Goal: Task Accomplishment & Management: Use online tool/utility

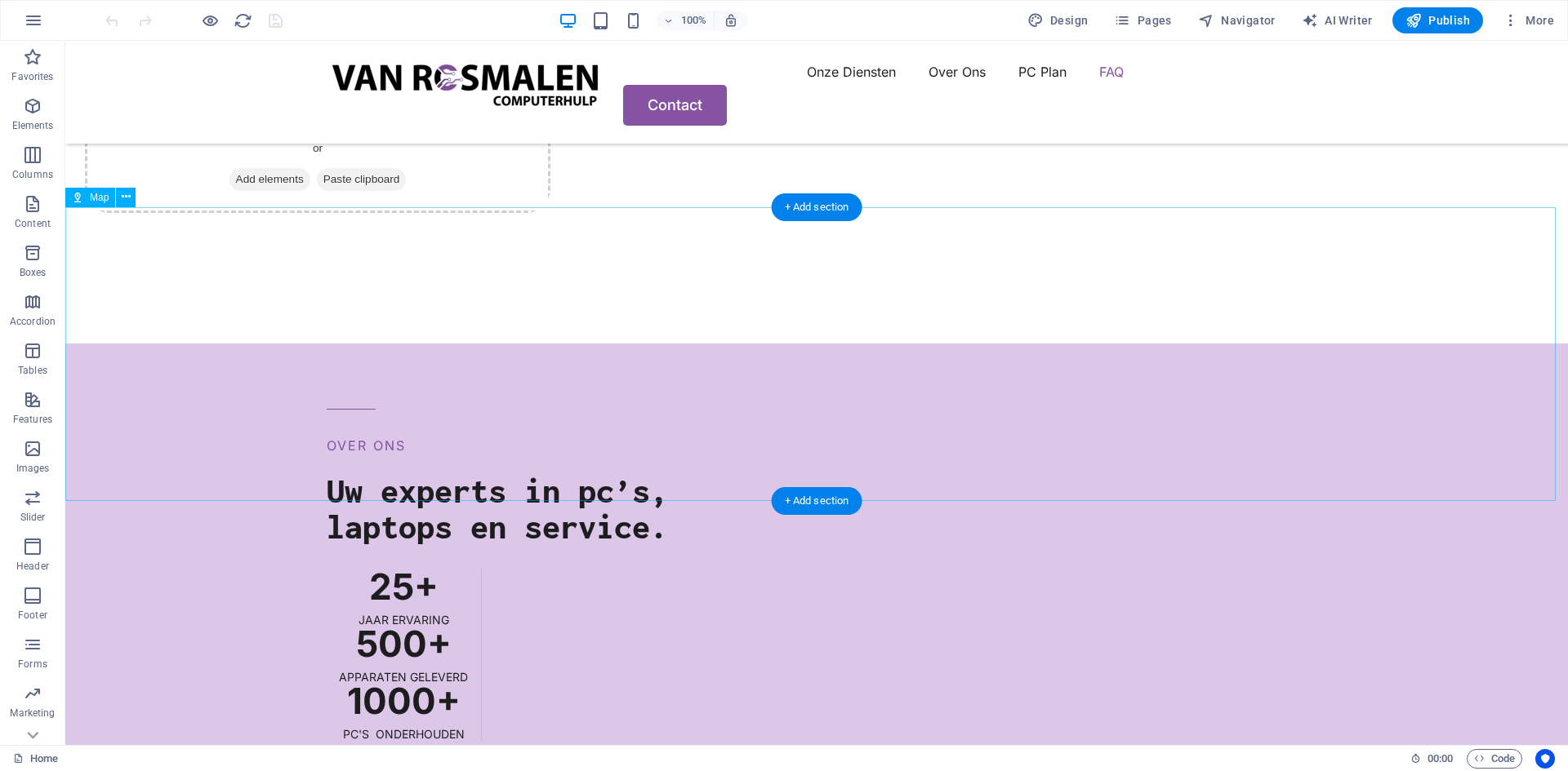
scroll to position [3754, 0]
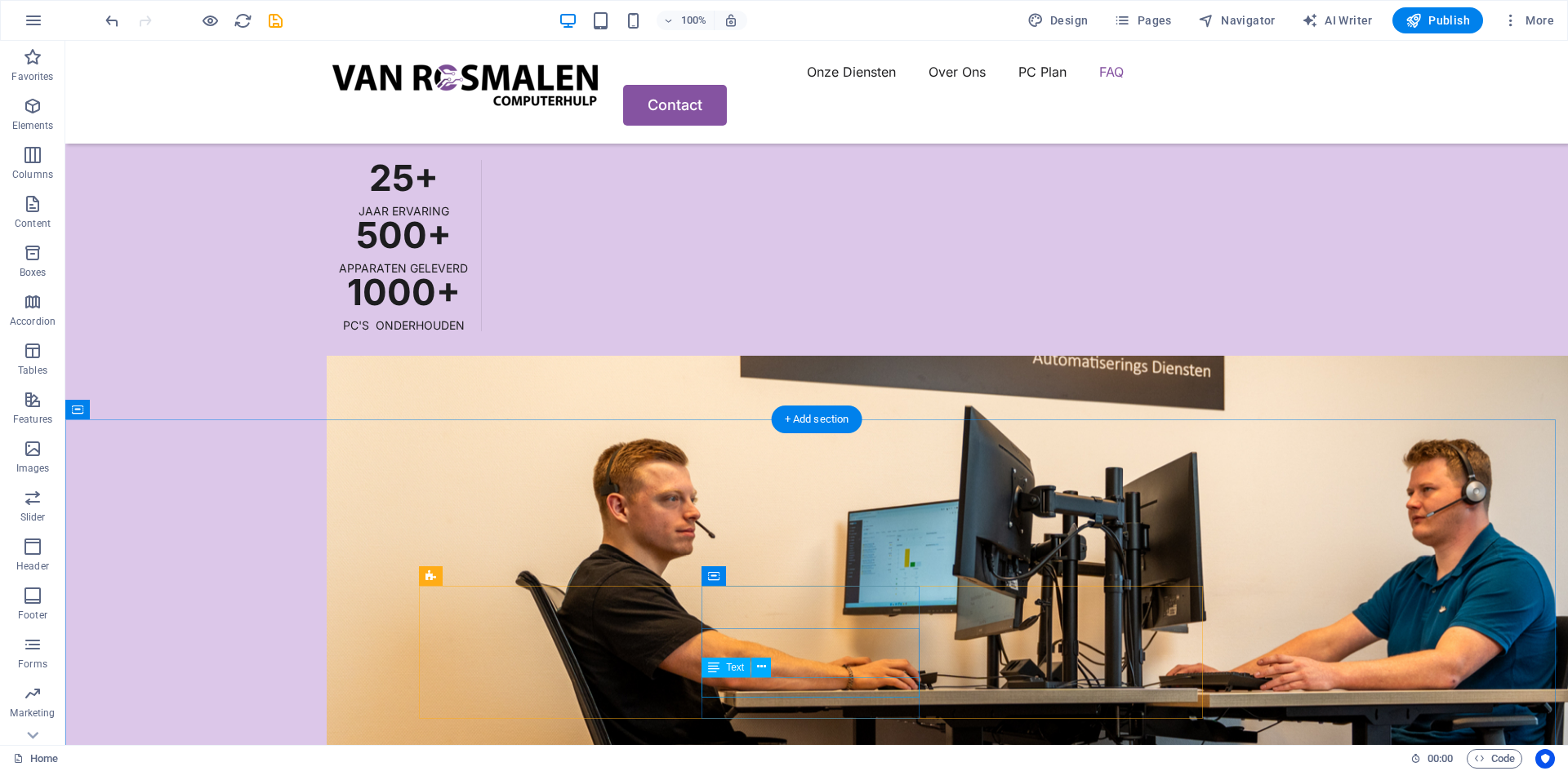
scroll to position [4325, 0]
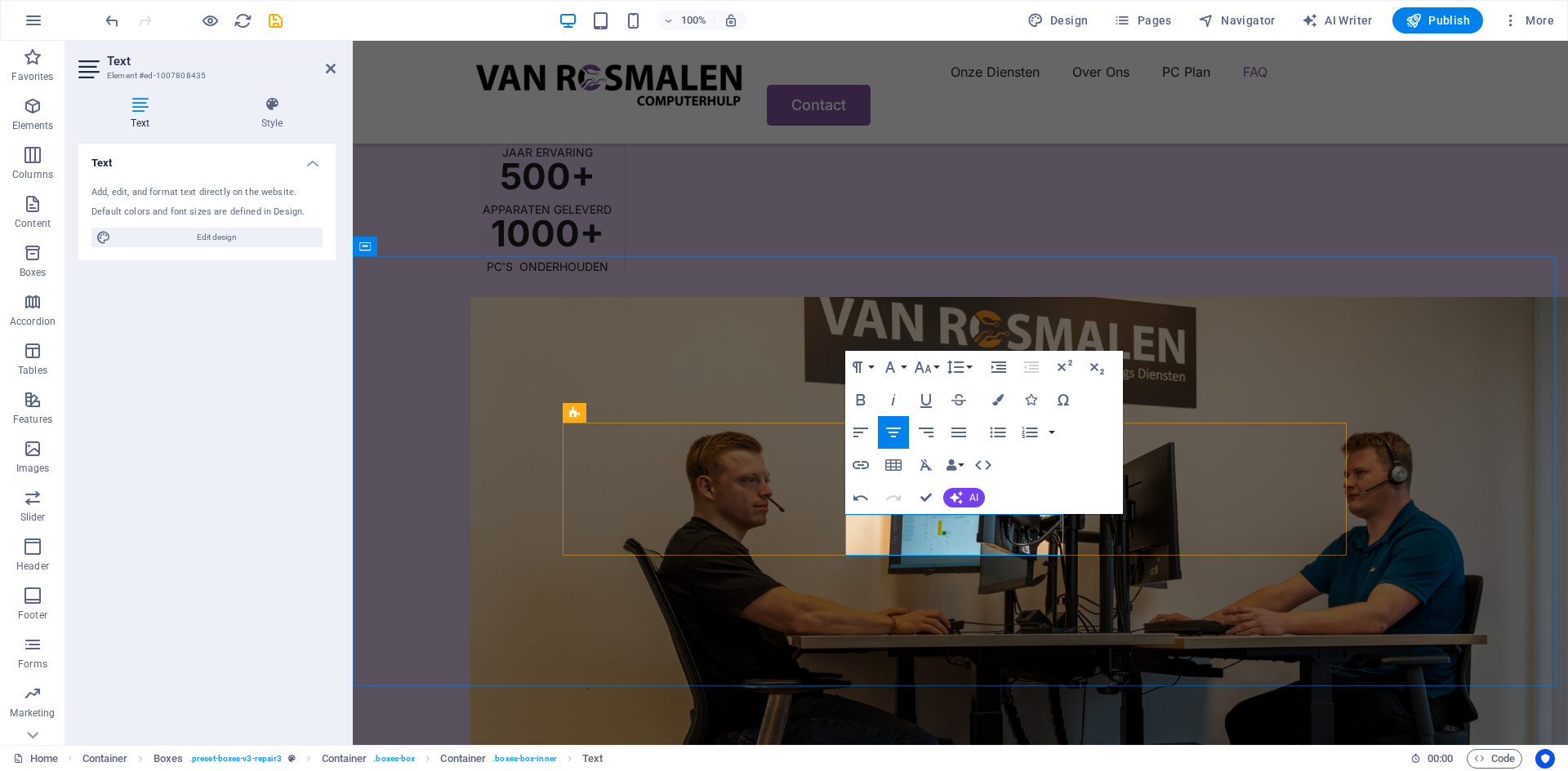
scroll to position [4577, 0]
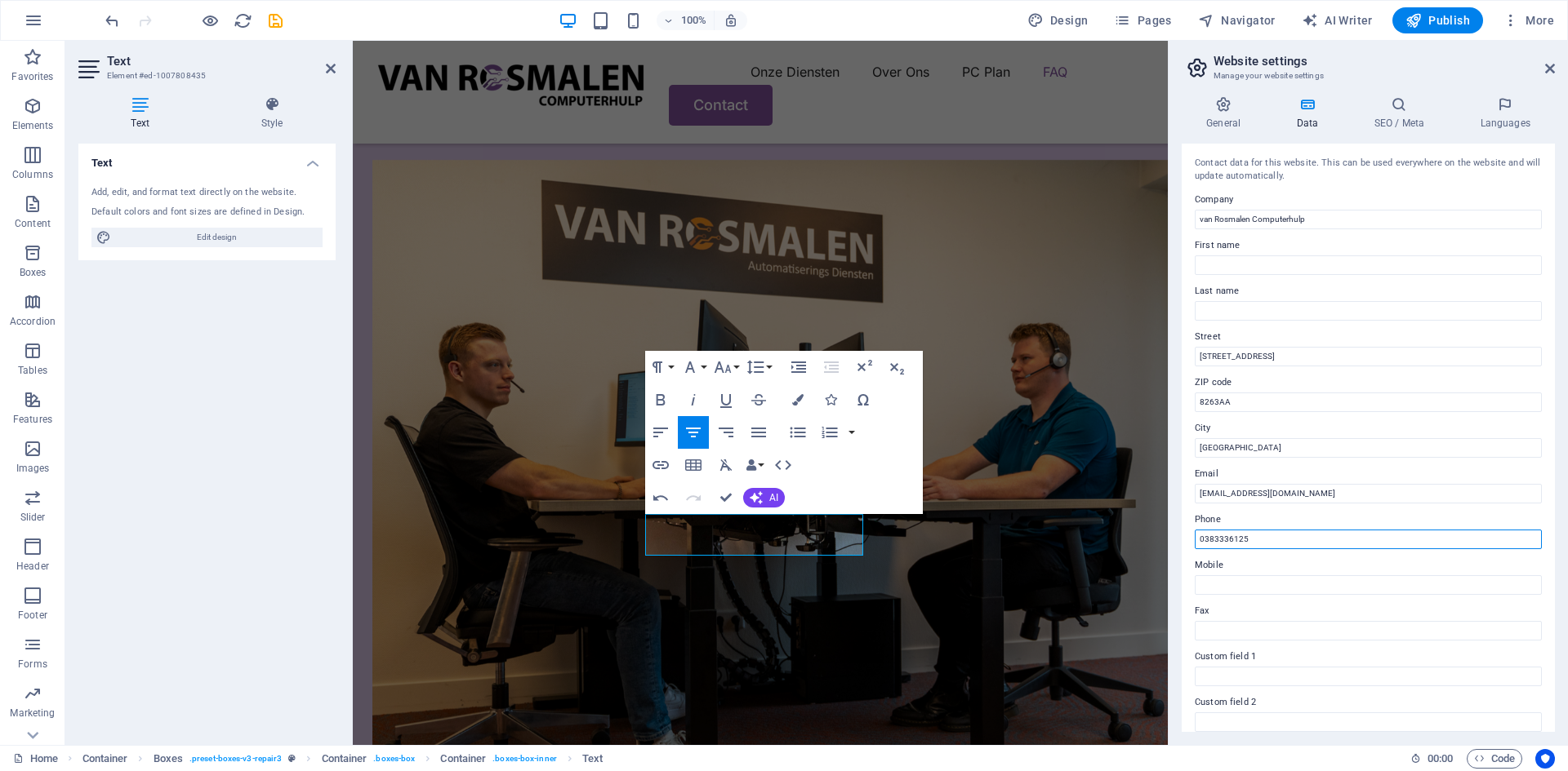
click at [1270, 535] on input "0383336125" at bounding box center [1368, 539] width 347 height 20
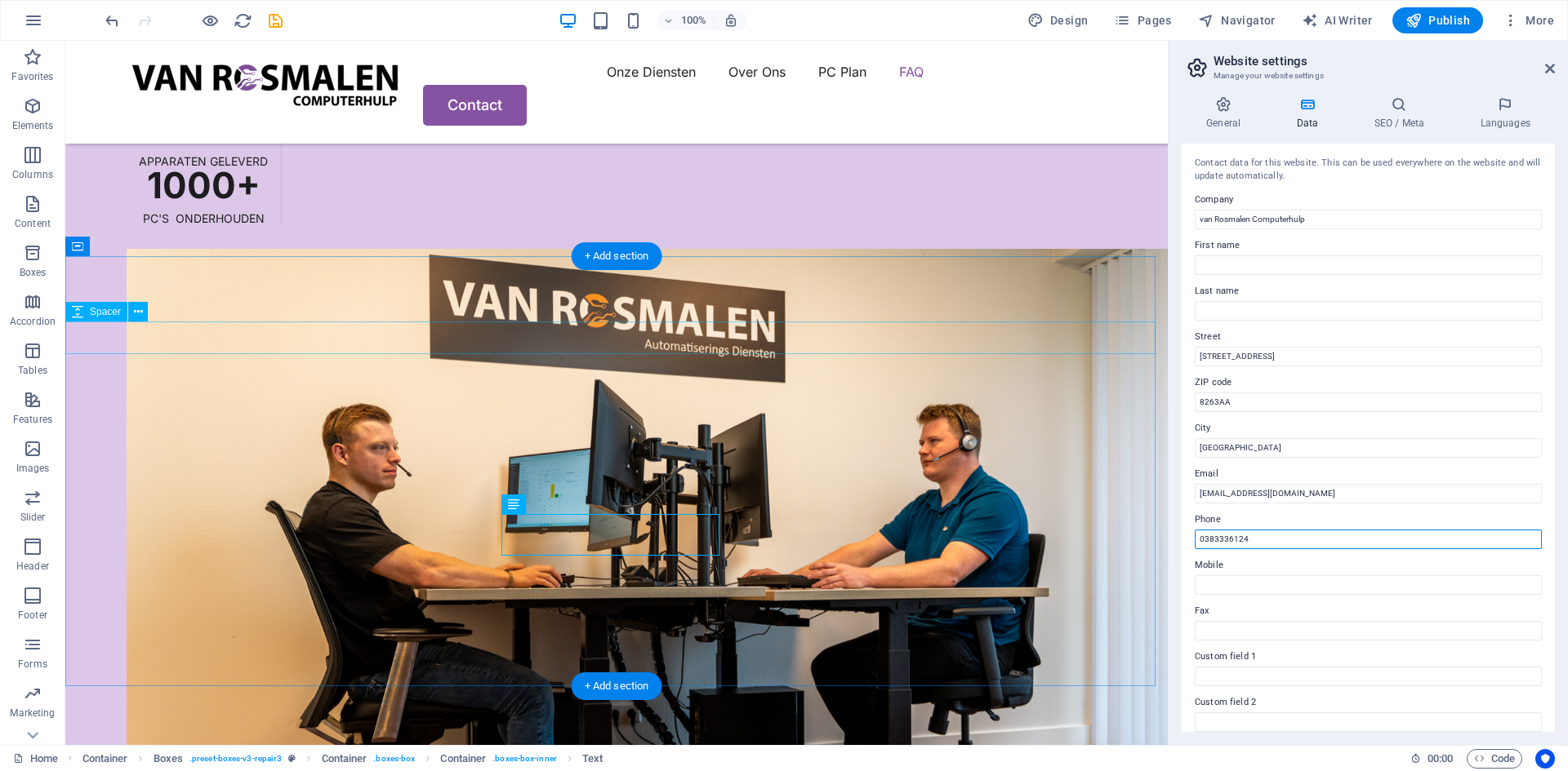
type input "0383336124"
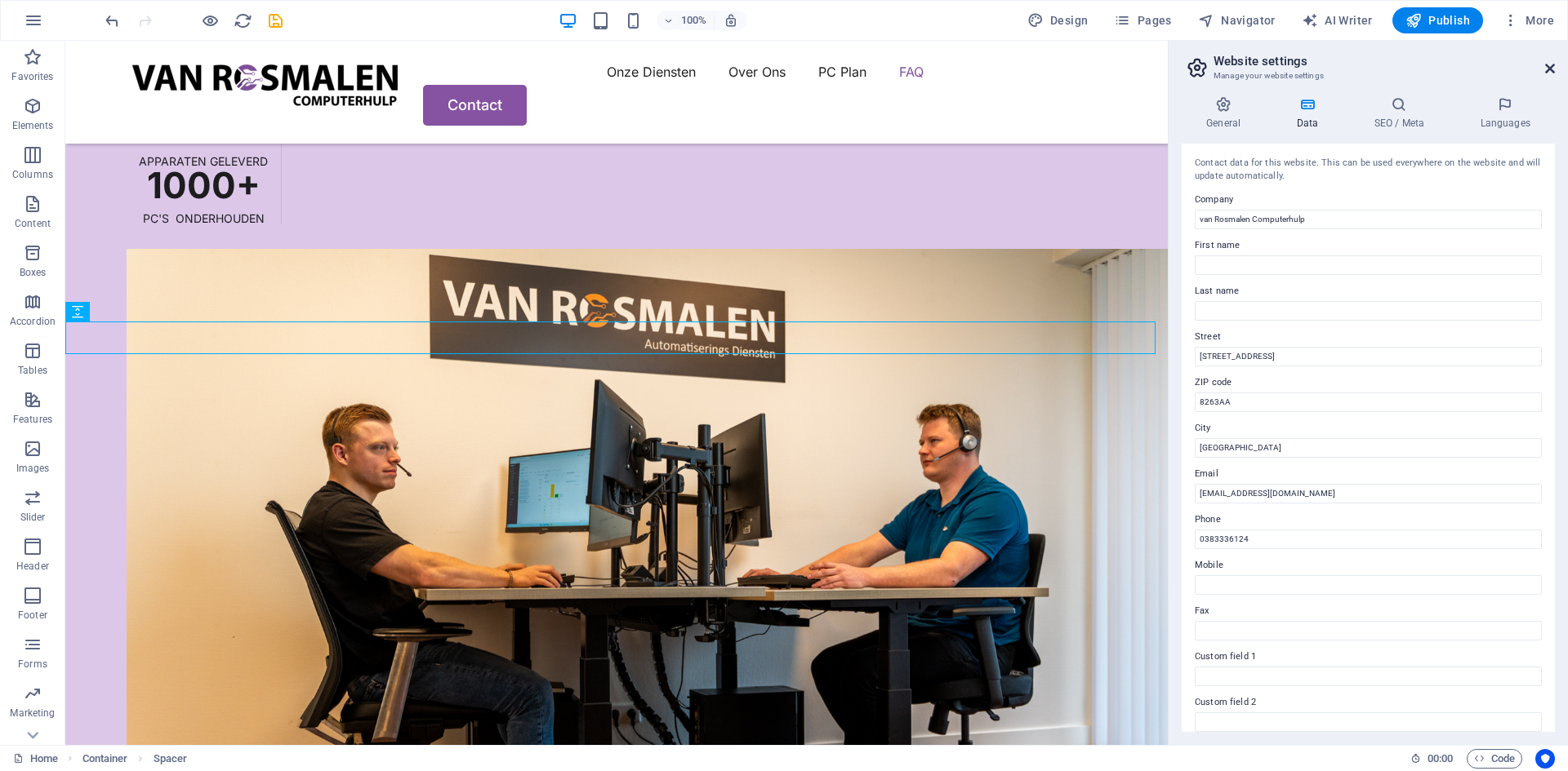
click at [1545, 66] on icon at bounding box center [1549, 69] width 10 height 13
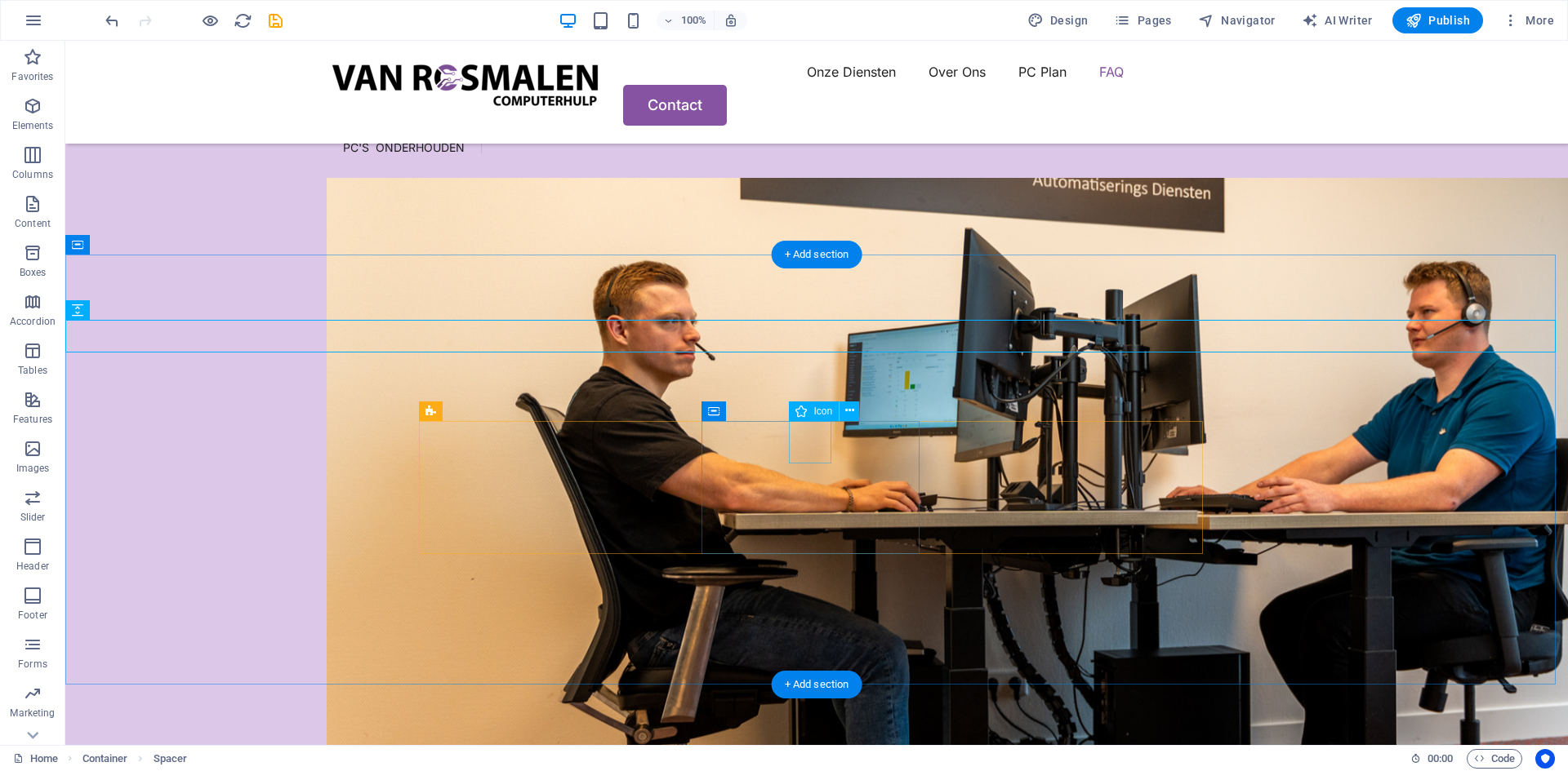
scroll to position [4619, 0]
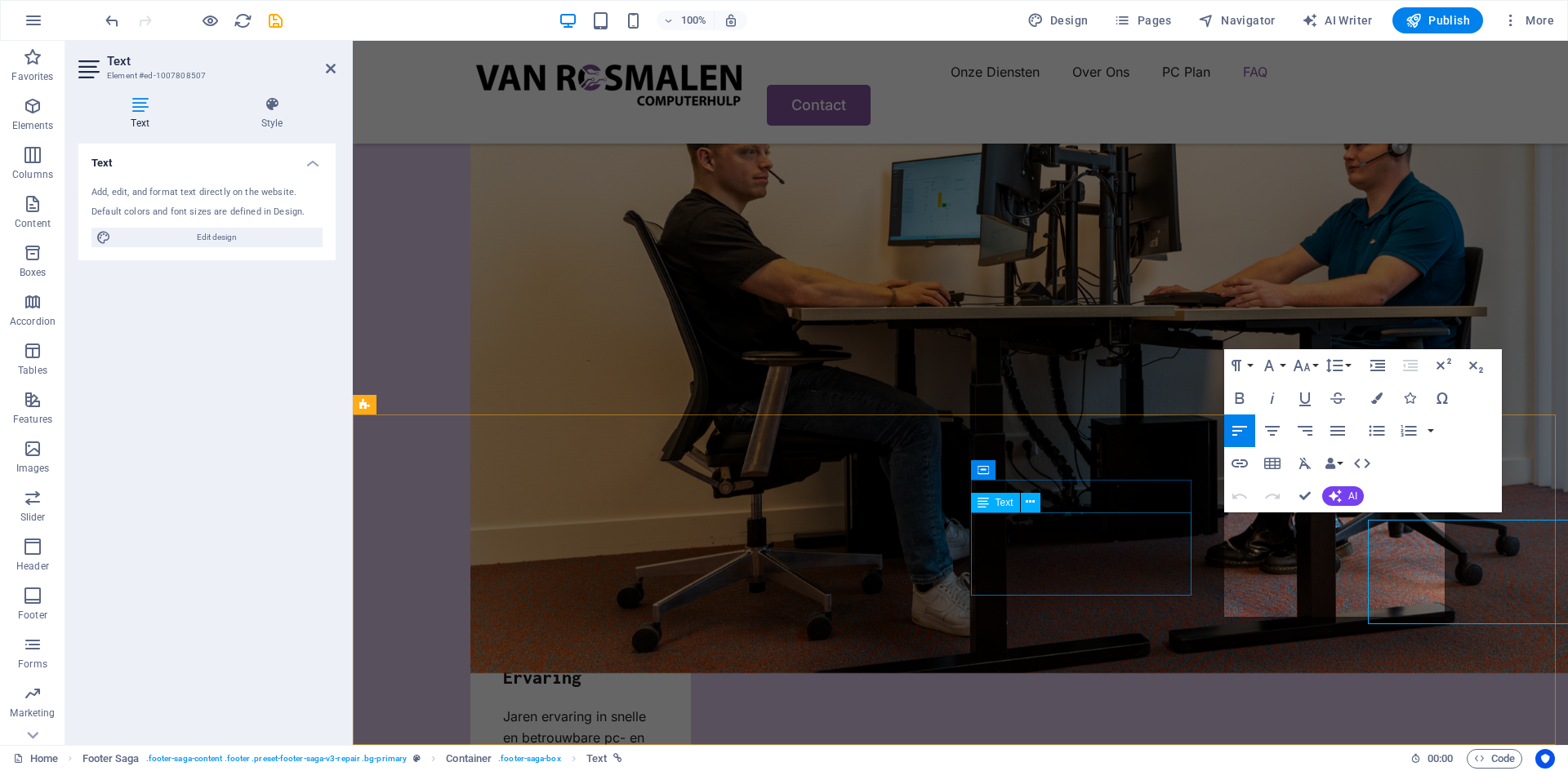
scroll to position [4610, 0]
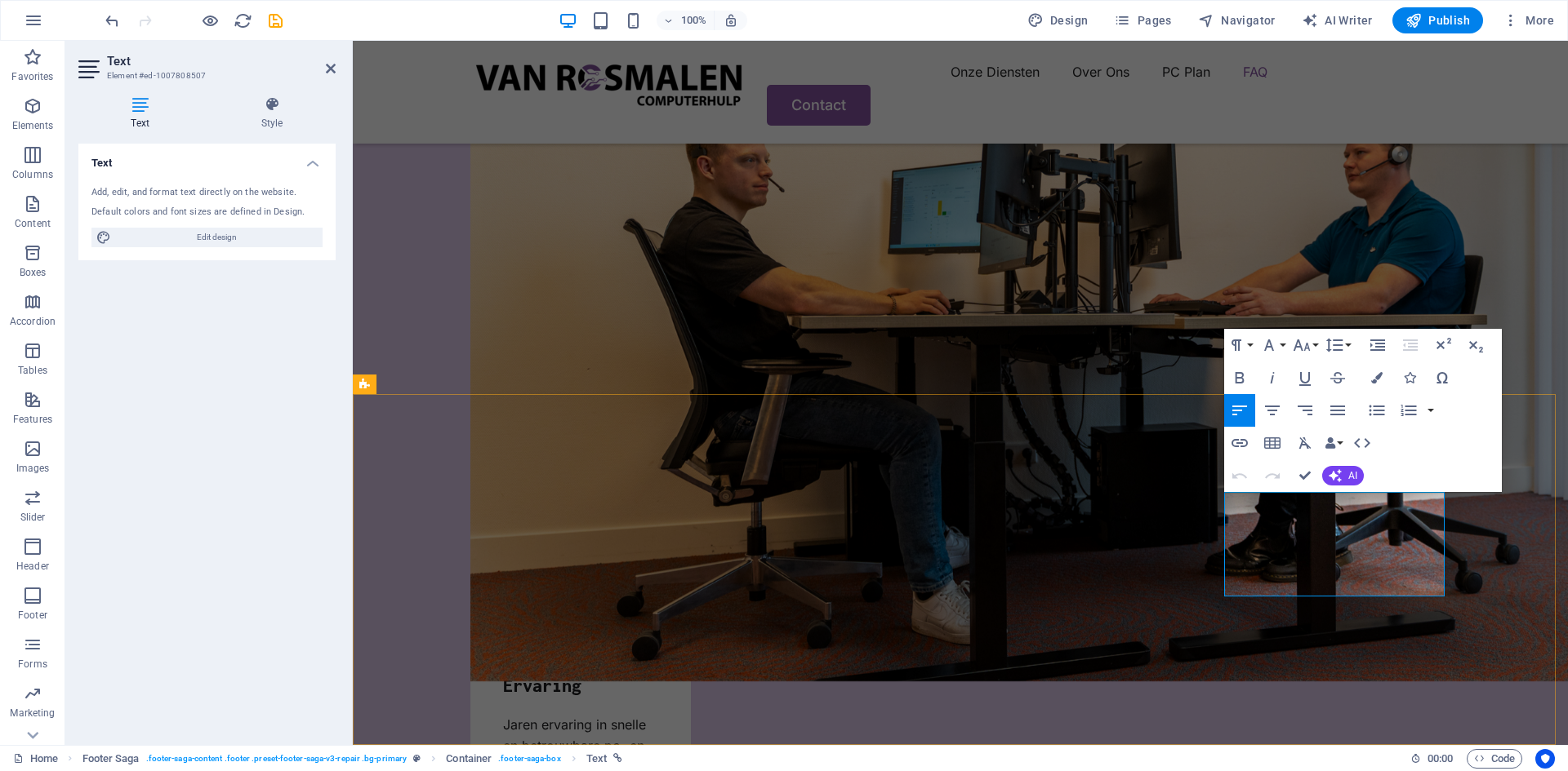
drag, startPoint x: 1285, startPoint y: 543, endPoint x: 1208, endPoint y: 484, distance: 97.0
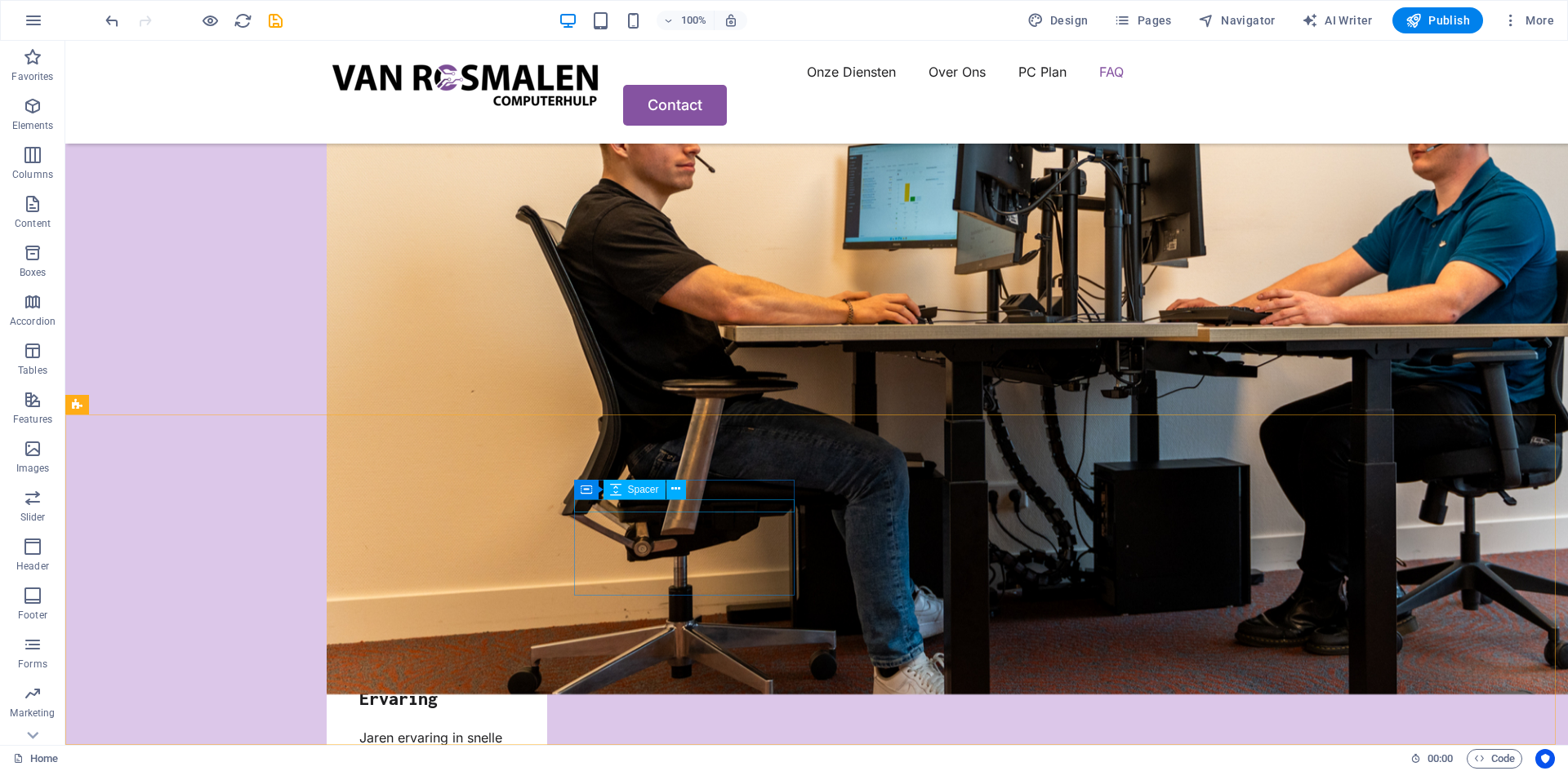
click at [693, 494] on div "Container Spacer" at bounding box center [634, 490] width 122 height 21
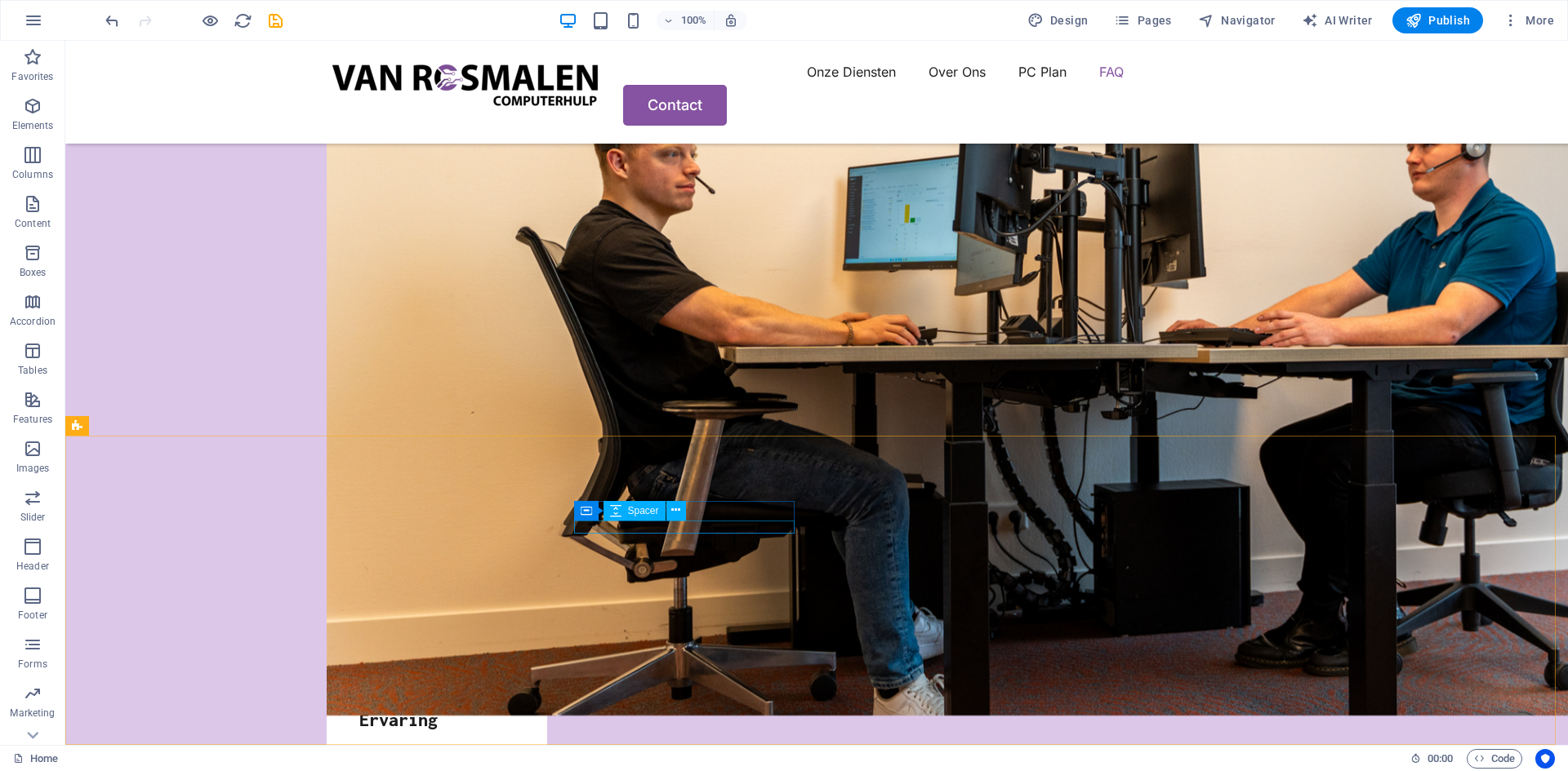
click at [695, 517] on div "Container Spacer" at bounding box center [634, 511] width 122 height 21
click at [696, 514] on div "Container Spacer" at bounding box center [634, 511] width 122 height 21
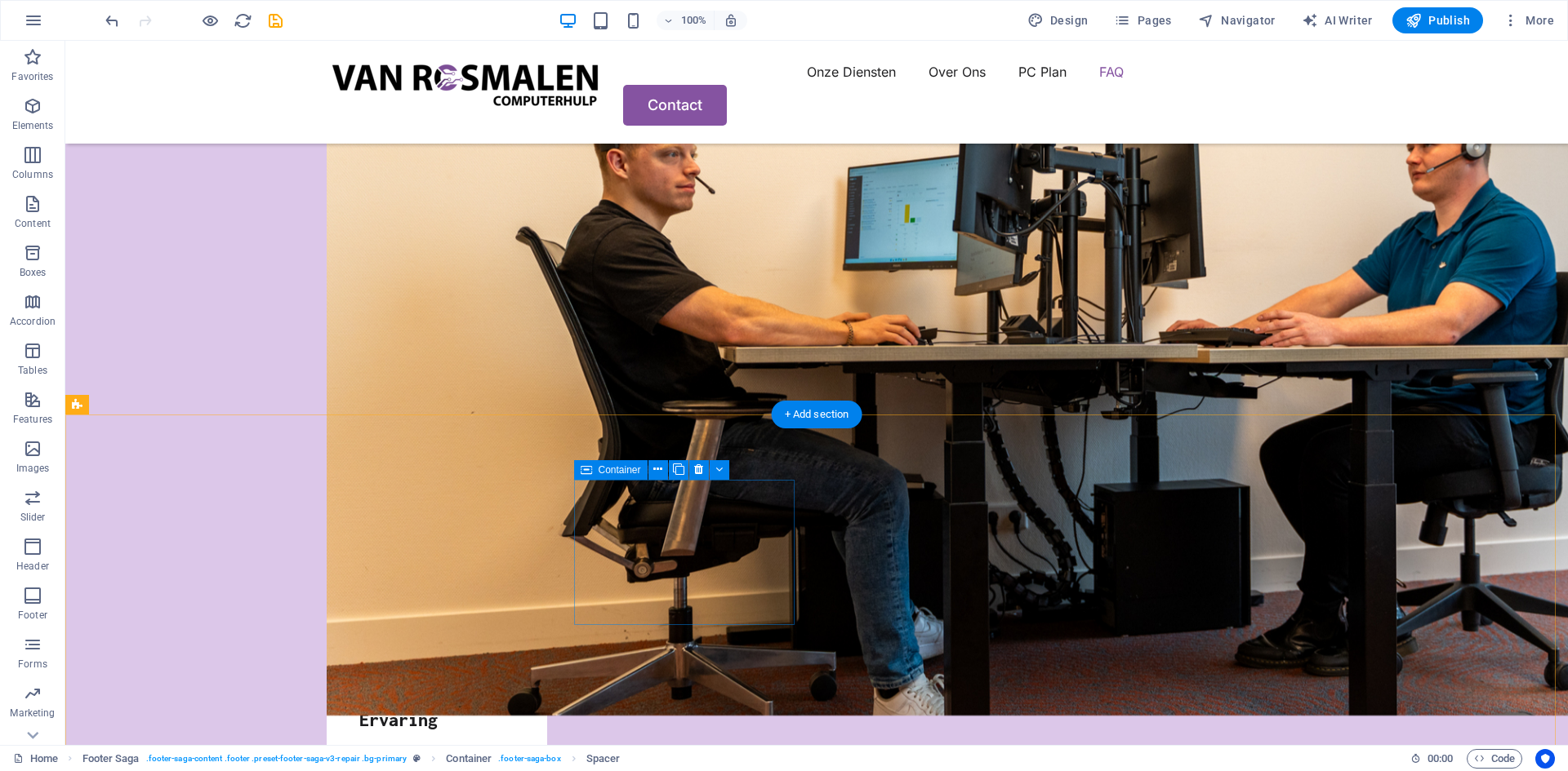
scroll to position [4597, 0]
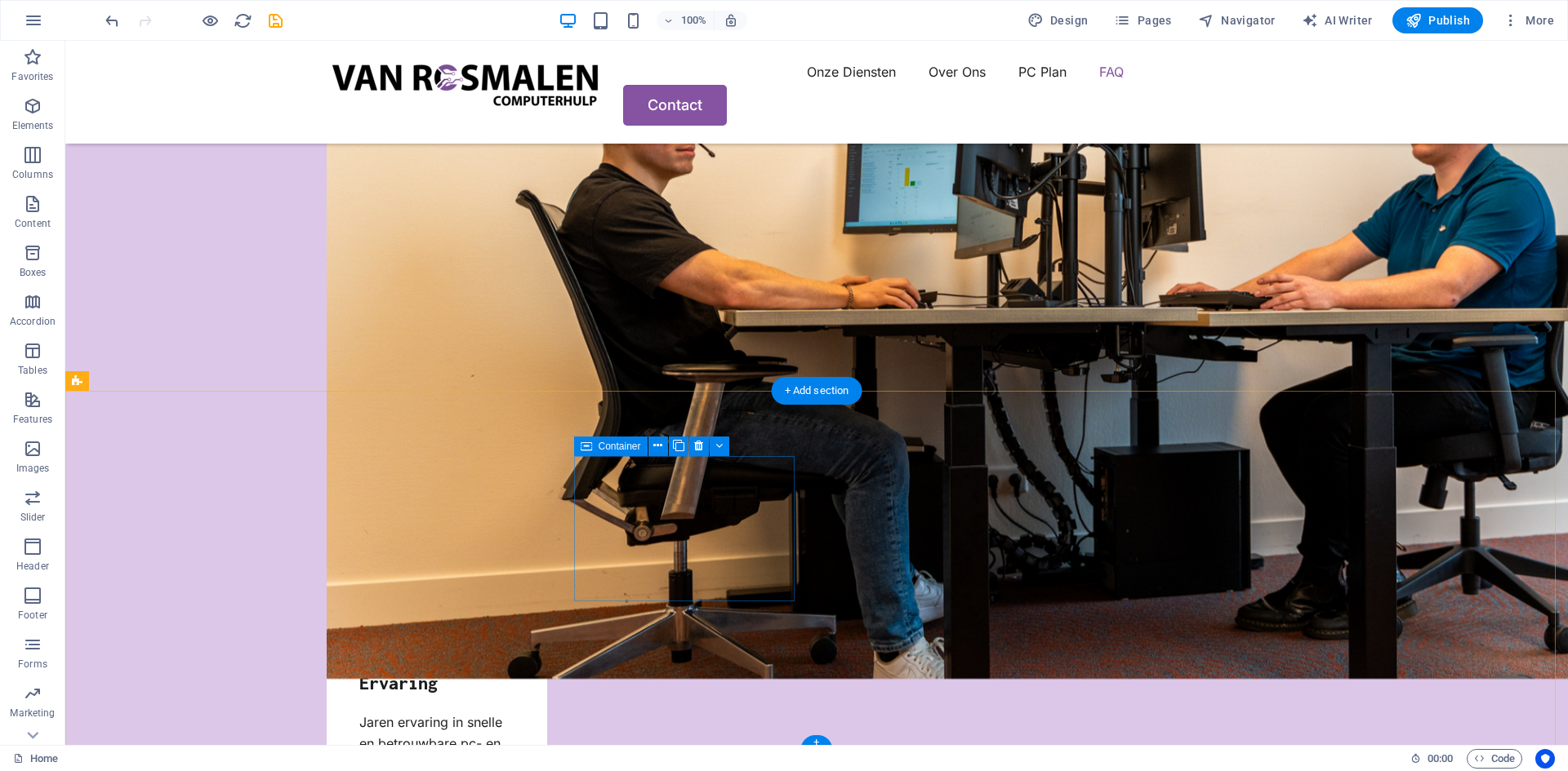
scroll to position [4626, 0]
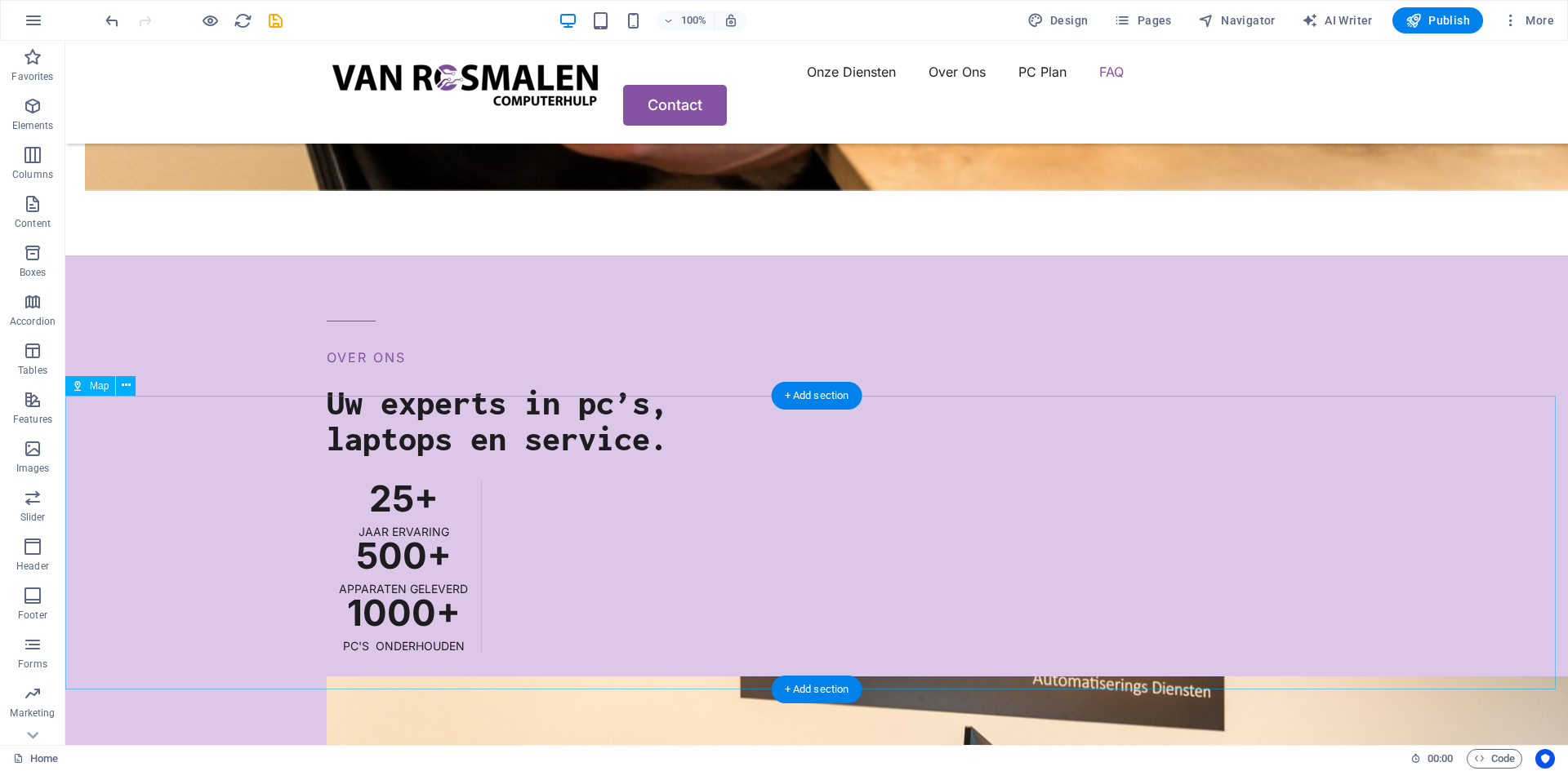
scroll to position [3891, 0]
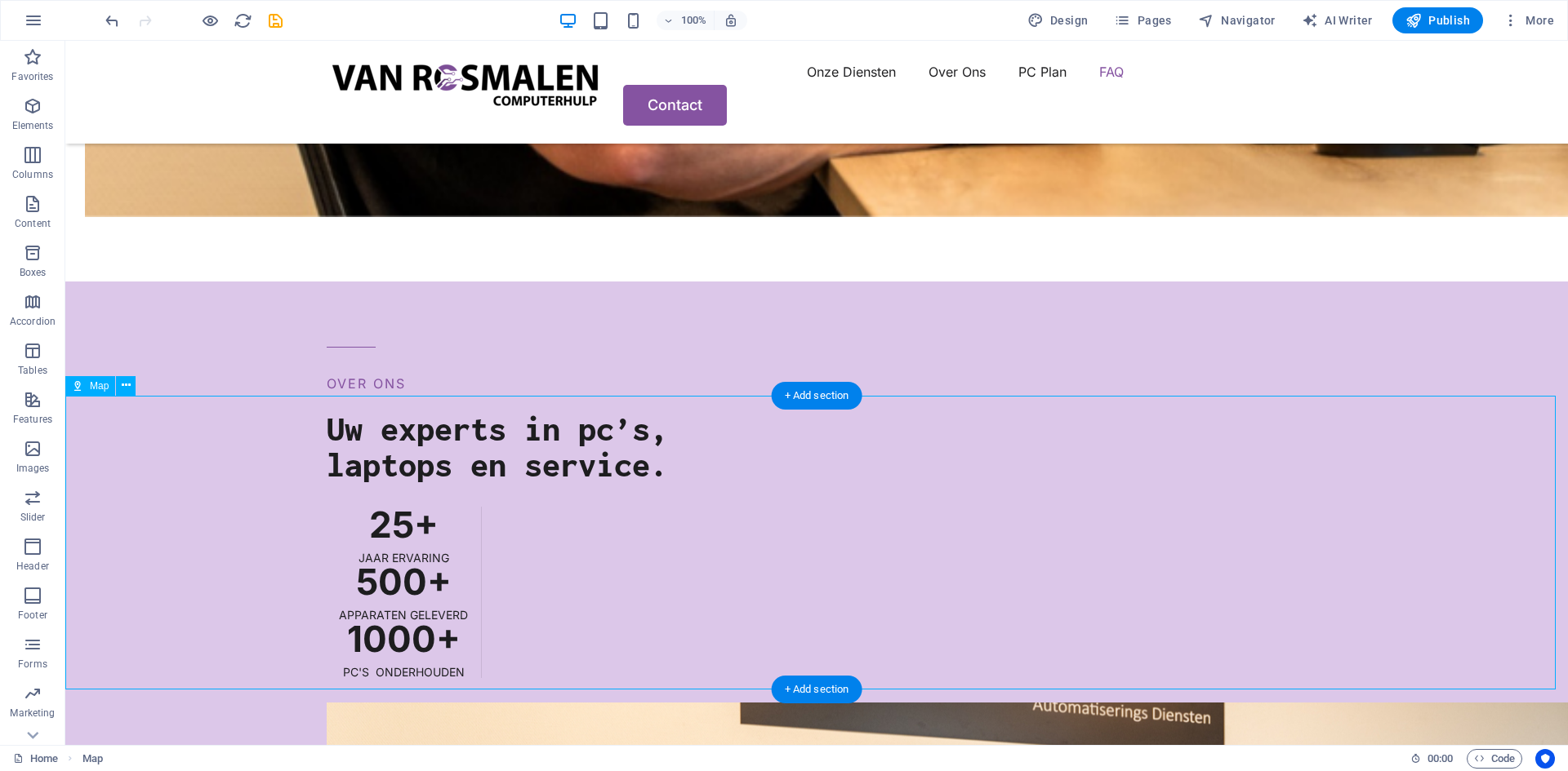
select select "1"
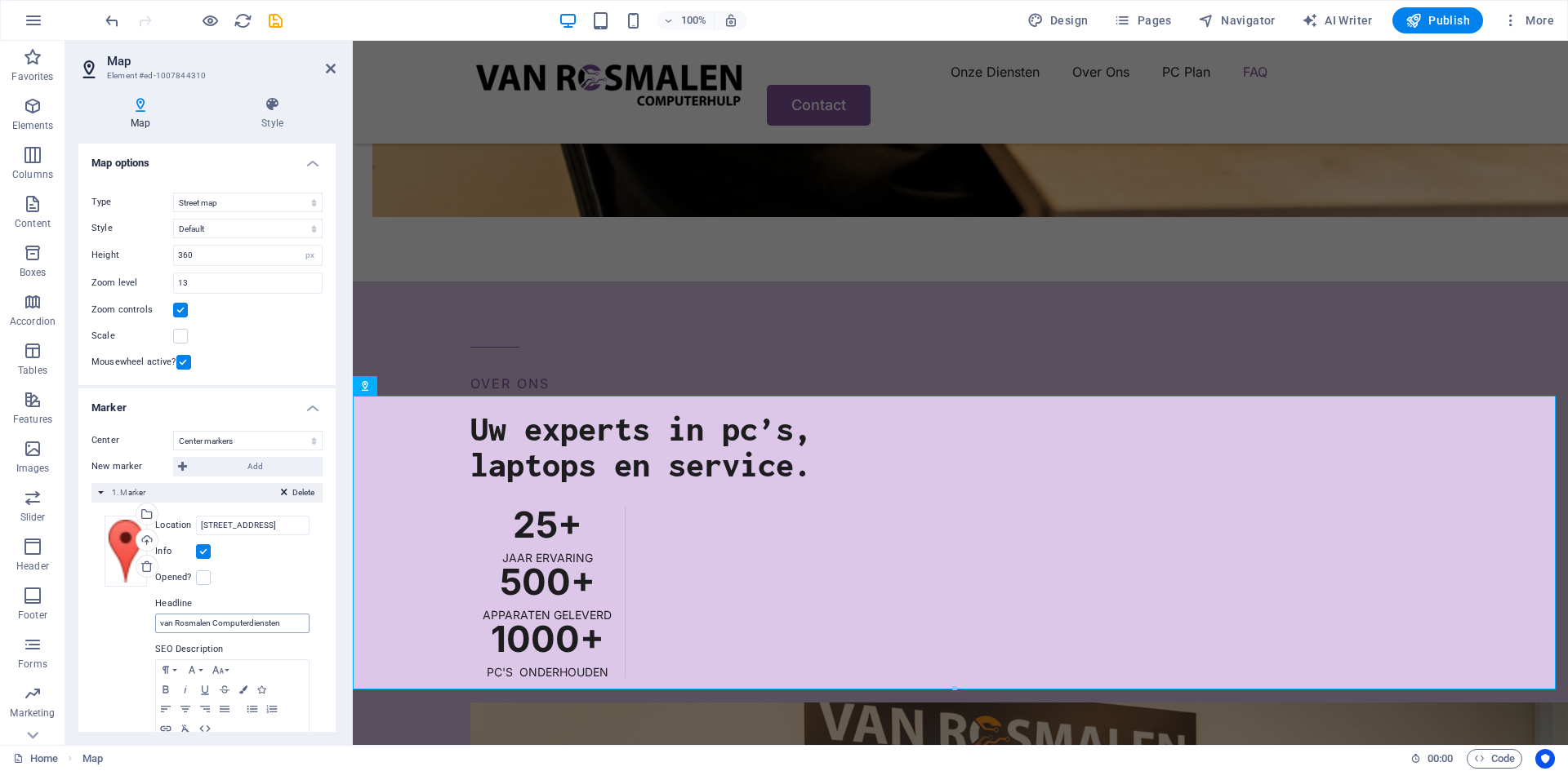
scroll to position [84, 0]
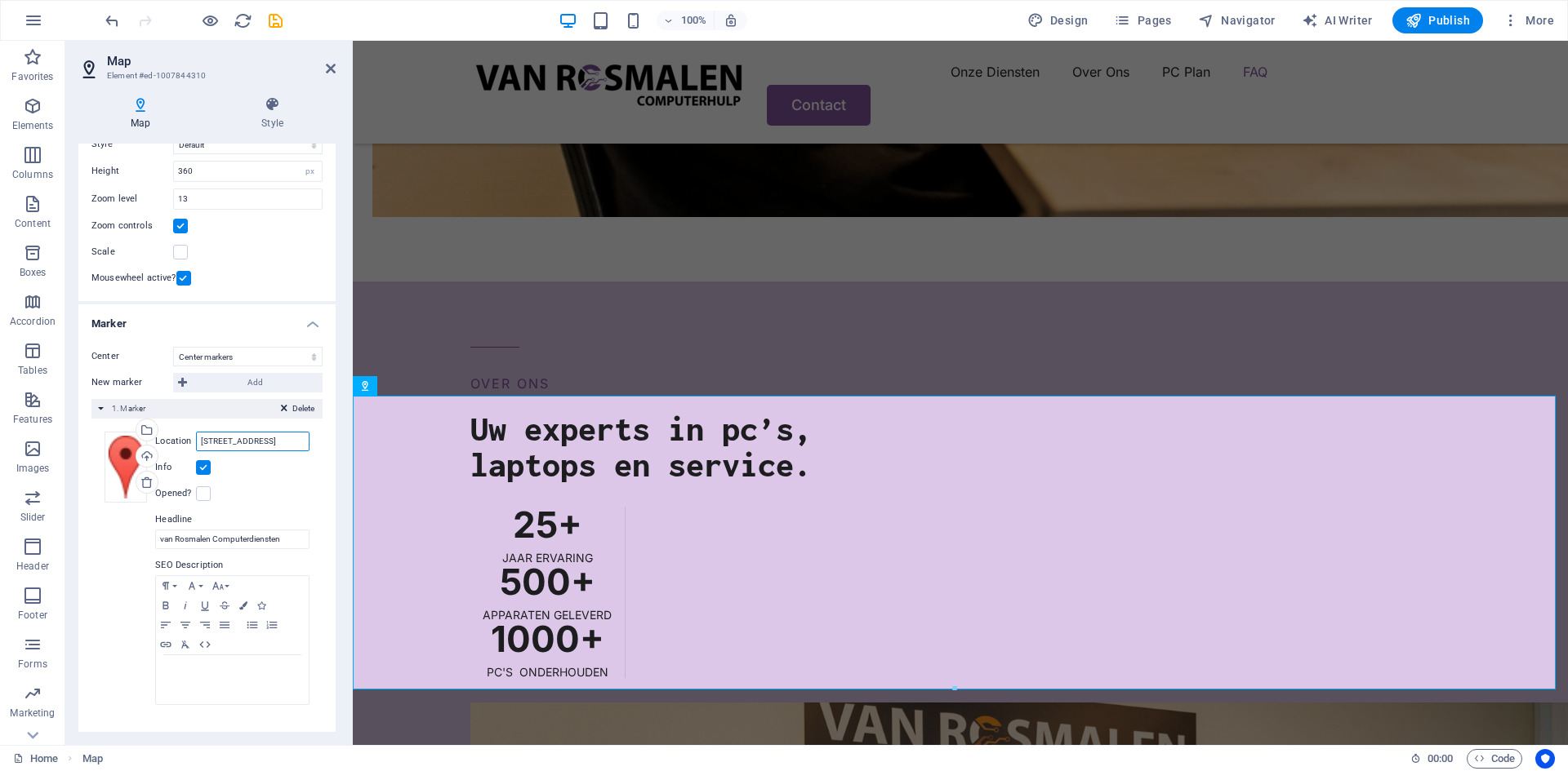
click at [259, 446] on input "[STREET_ADDRESS]" at bounding box center [253, 441] width 114 height 20
drag, startPoint x: 662, startPoint y: 485, endPoint x: 704, endPoint y: 485, distance: 42.0
click at [282, 444] on input "[STREET_ADDRESS]" at bounding box center [253, 441] width 114 height 20
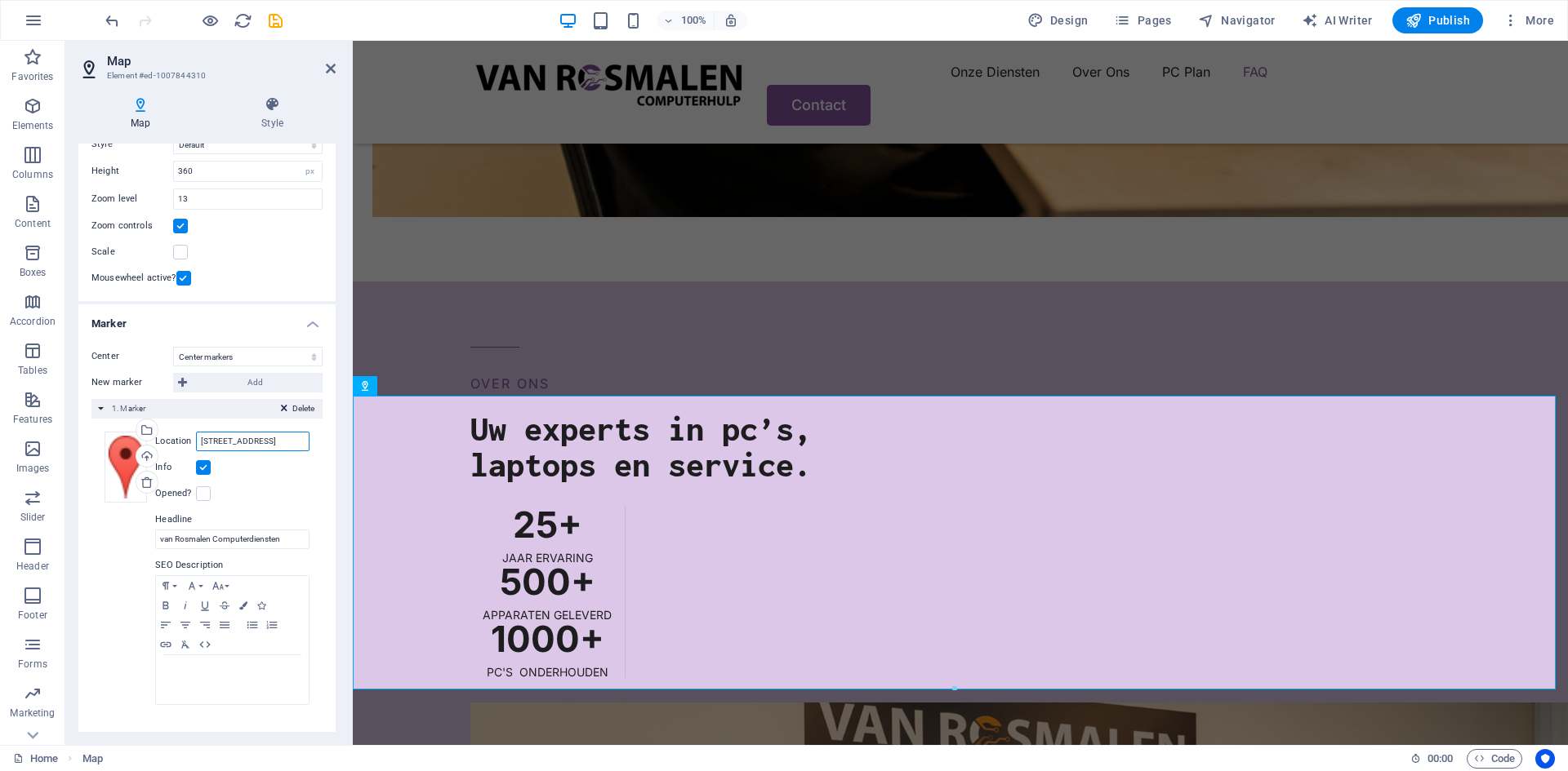
scroll to position [0, 27]
drag, startPoint x: 260, startPoint y: 443, endPoint x: 306, endPoint y: 447, distance: 46.2
click at [306, 447] on div "Drag files here, click to choose files or select files from Files or our free s…" at bounding box center [207, 569] width 231 height 300
type input "[STREET_ADDRESS]"
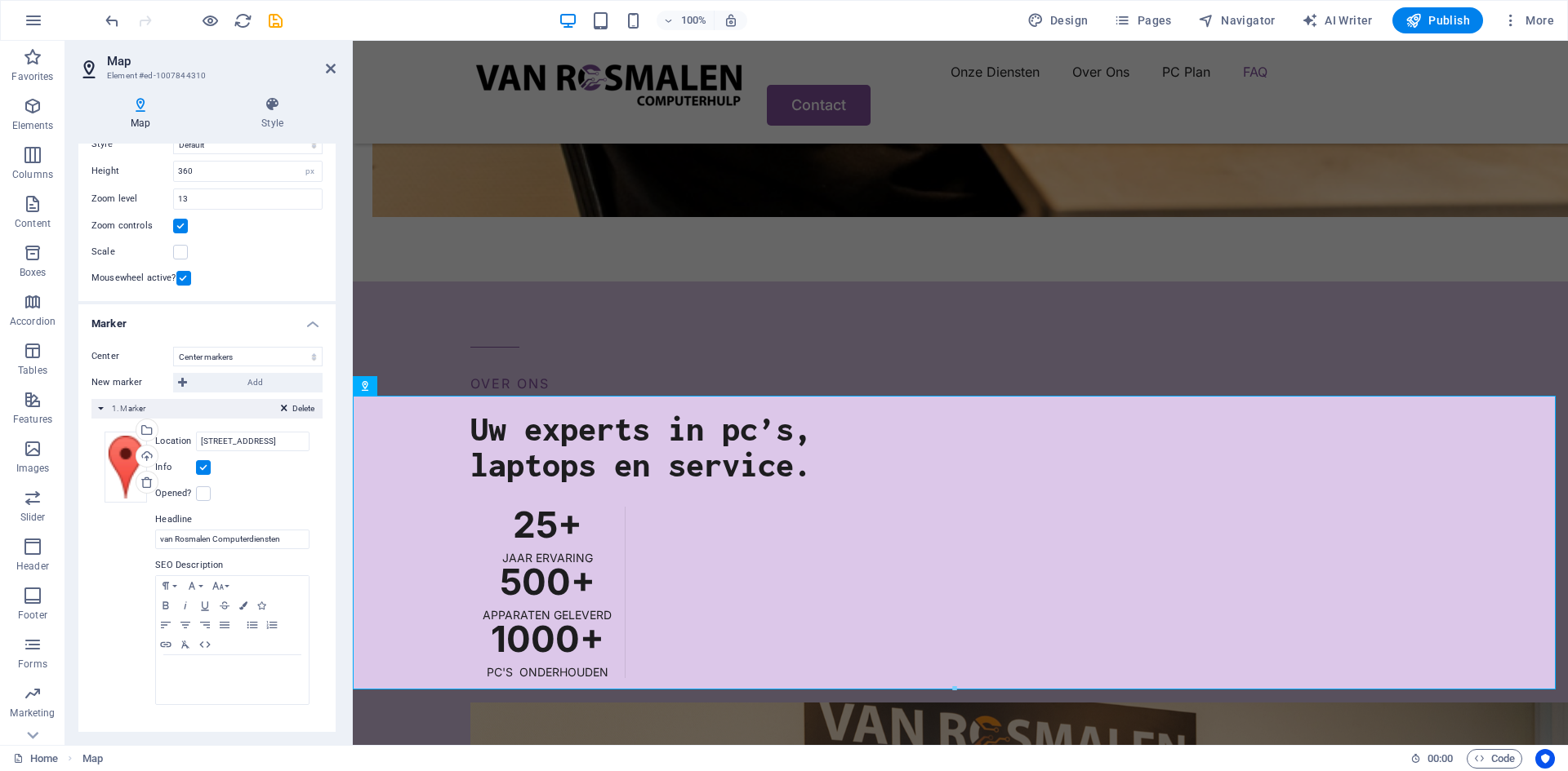
click at [308, 514] on div "Drag files here, click to choose files or select files from Files or our free s…" at bounding box center [207, 569] width 231 height 300
click at [275, 17] on icon "save" at bounding box center [275, 21] width 19 height 19
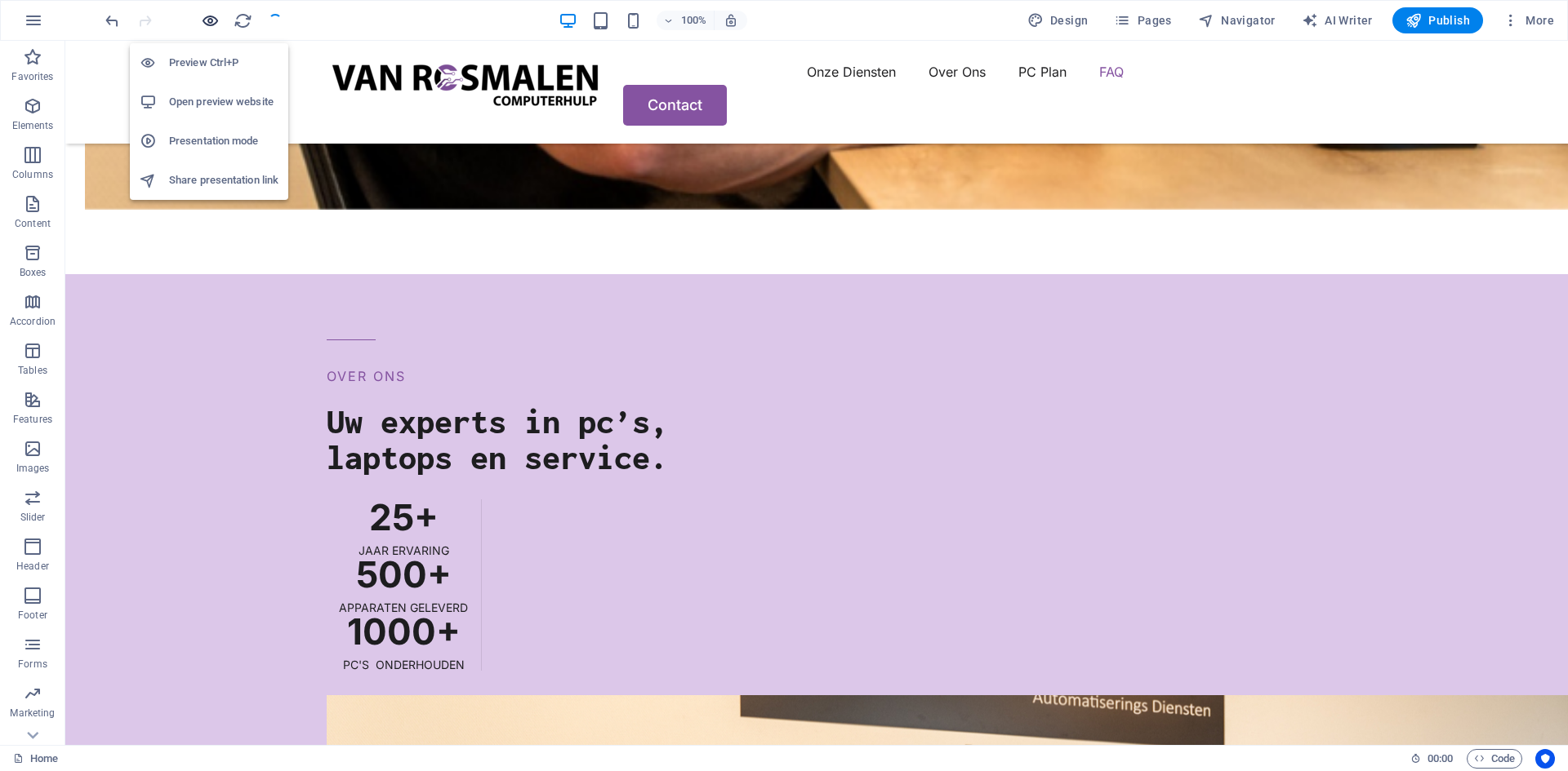
click at [212, 21] on icon "button" at bounding box center [210, 21] width 19 height 19
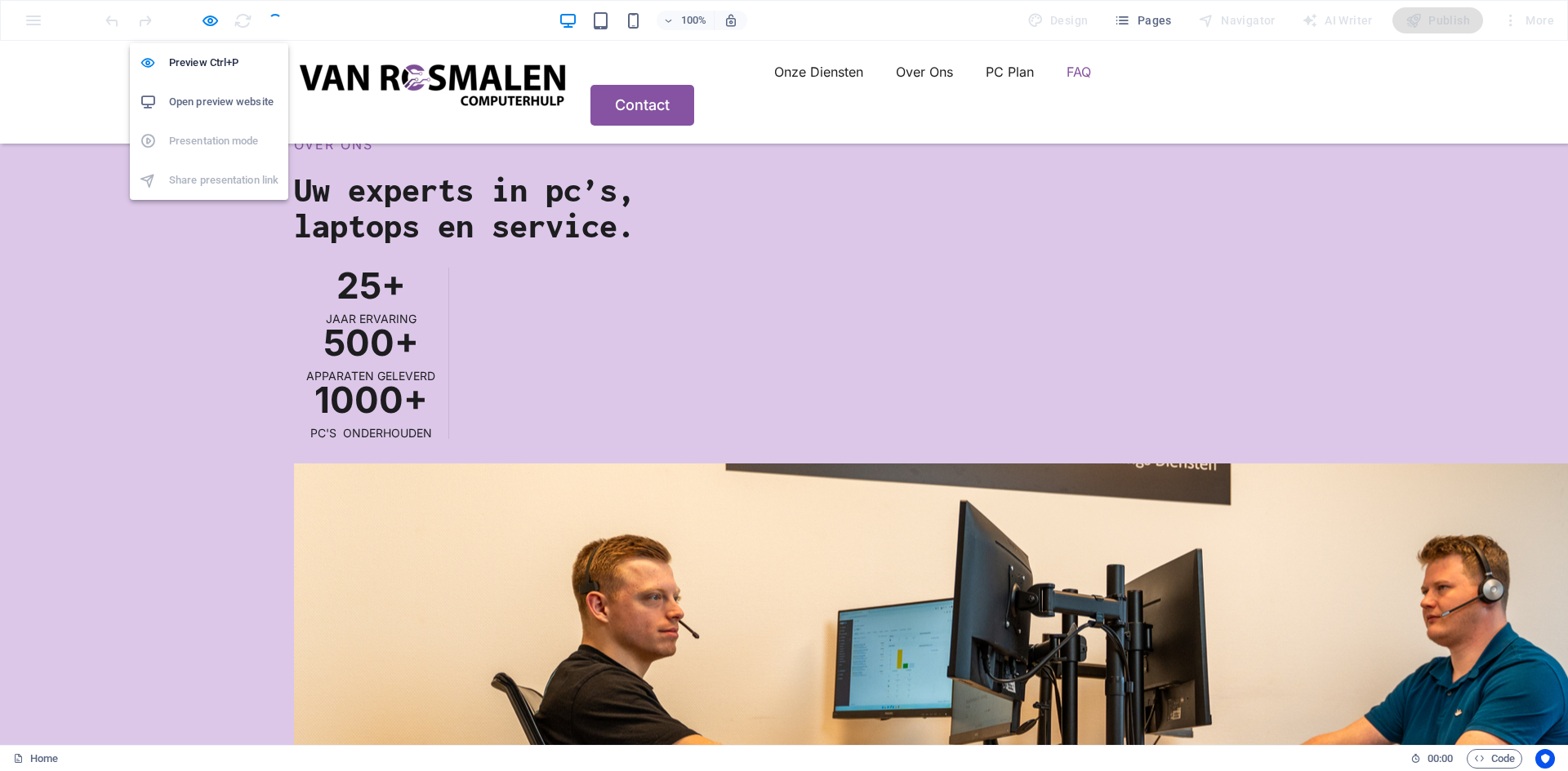
click at [242, 110] on h6 "Open preview website" at bounding box center [223, 102] width 109 height 20
click at [207, 19] on icon "button" at bounding box center [210, 21] width 19 height 19
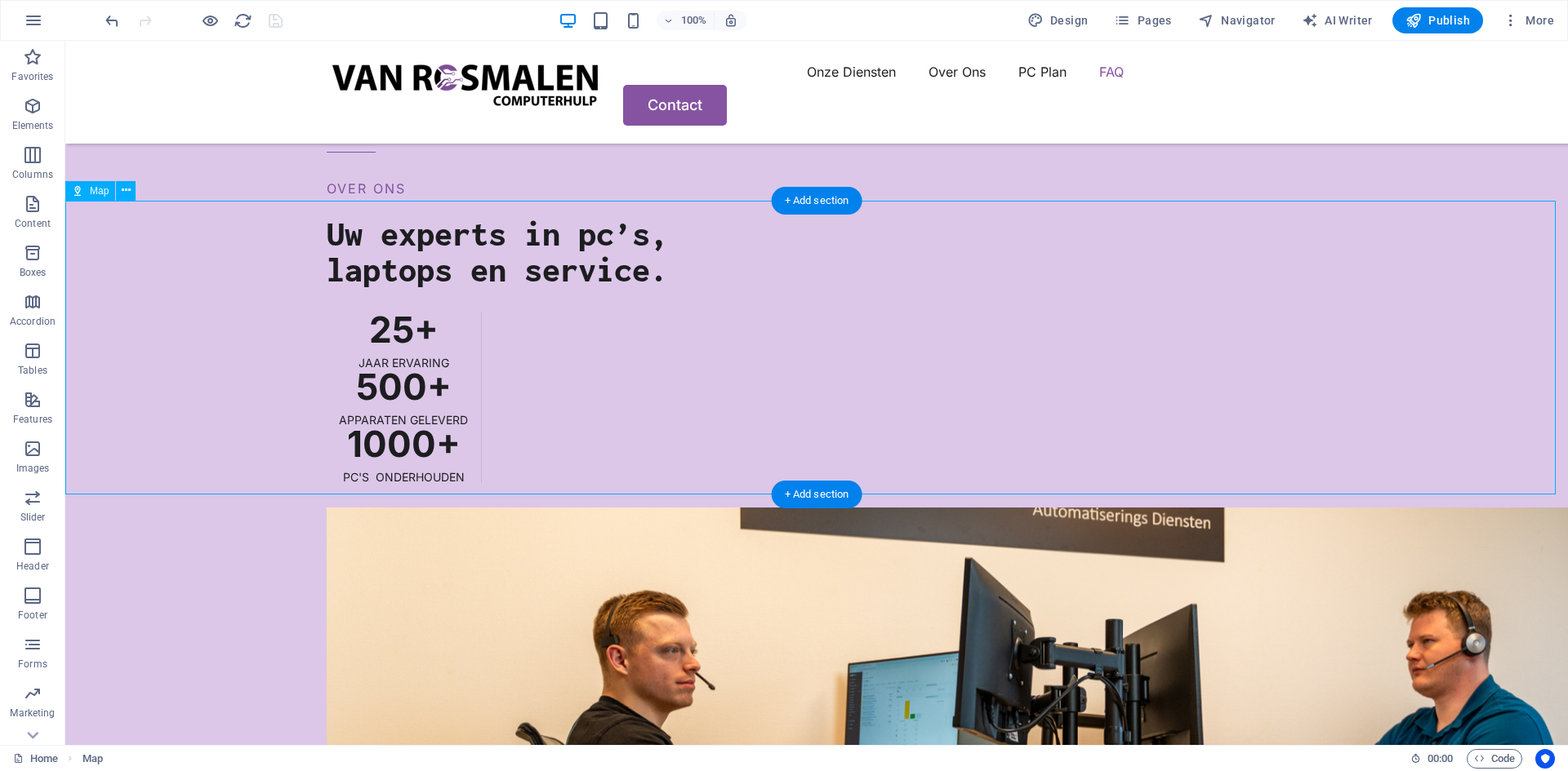
select select "1"
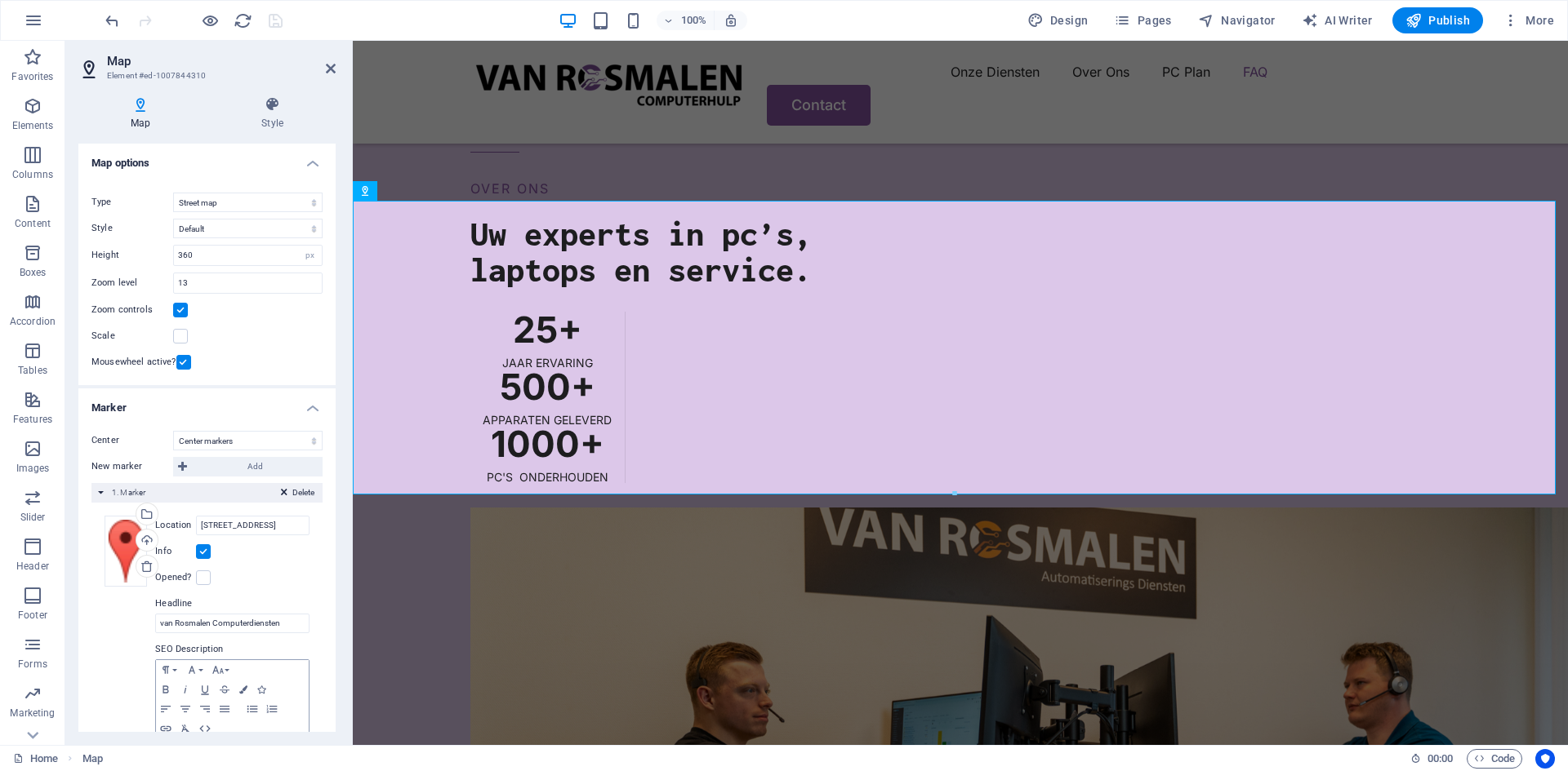
scroll to position [82, 0]
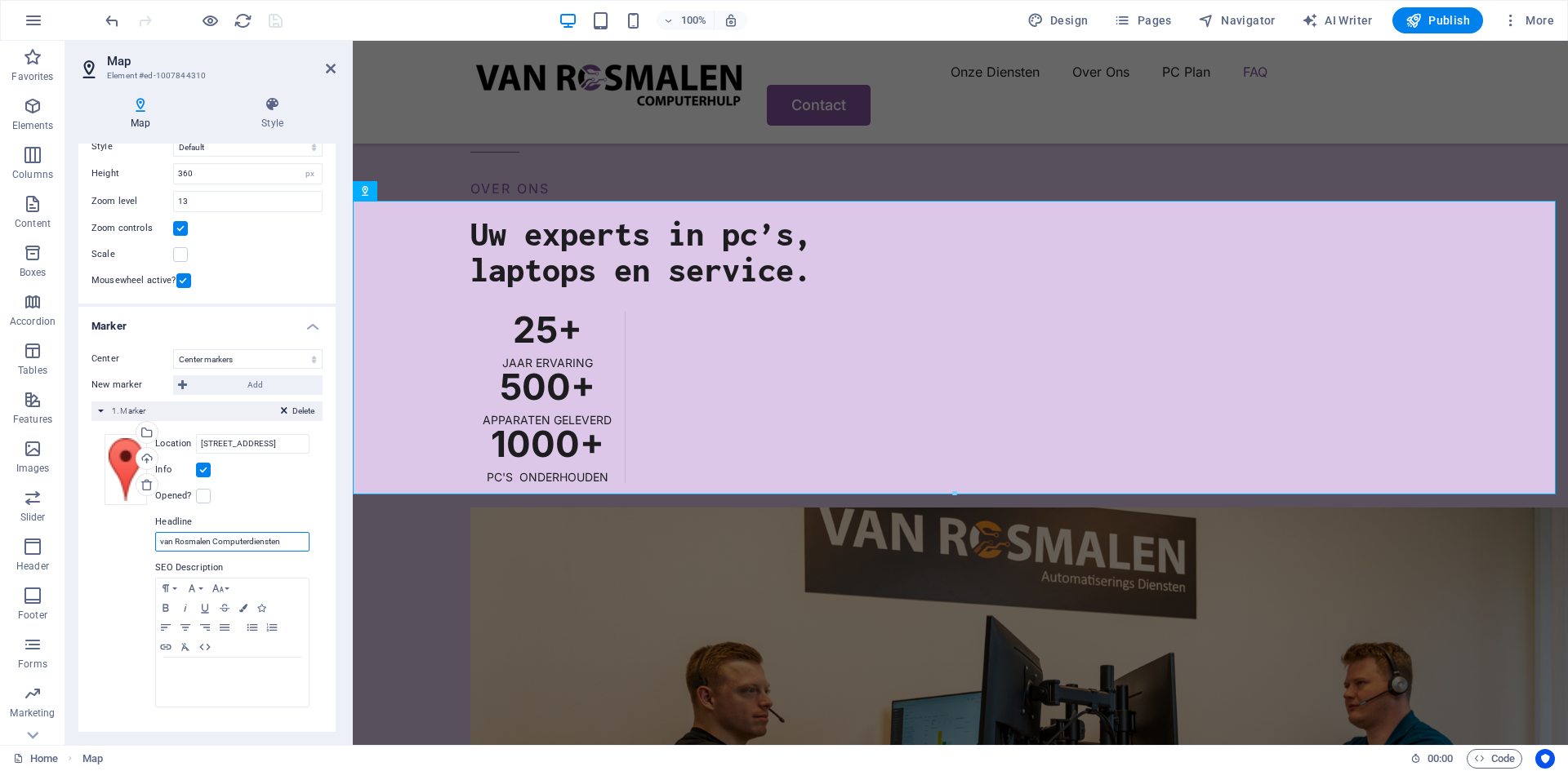
drag, startPoint x: 300, startPoint y: 543, endPoint x: 252, endPoint y: 549, distance: 48.4
click at [252, 549] on input "van Rosmalen Computerdiensten" at bounding box center [231, 542] width 154 height 20
type input "van Rosmalen Computerhulp"
click at [261, 448] on input "[STREET_ADDRESS]" at bounding box center [253, 444] width 114 height 20
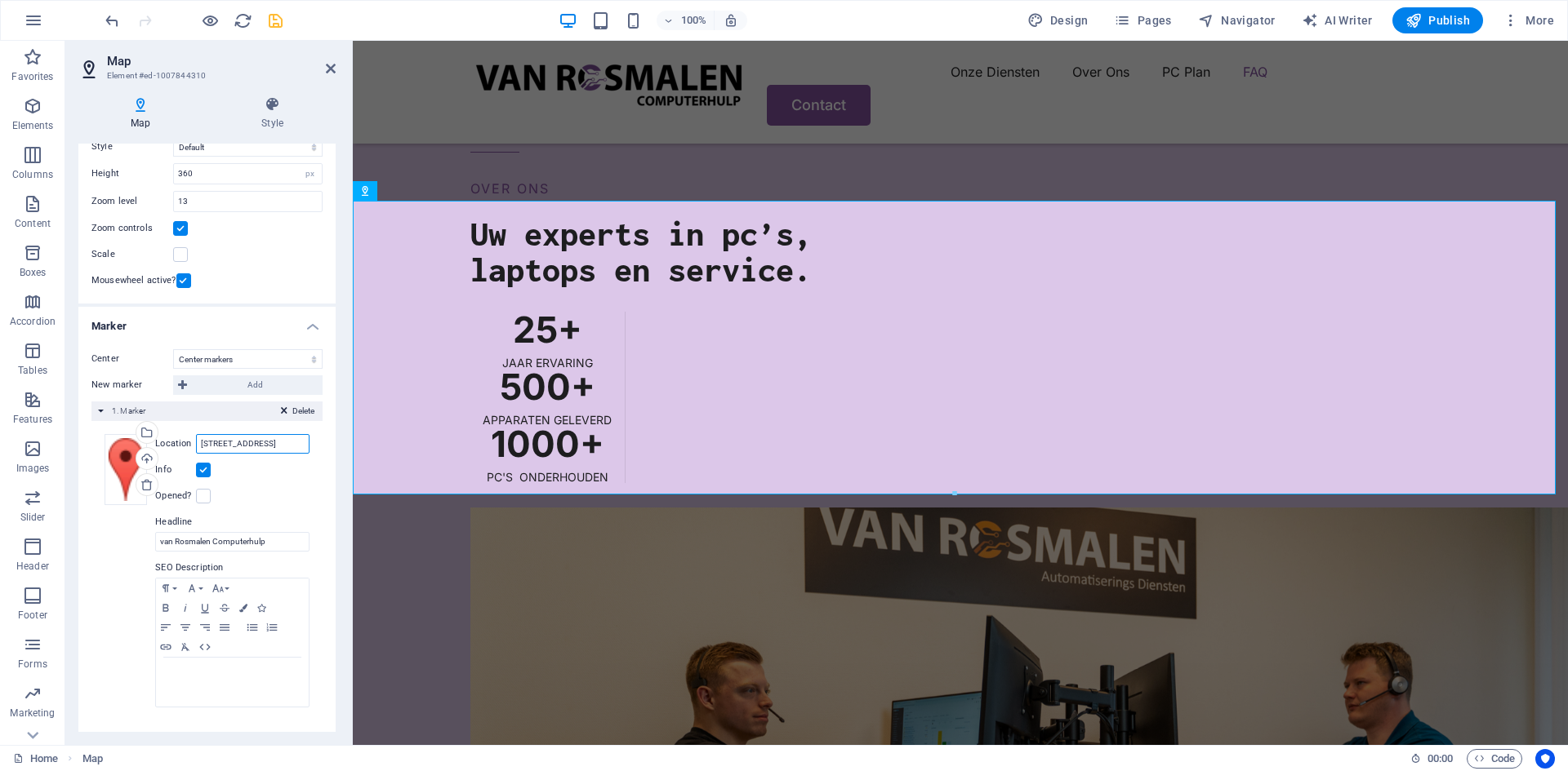
drag, startPoint x: 267, startPoint y: 441, endPoint x: 321, endPoint y: 448, distance: 54.5
click at [321, 448] on div "Center Don't center Center markers Center and zoom markers New marker Add Delet…" at bounding box center [207, 535] width 257 height 398
click at [299, 448] on input "[STREET_ADDRESS]" at bounding box center [253, 444] width 114 height 20
drag, startPoint x: 266, startPoint y: 443, endPoint x: 236, endPoint y: 447, distance: 30.3
click at [236, 447] on input "[STREET_ADDRESS]" at bounding box center [253, 444] width 114 height 20
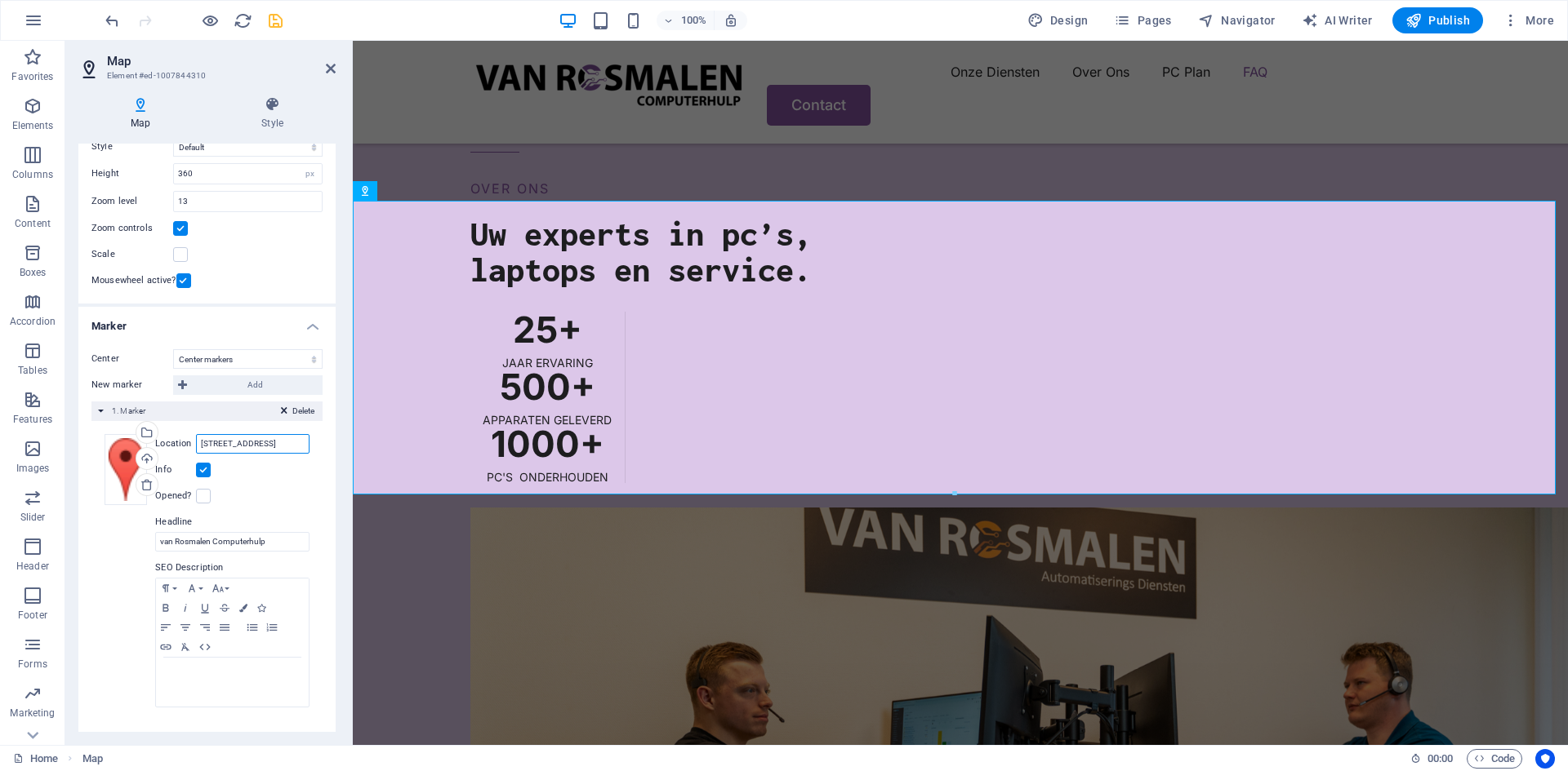
scroll to position [0, 0]
type input "[STREET_ADDRESS]"
click at [266, 30] on icon "save" at bounding box center [275, 21] width 19 height 19
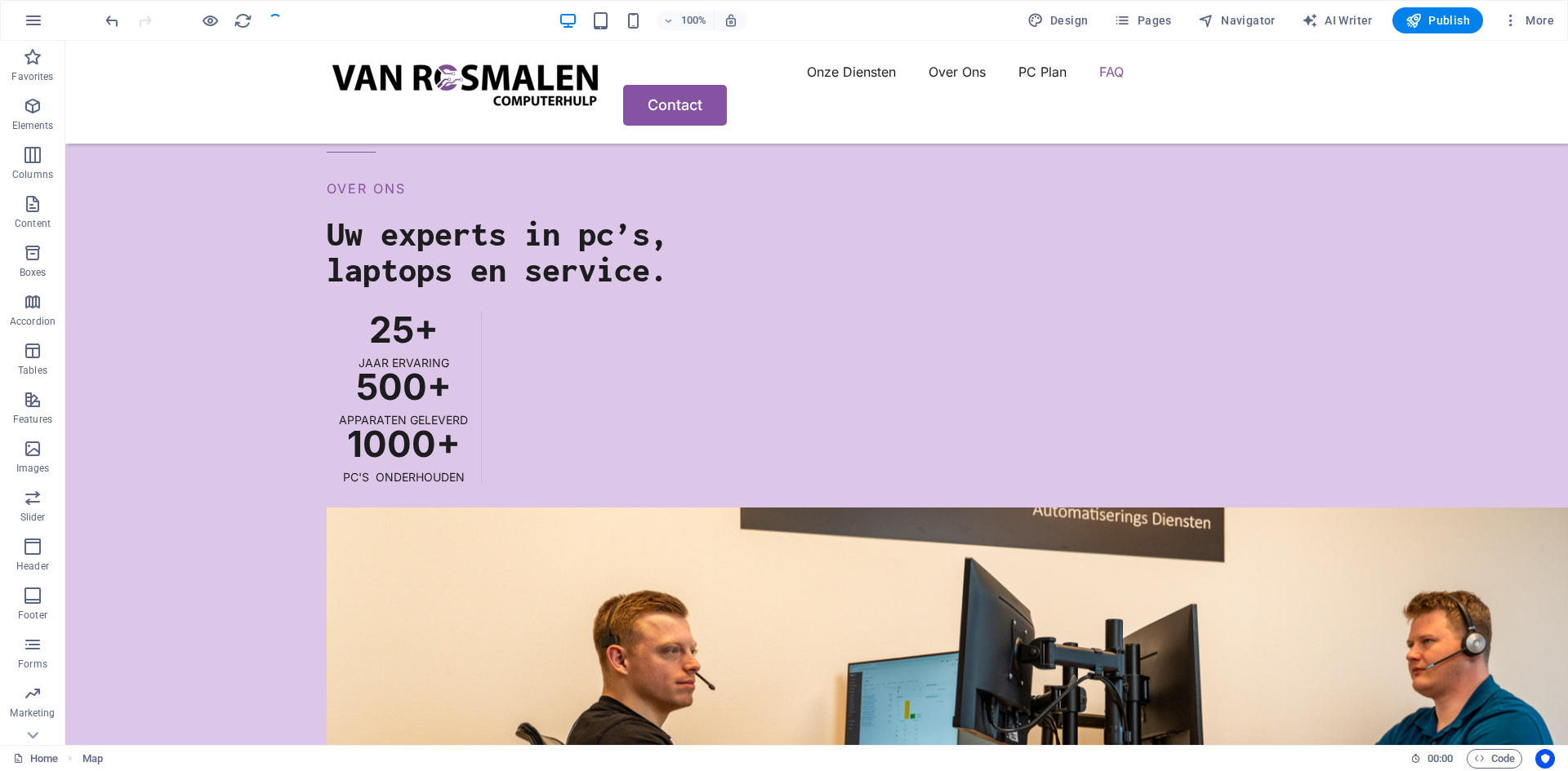
scroll to position [4087, 0]
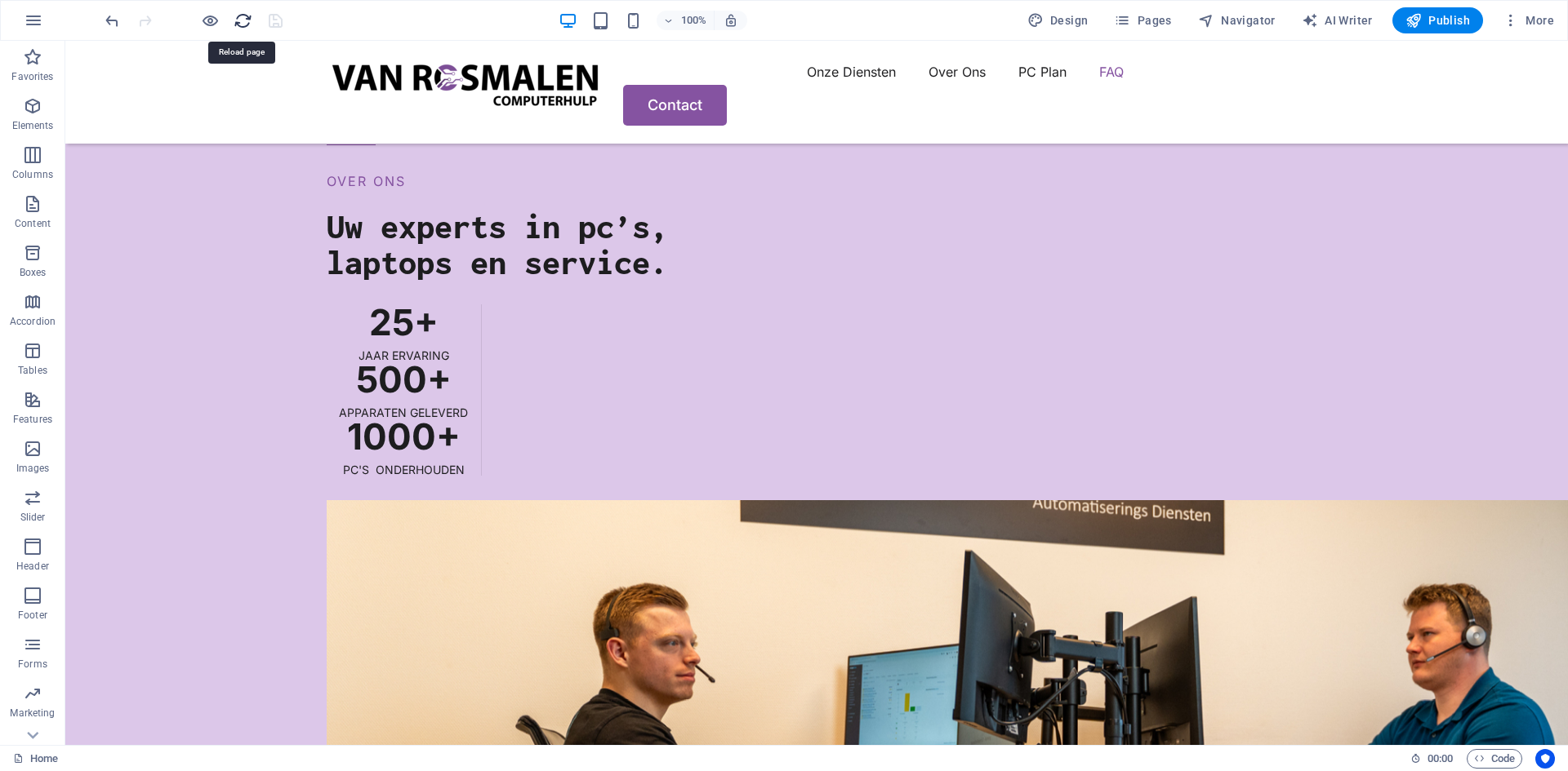
click at [242, 21] on icon "reload" at bounding box center [243, 21] width 19 height 19
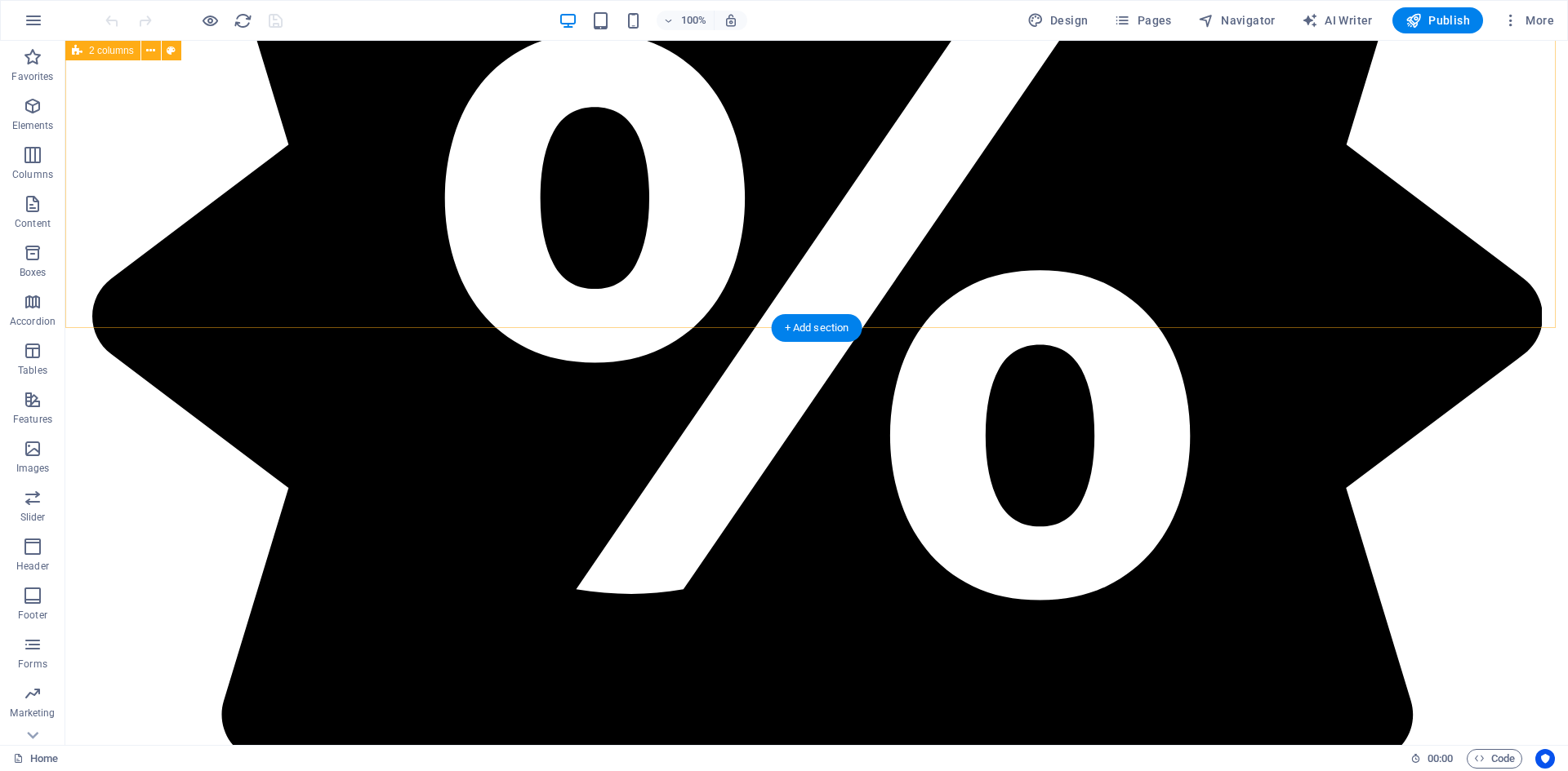
scroll to position [3999, 0]
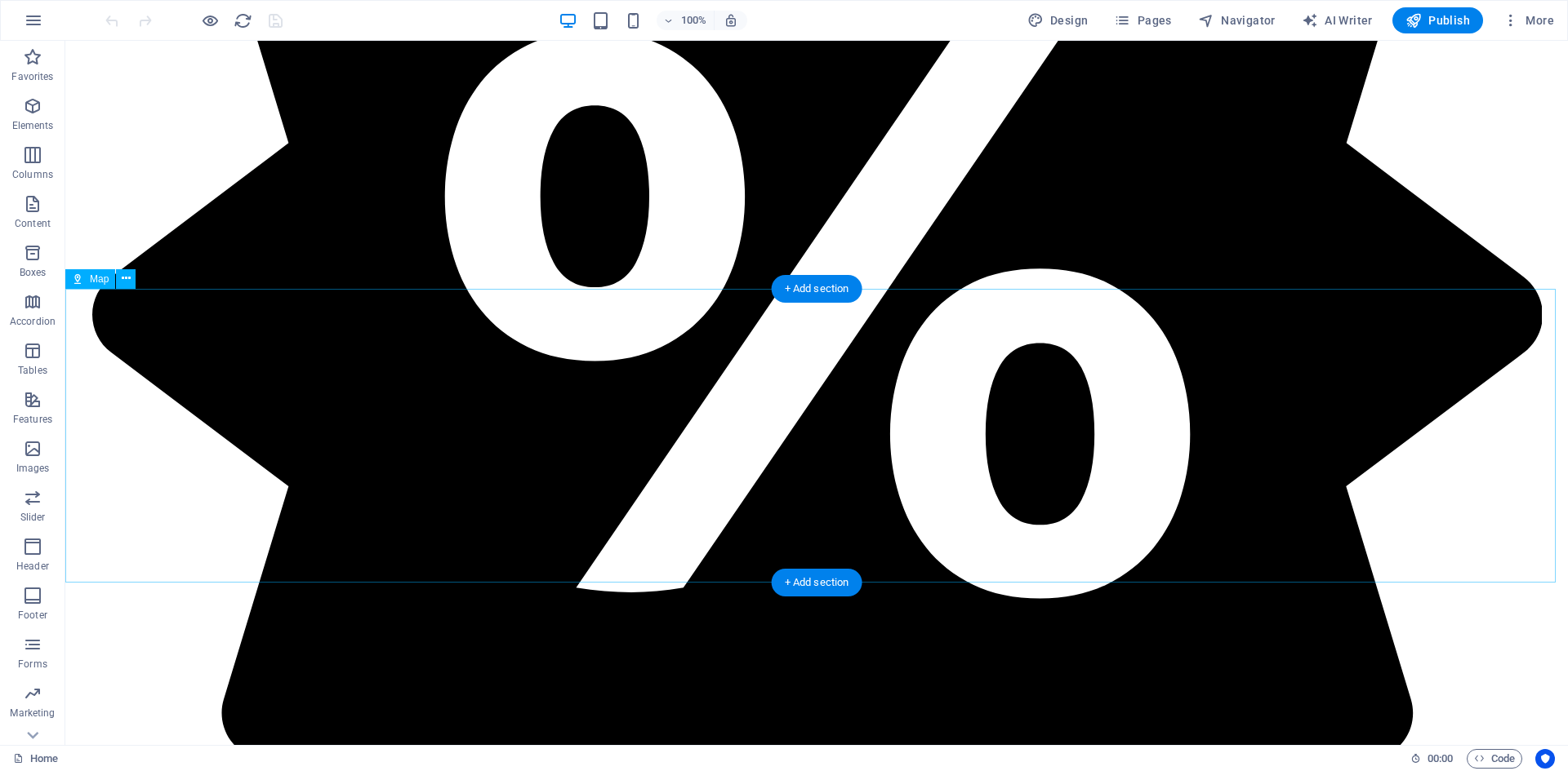
click at [95, 276] on span "Map" at bounding box center [99, 279] width 19 height 10
click at [123, 278] on icon at bounding box center [126, 279] width 9 height 17
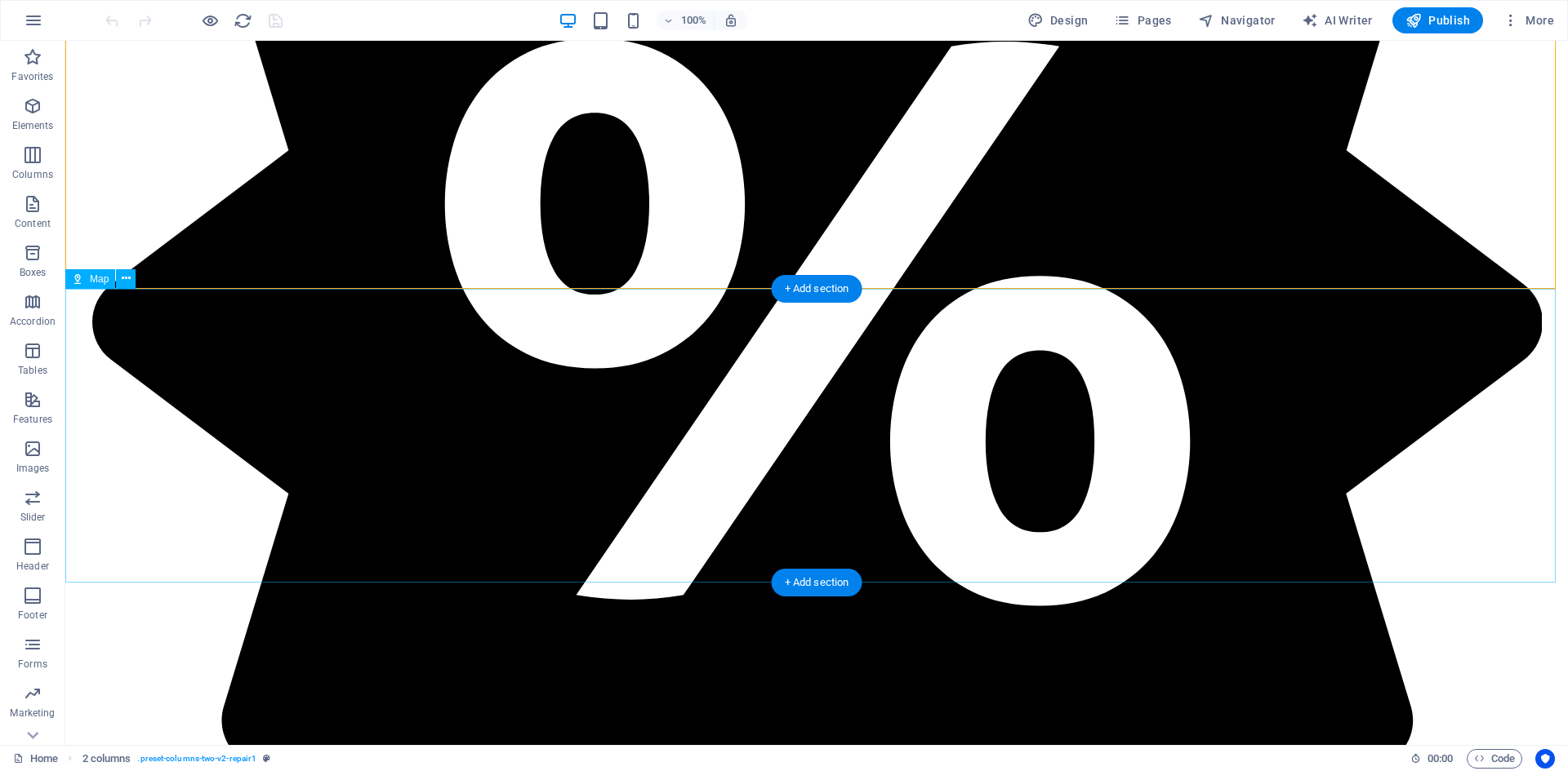
select select "1"
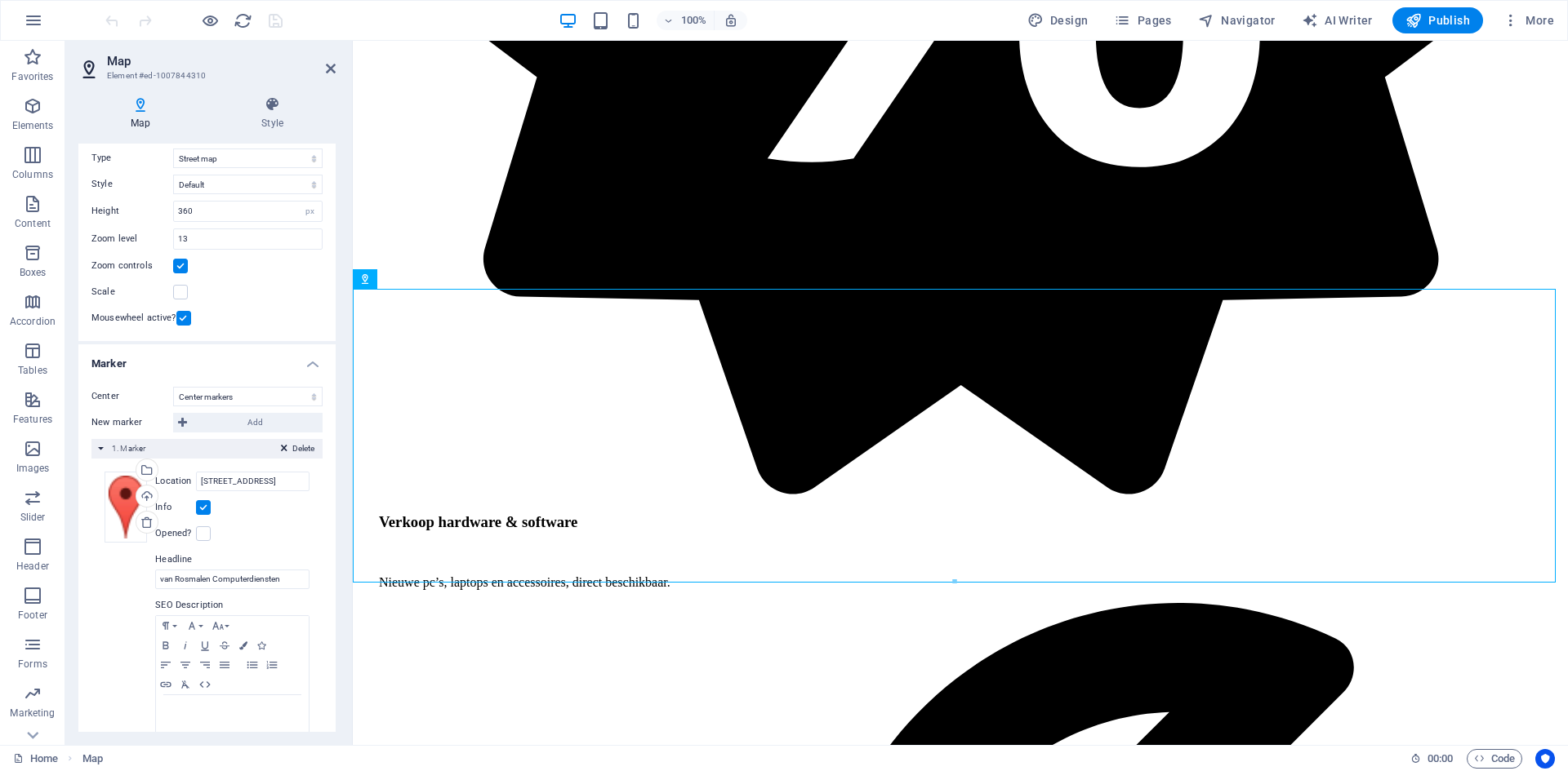
scroll to position [84, 0]
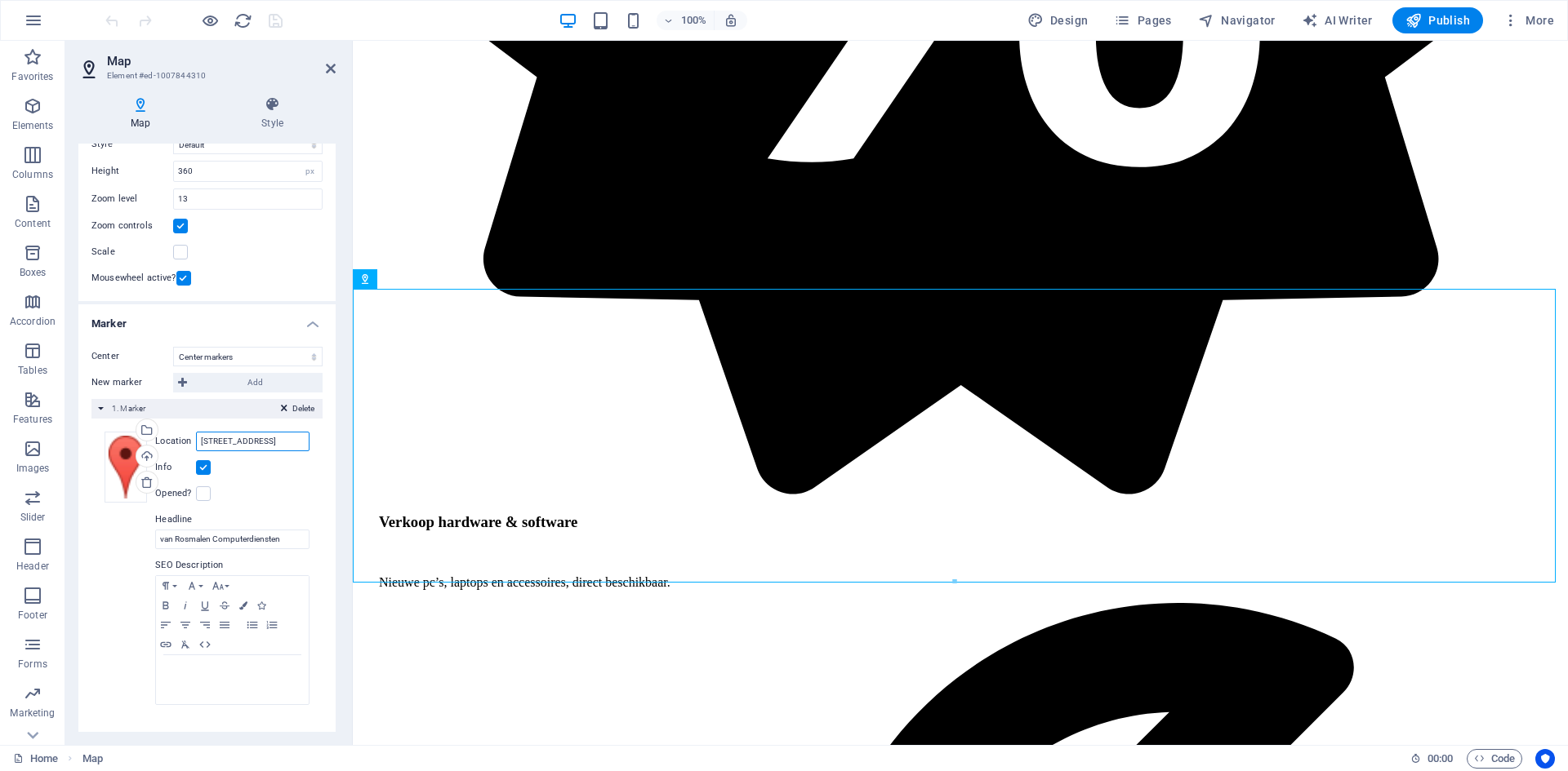
click at [274, 444] on input "[STREET_ADDRESS]" at bounding box center [253, 441] width 114 height 20
drag, startPoint x: 258, startPoint y: 442, endPoint x: 312, endPoint y: 440, distance: 54.0
click at [312, 440] on div "Drag files here, click to choose files or select files from Files or our free s…" at bounding box center [207, 569] width 231 height 300
click at [282, 442] on input "[STREET_ADDRESS]" at bounding box center [253, 441] width 114 height 20
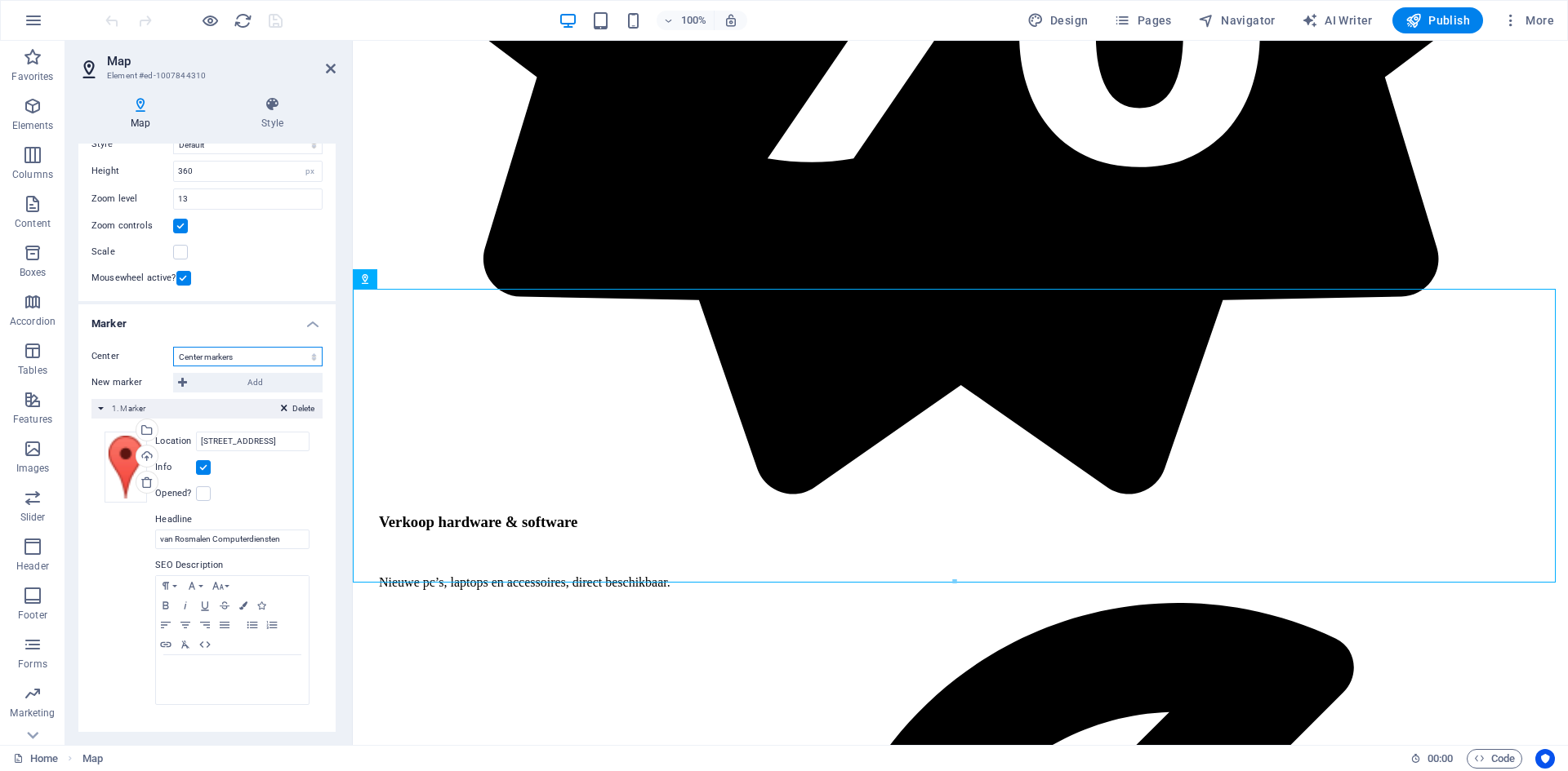
click at [262, 356] on select "Don't center Center markers Center and zoom markers" at bounding box center [248, 356] width 149 height 20
click at [173, 347] on select "Don't center Center markers Center and zoom markers" at bounding box center [248, 356] width 149 height 20
click at [31, 111] on icon "button" at bounding box center [33, 105] width 20 height 20
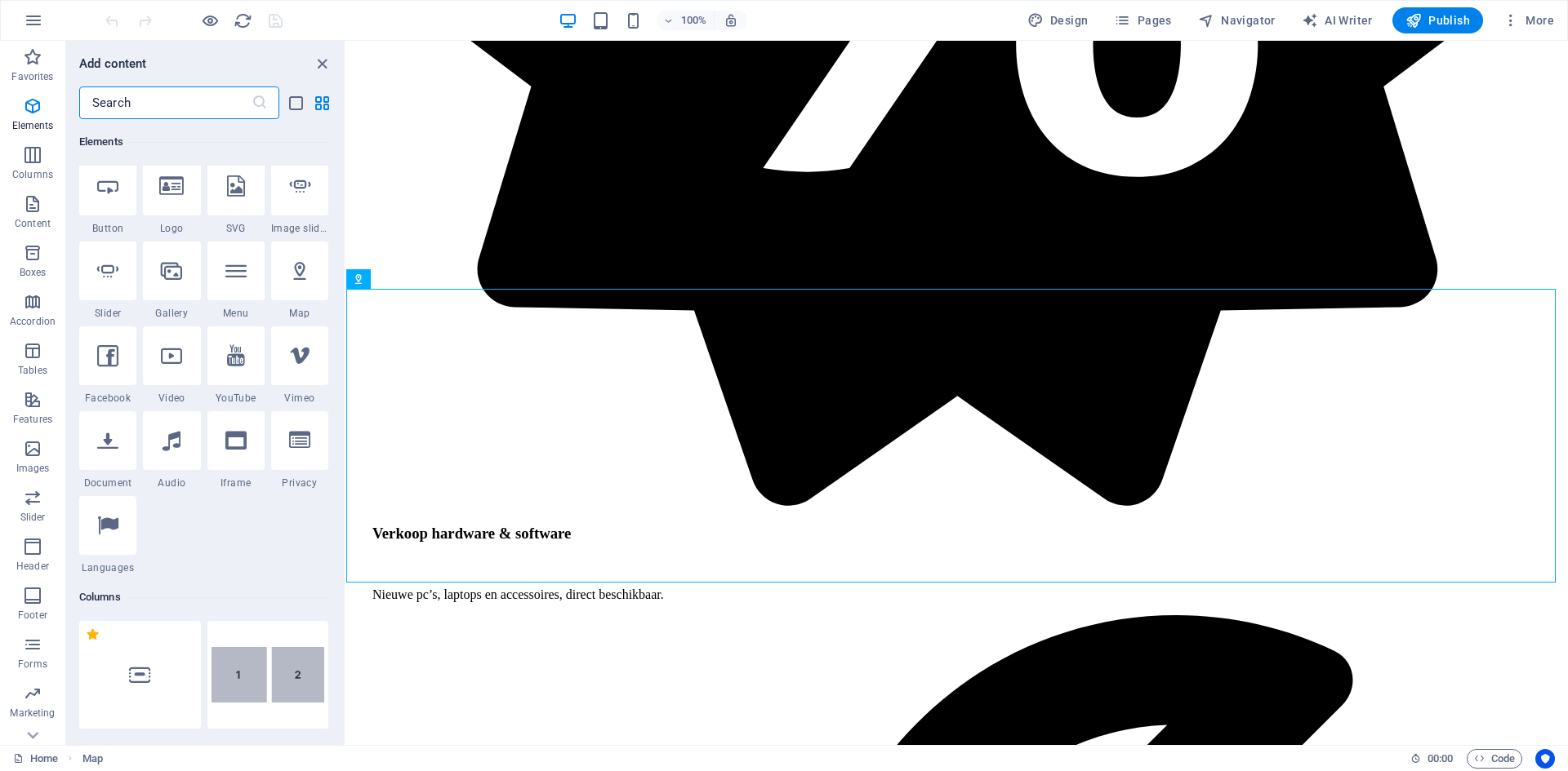
scroll to position [419, 0]
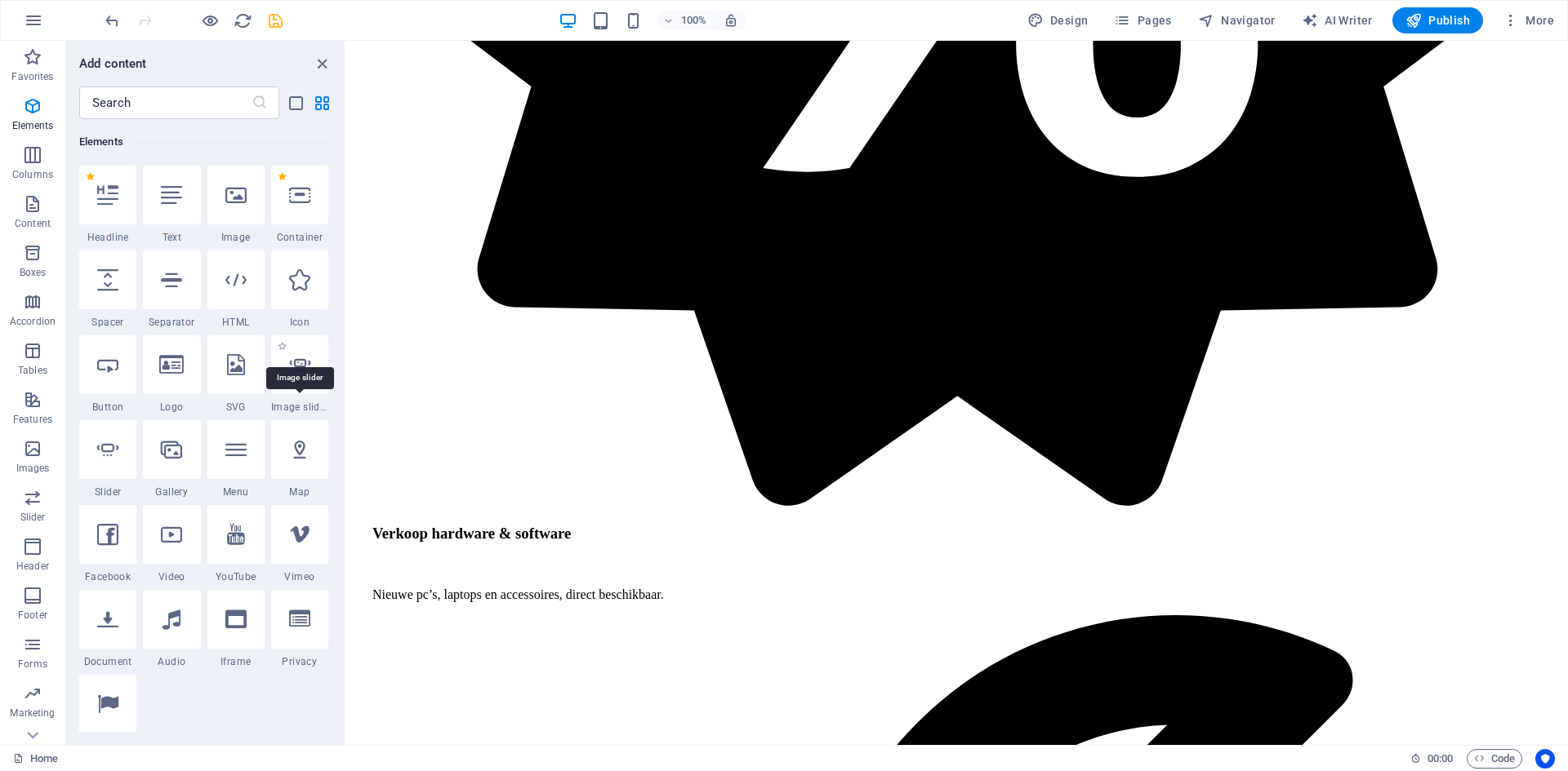
scroll to position [255, 0]
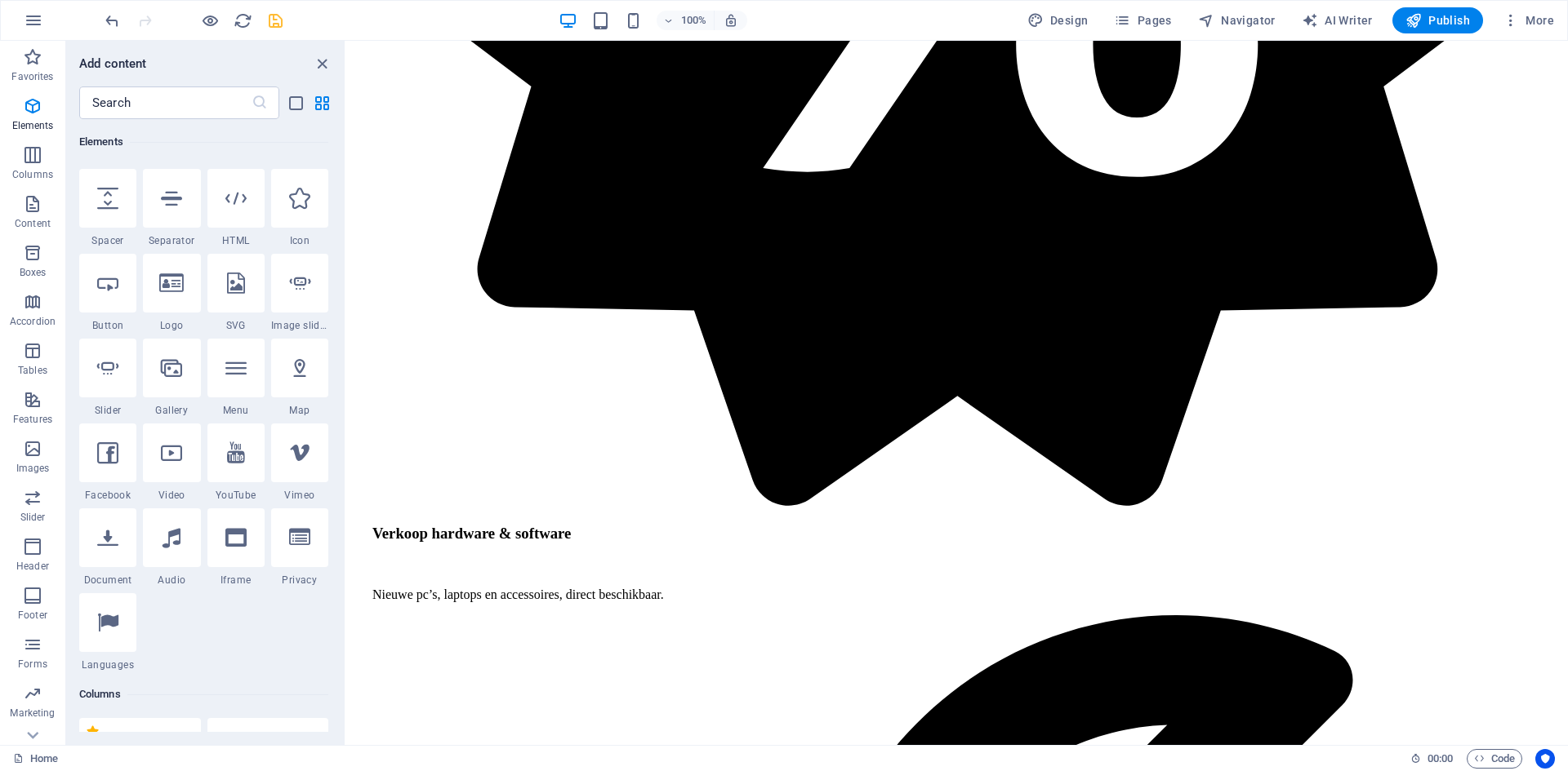
click at [234, 636] on div "1 Star Headline 1 Star Text 1 Star Image 1 Star Container 1 Star Spacer 1 Star …" at bounding box center [203, 378] width 249 height 587
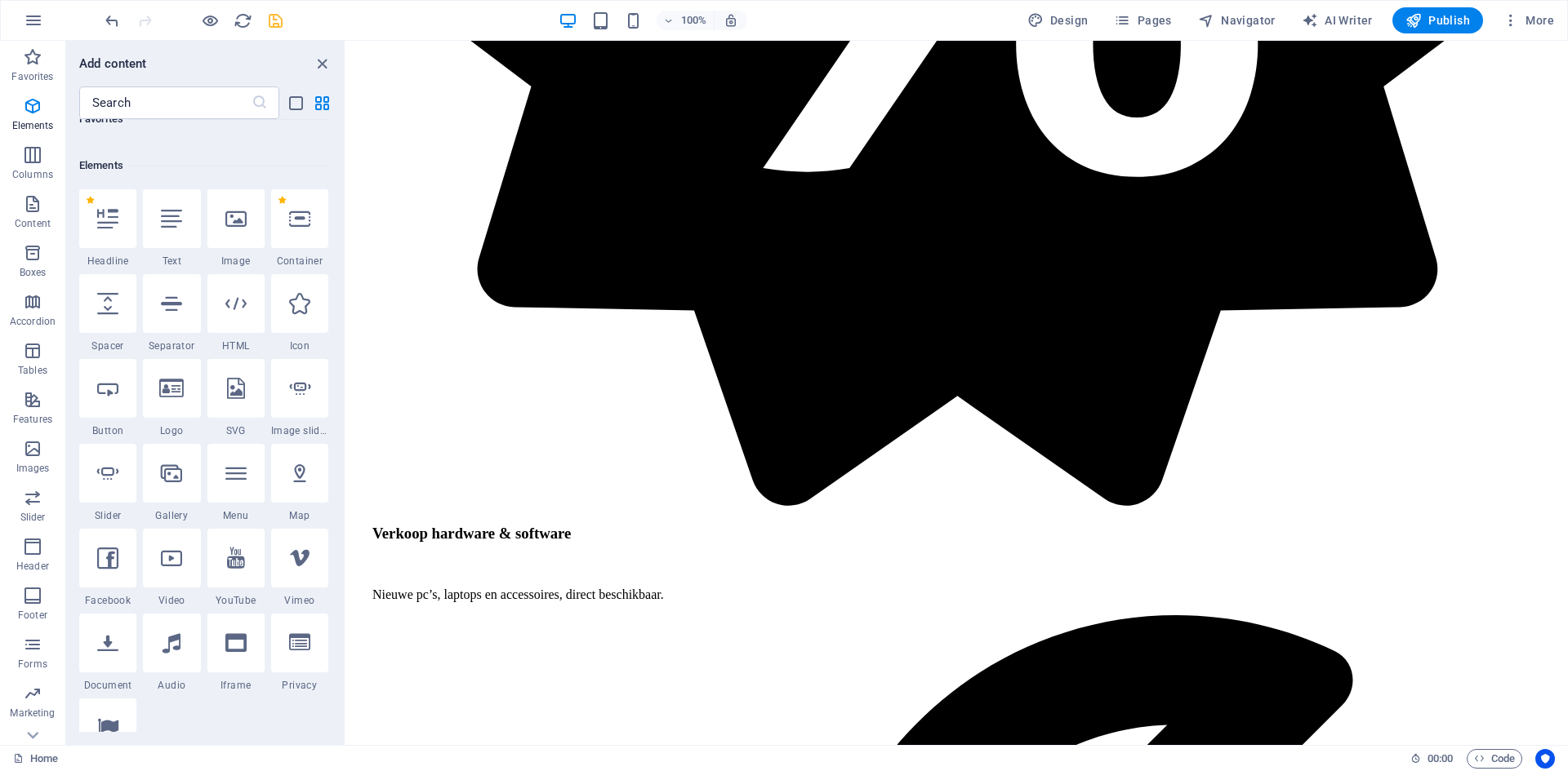
scroll to position [245, 0]
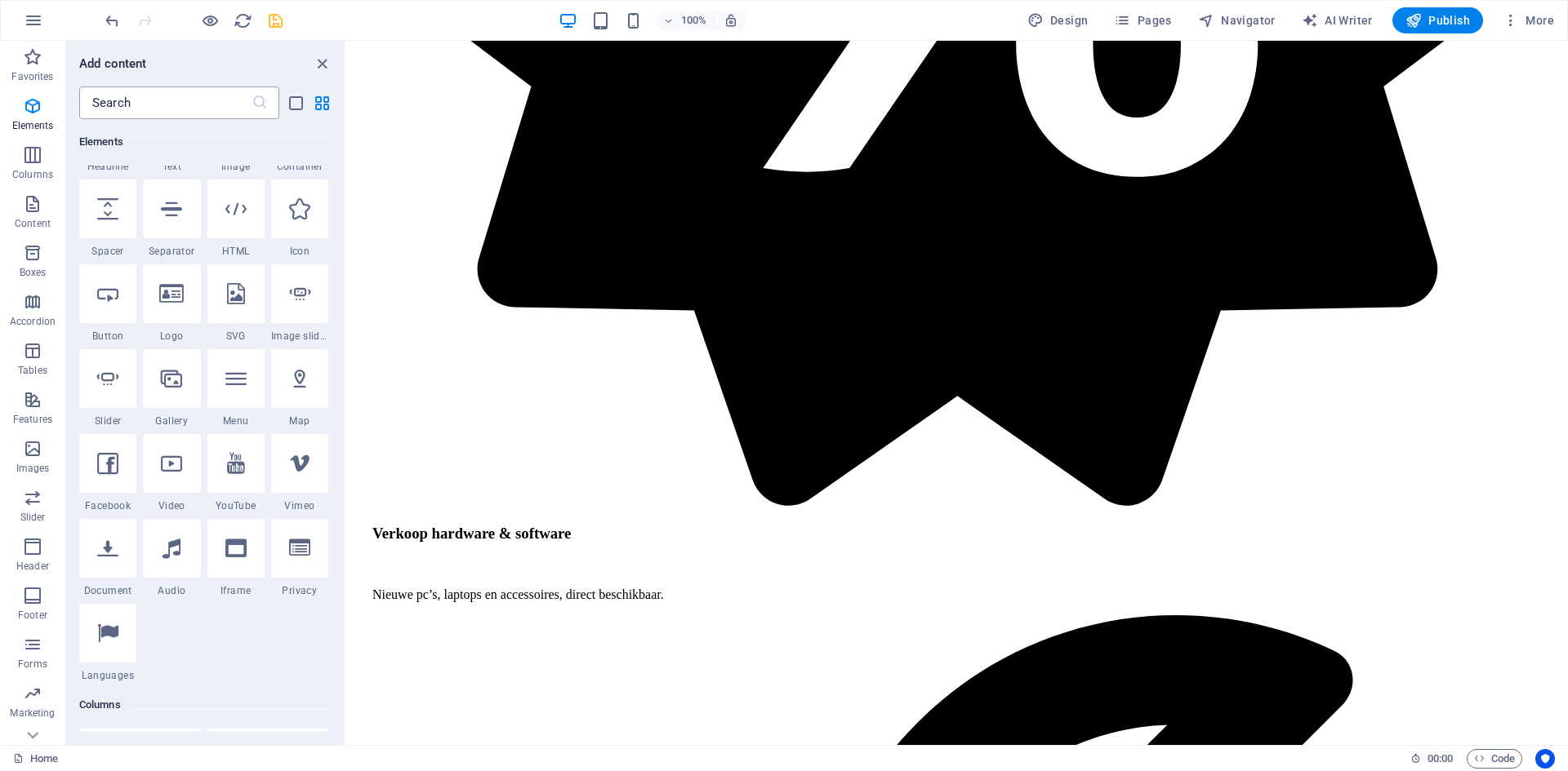
click at [148, 98] on input "text" at bounding box center [165, 103] width 173 height 33
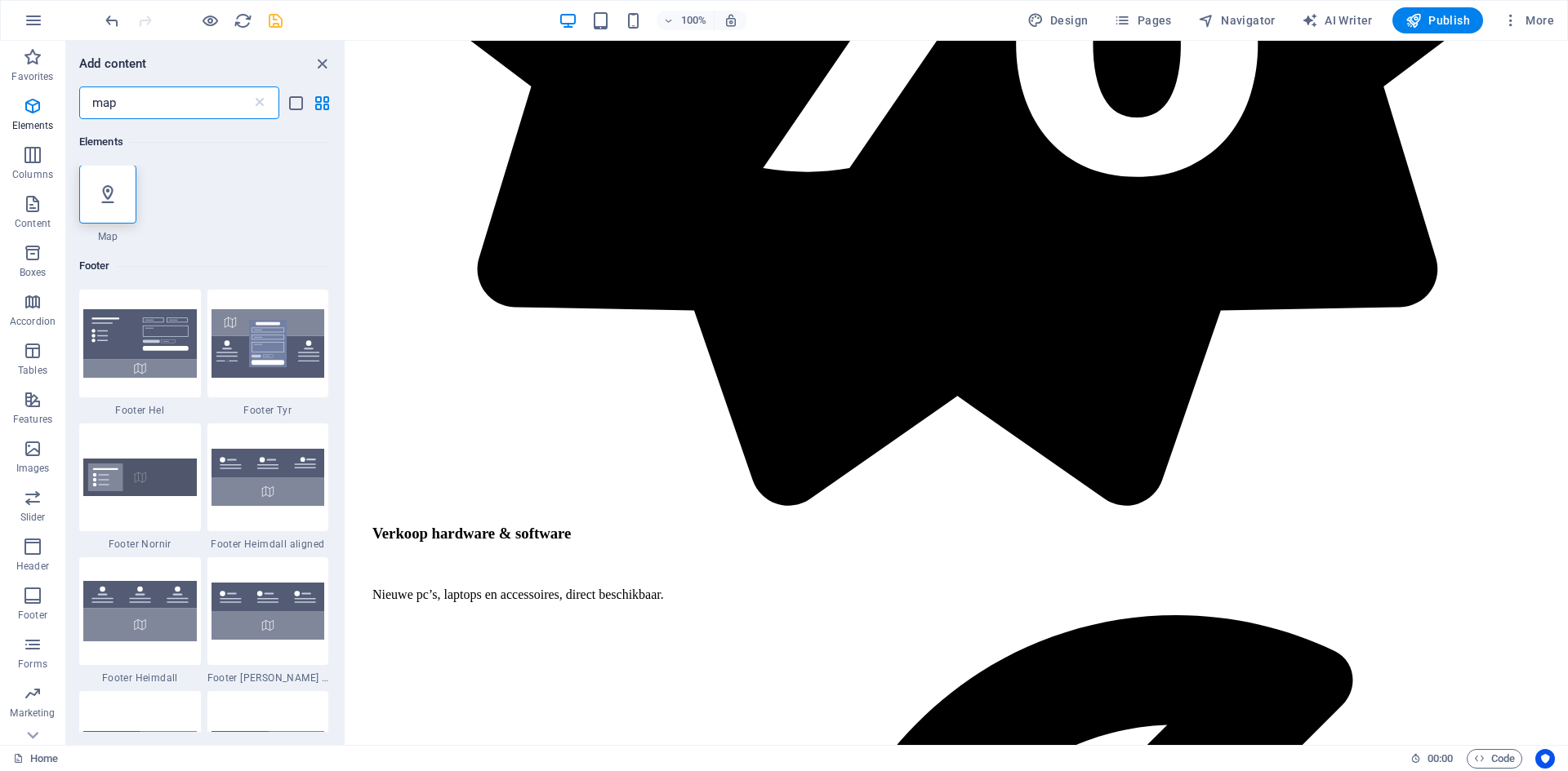
scroll to position [0, 0]
type input "map"
select select "1"
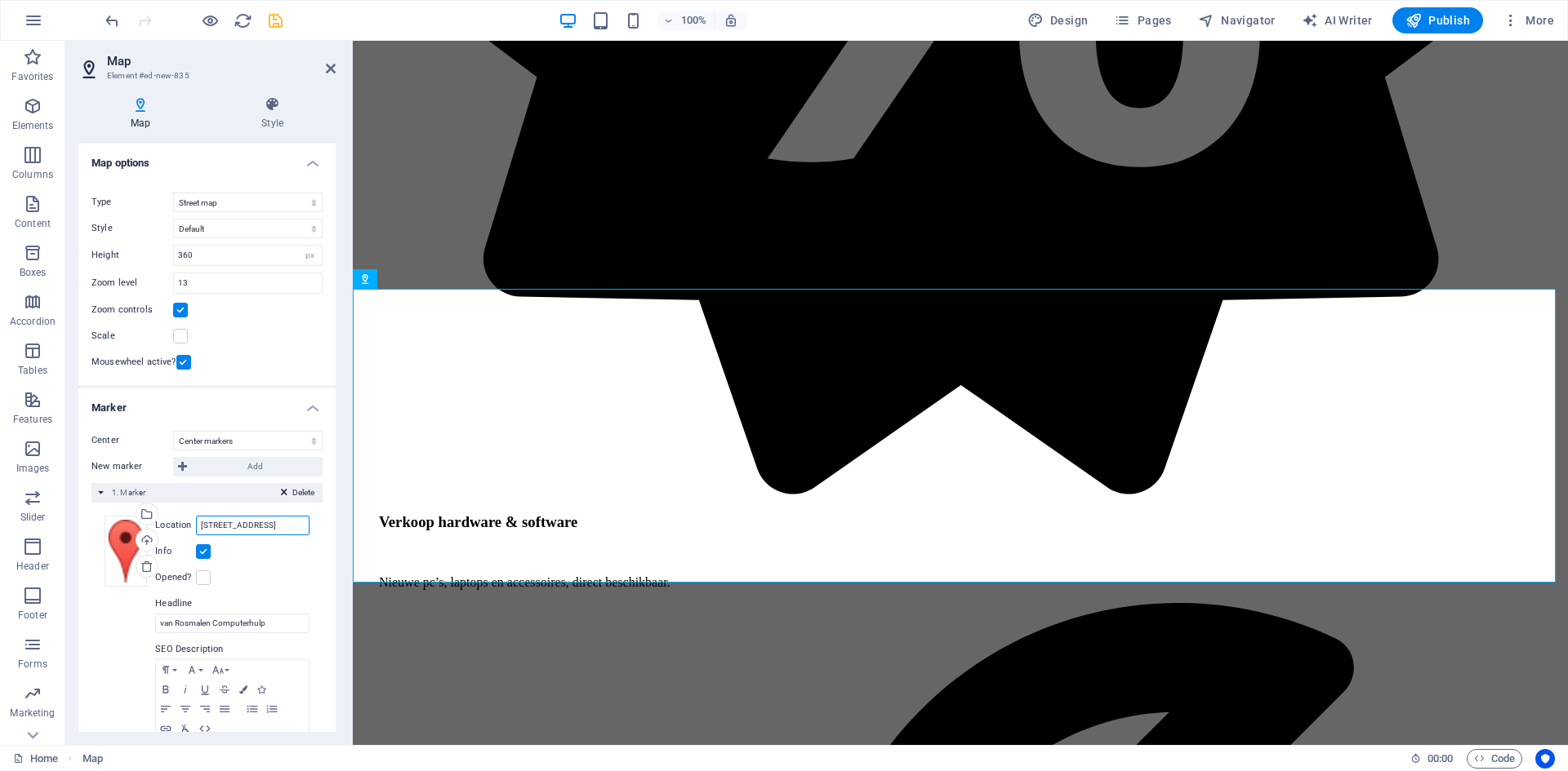
click at [271, 530] on input "[STREET_ADDRESS]" at bounding box center [253, 525] width 114 height 20
click at [314, 571] on div "Drag files here, click to choose files or select files from Files or our free s…" at bounding box center [207, 653] width 231 height 300
click at [281, 28] on icon "save" at bounding box center [275, 21] width 19 height 19
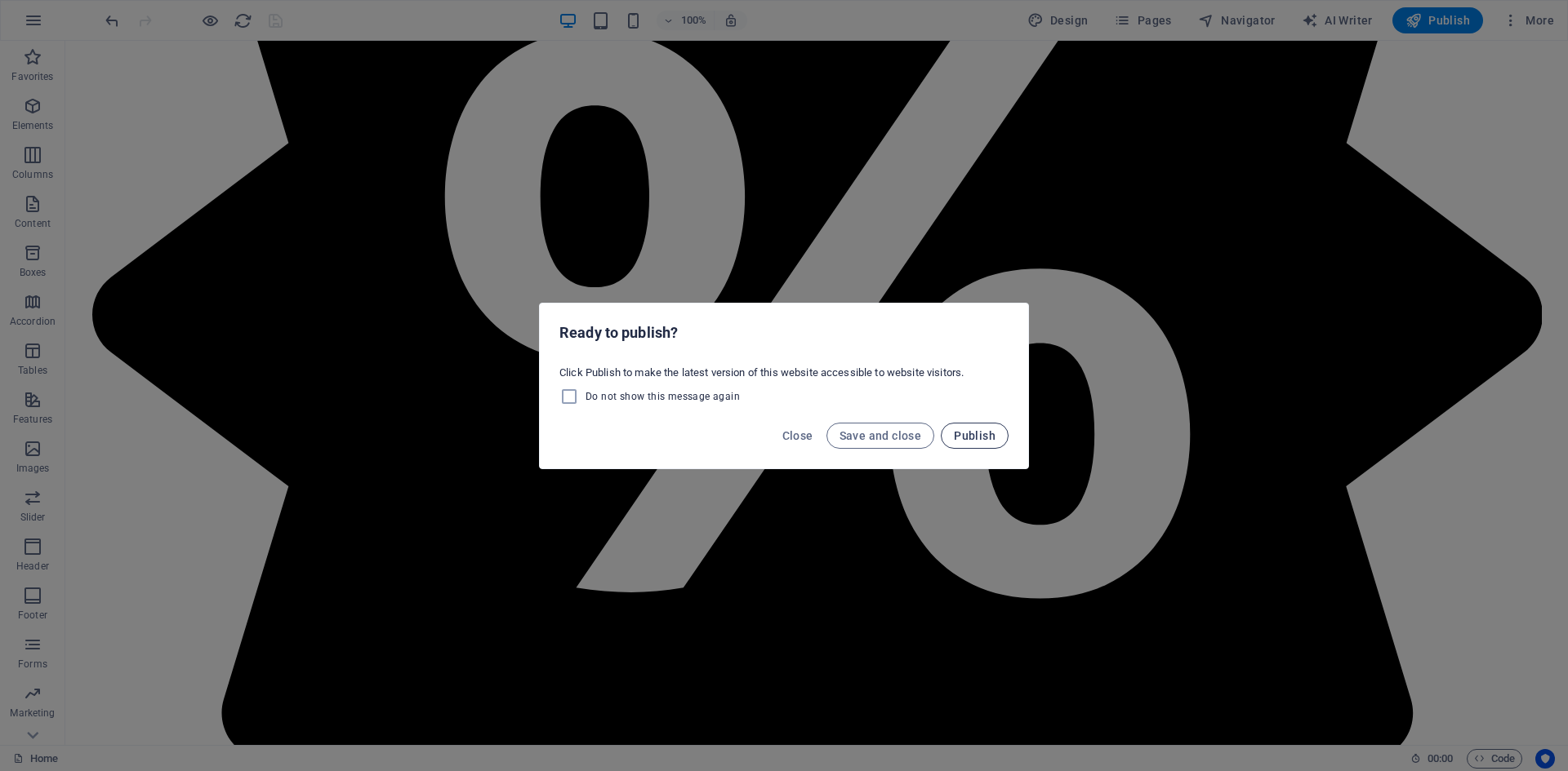
click at [969, 438] on span "Publish" at bounding box center [974, 435] width 42 height 13
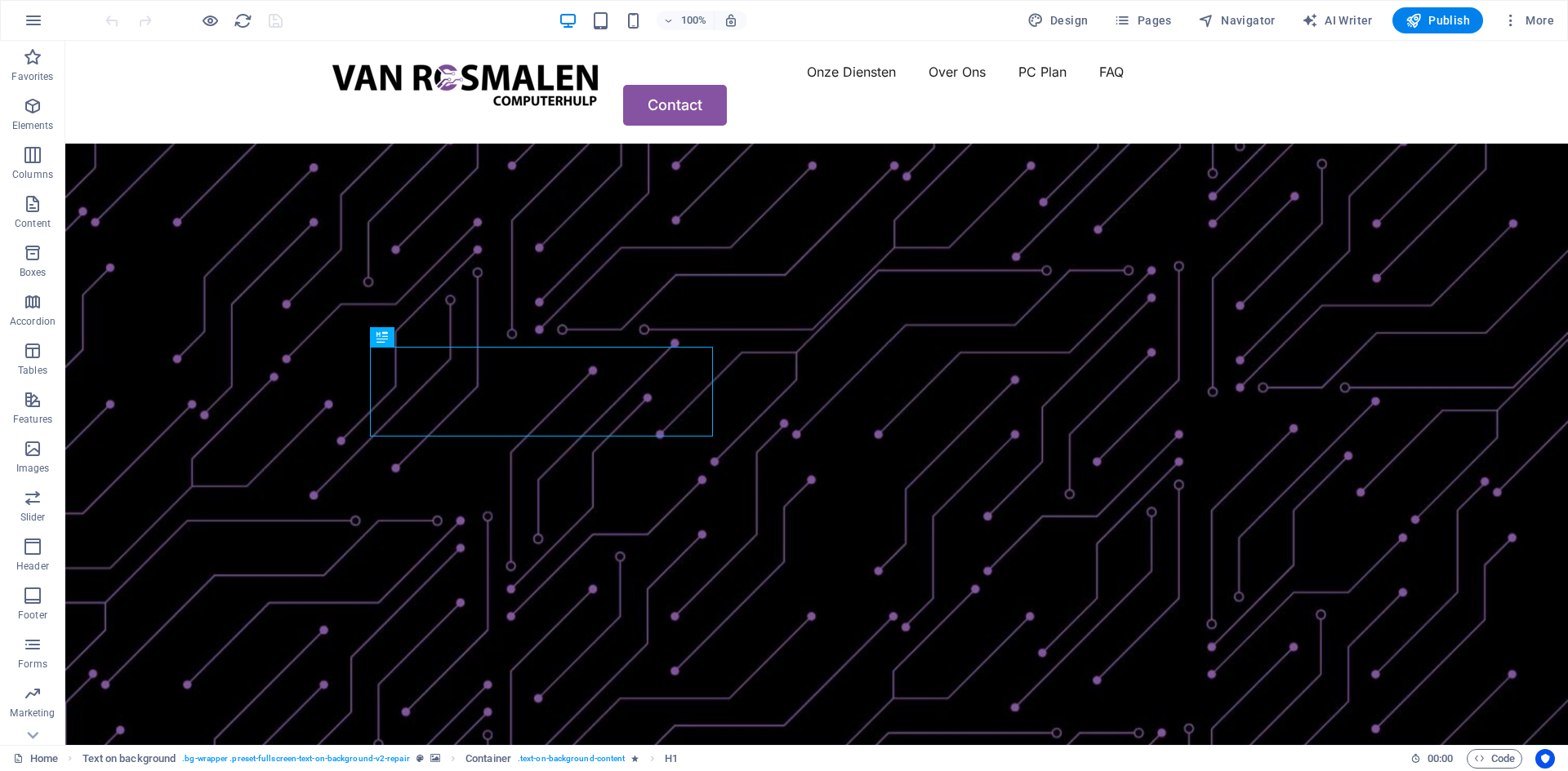
click at [440, 23] on div "100% Design Pages Navigator AI Writer Publish More" at bounding box center [830, 21] width 1458 height 26
click at [432, 77] on div at bounding box center [465, 86] width 277 height 54
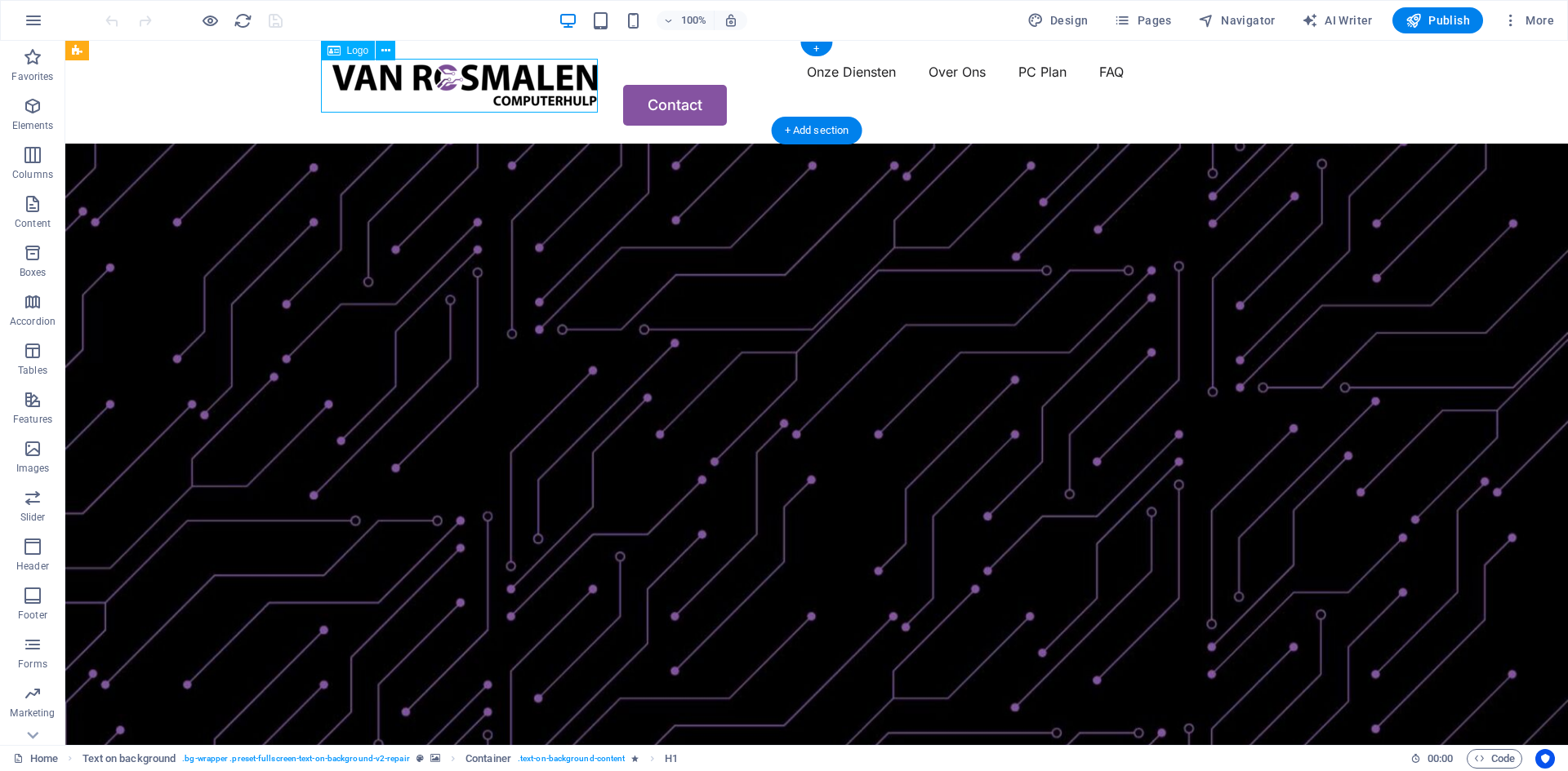
click at [432, 77] on div at bounding box center [465, 86] width 277 height 54
select select "px"
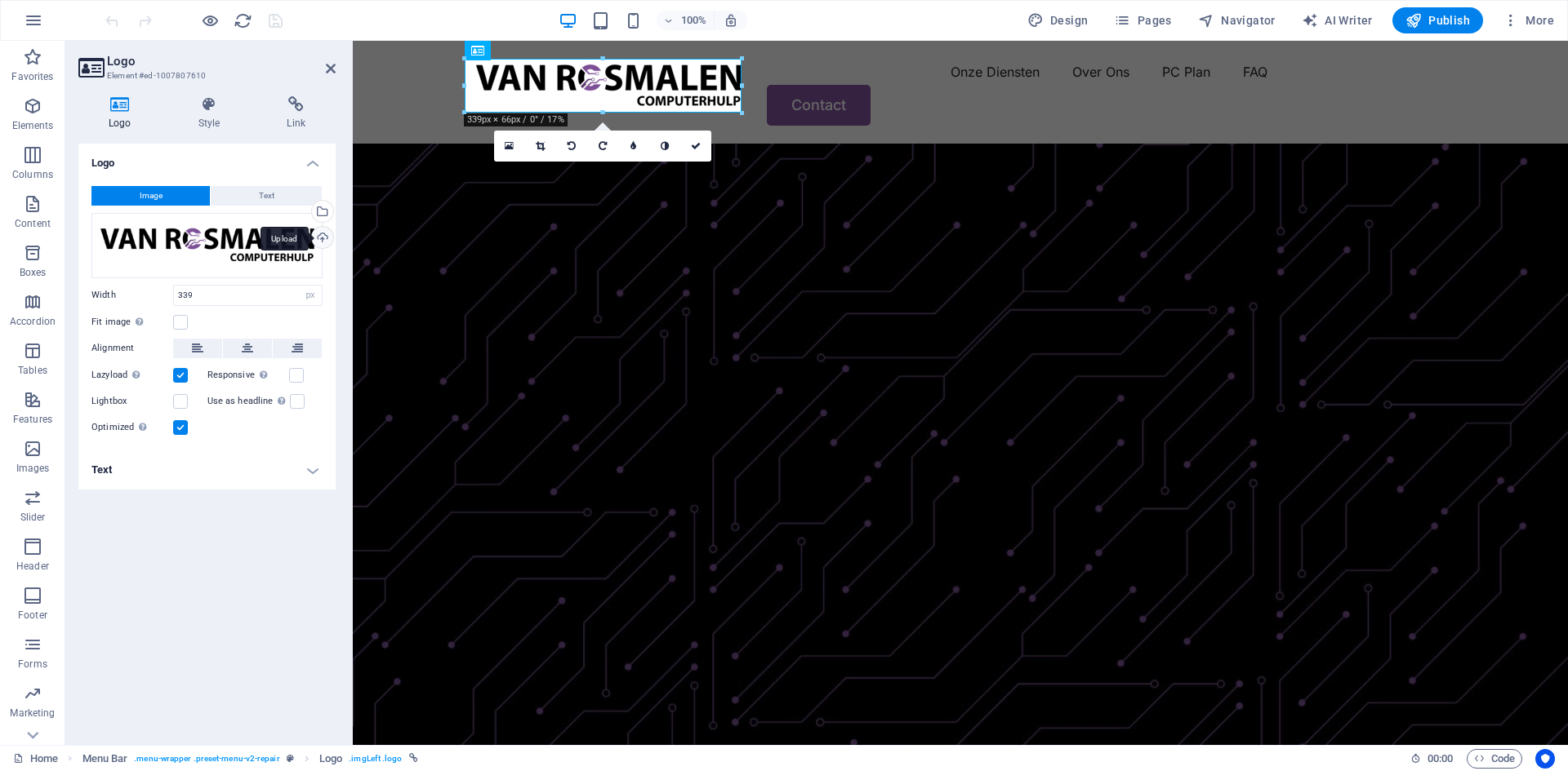
click at [326, 241] on div "Upload" at bounding box center [321, 239] width 24 height 24
click at [162, 561] on div "Logo Image Text Drag files here, click to choose files or select files from Fil…" at bounding box center [207, 437] width 257 height 588
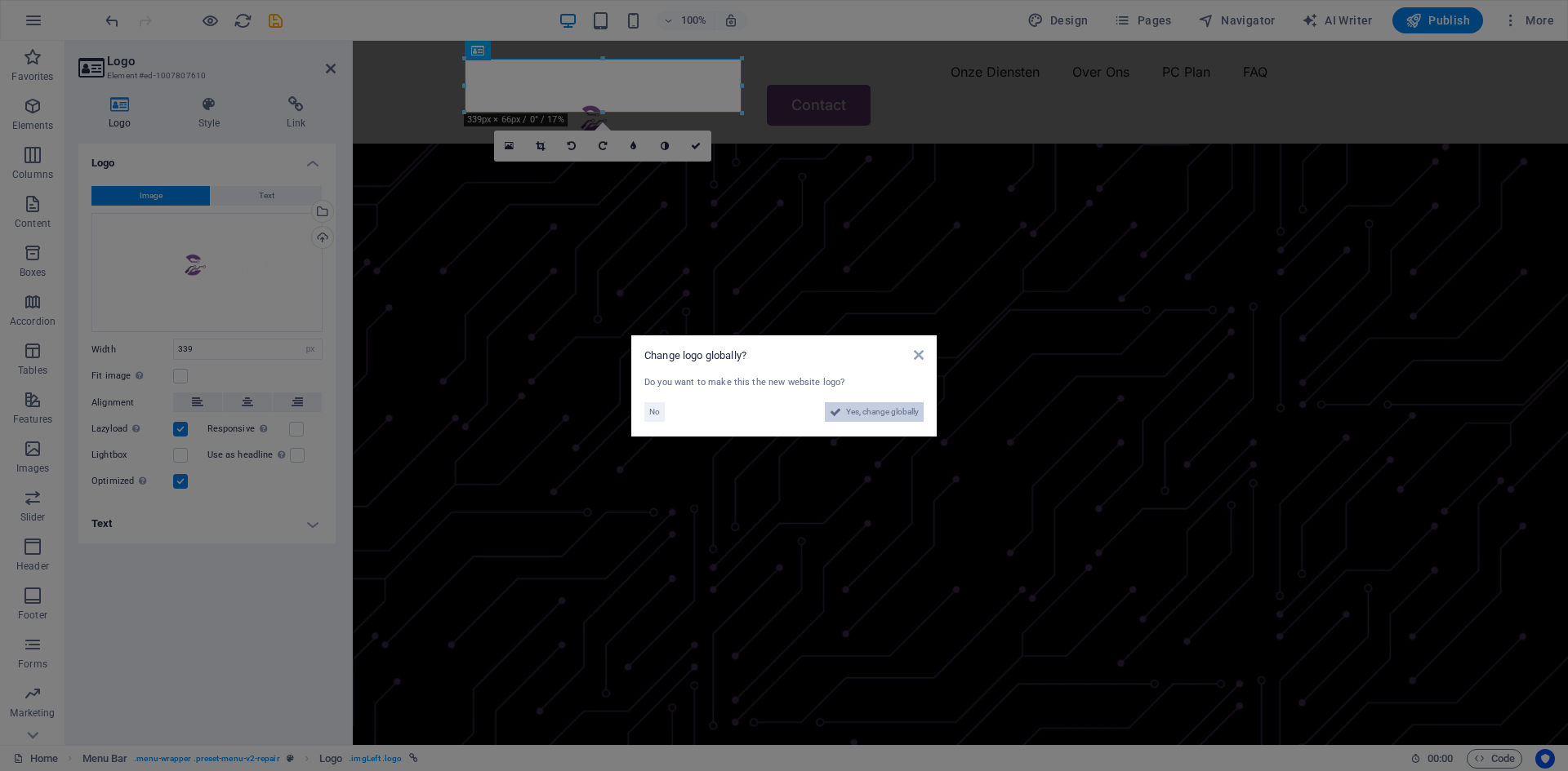
click at [868, 408] on span "Yes, change globally" at bounding box center [882, 412] width 73 height 20
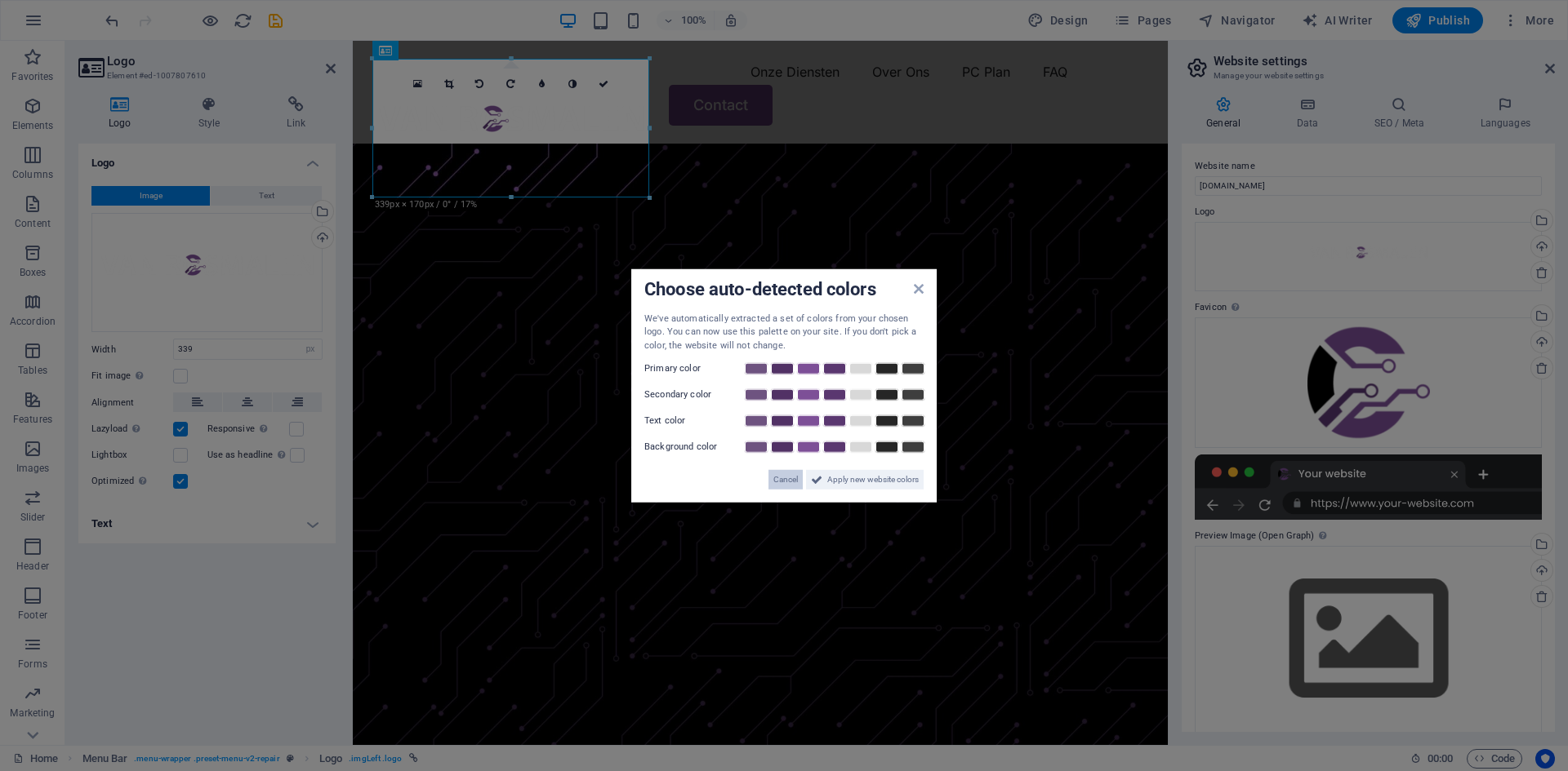
click at [789, 481] on span "Cancel" at bounding box center [785, 479] width 24 height 20
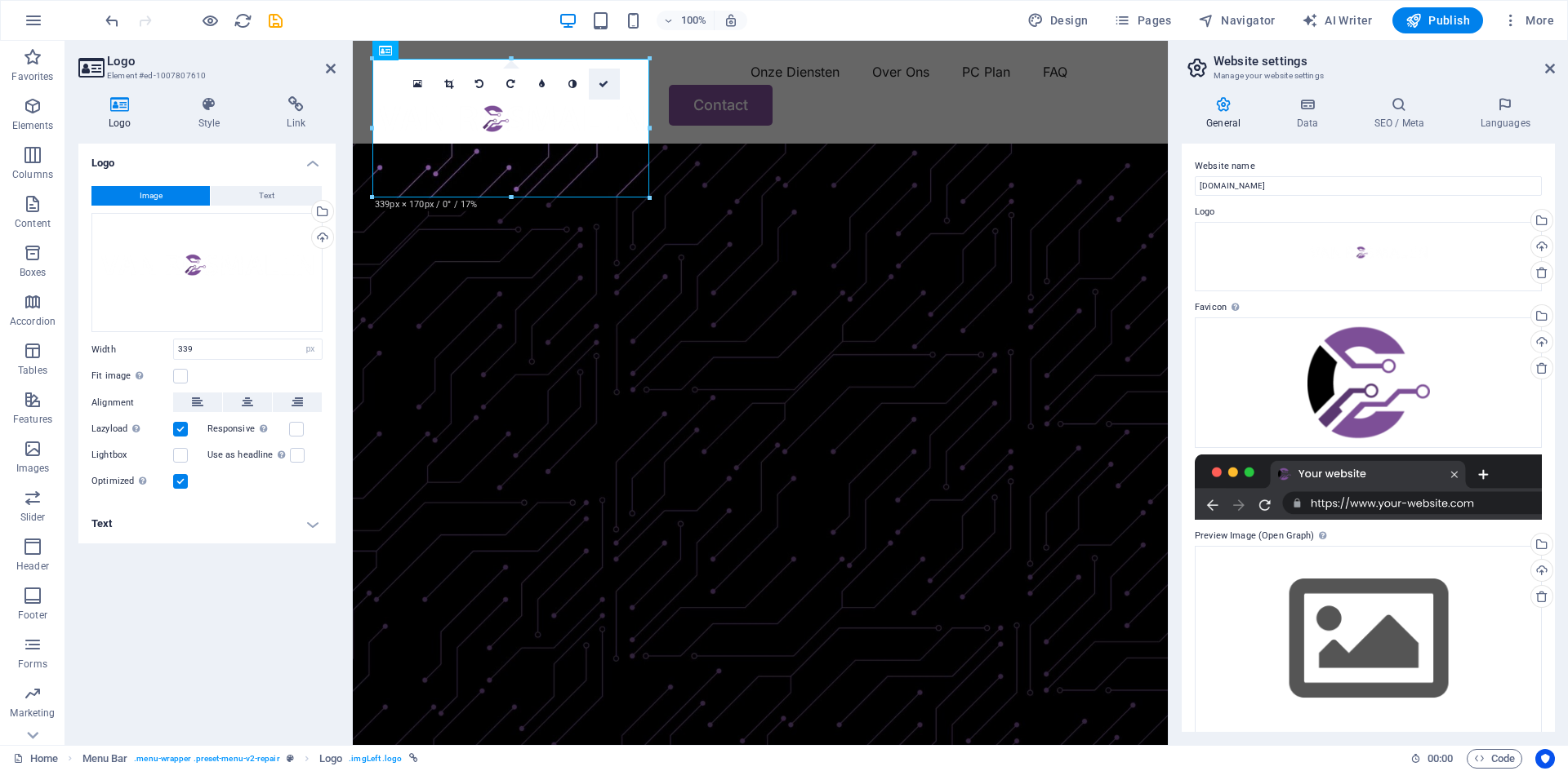
click at [609, 81] on link at bounding box center [604, 84] width 31 height 31
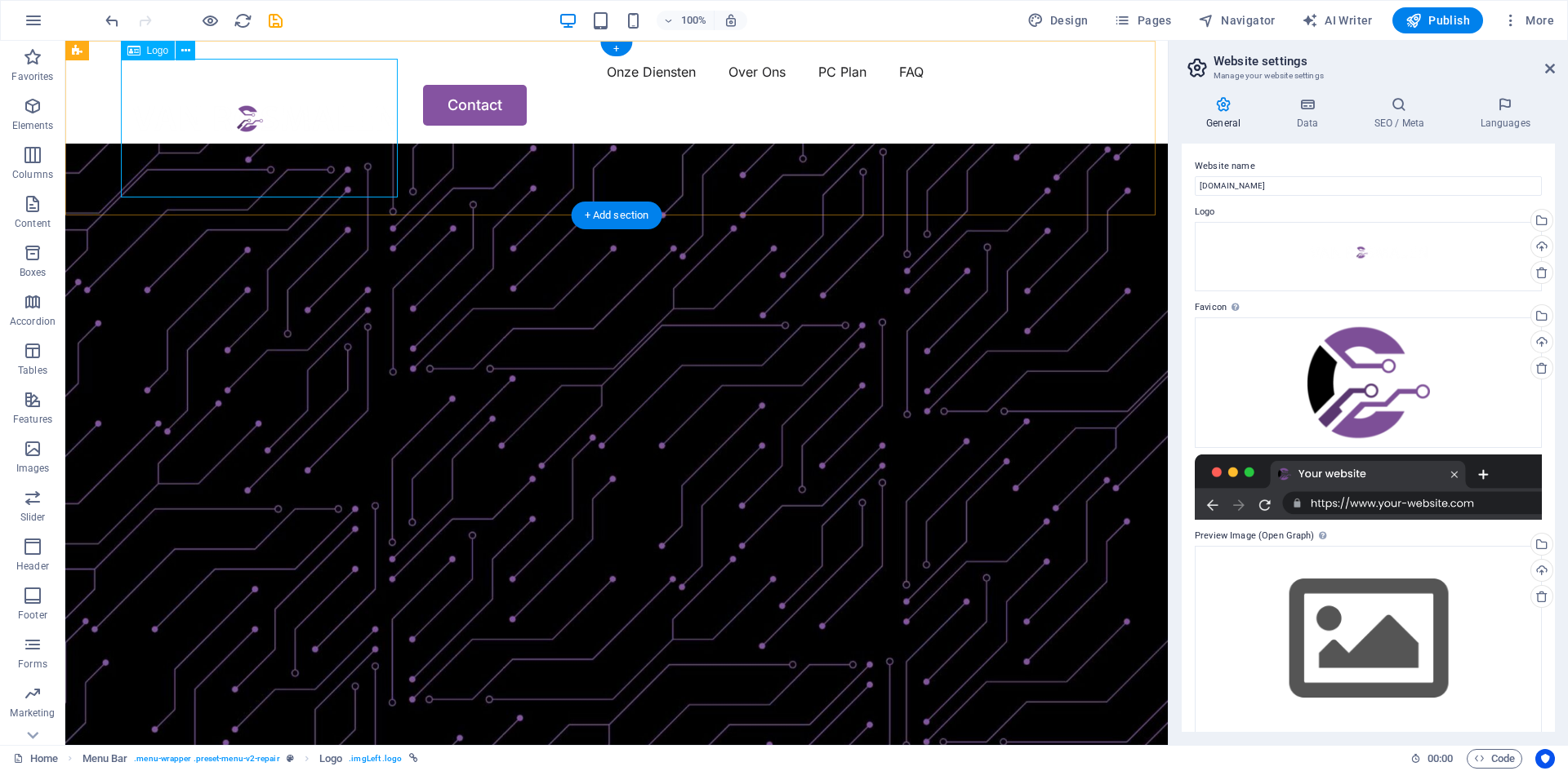
click at [232, 114] on div at bounding box center [265, 128] width 277 height 139
select select "px"
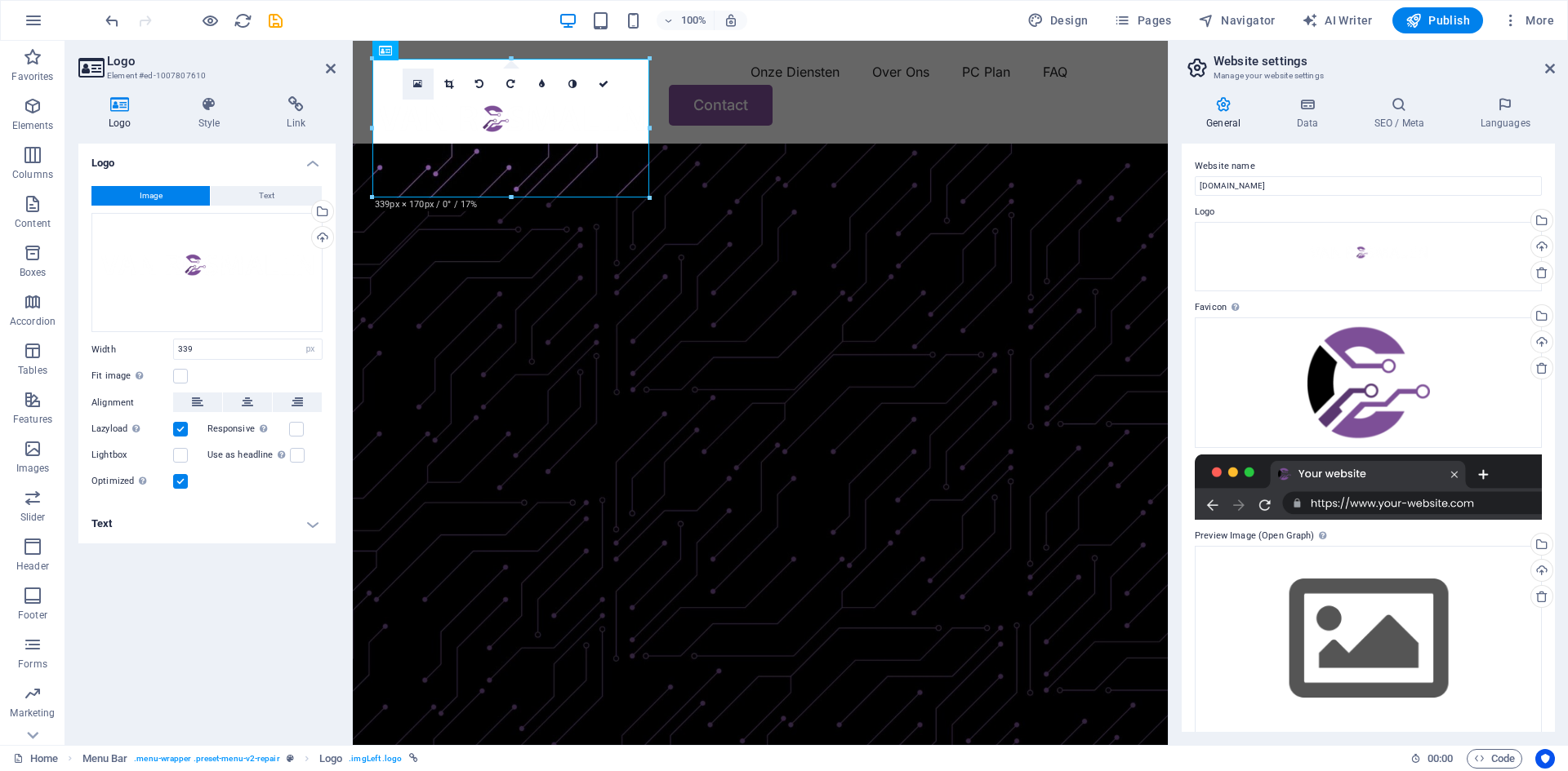
click at [416, 83] on icon at bounding box center [418, 84] width 9 height 11
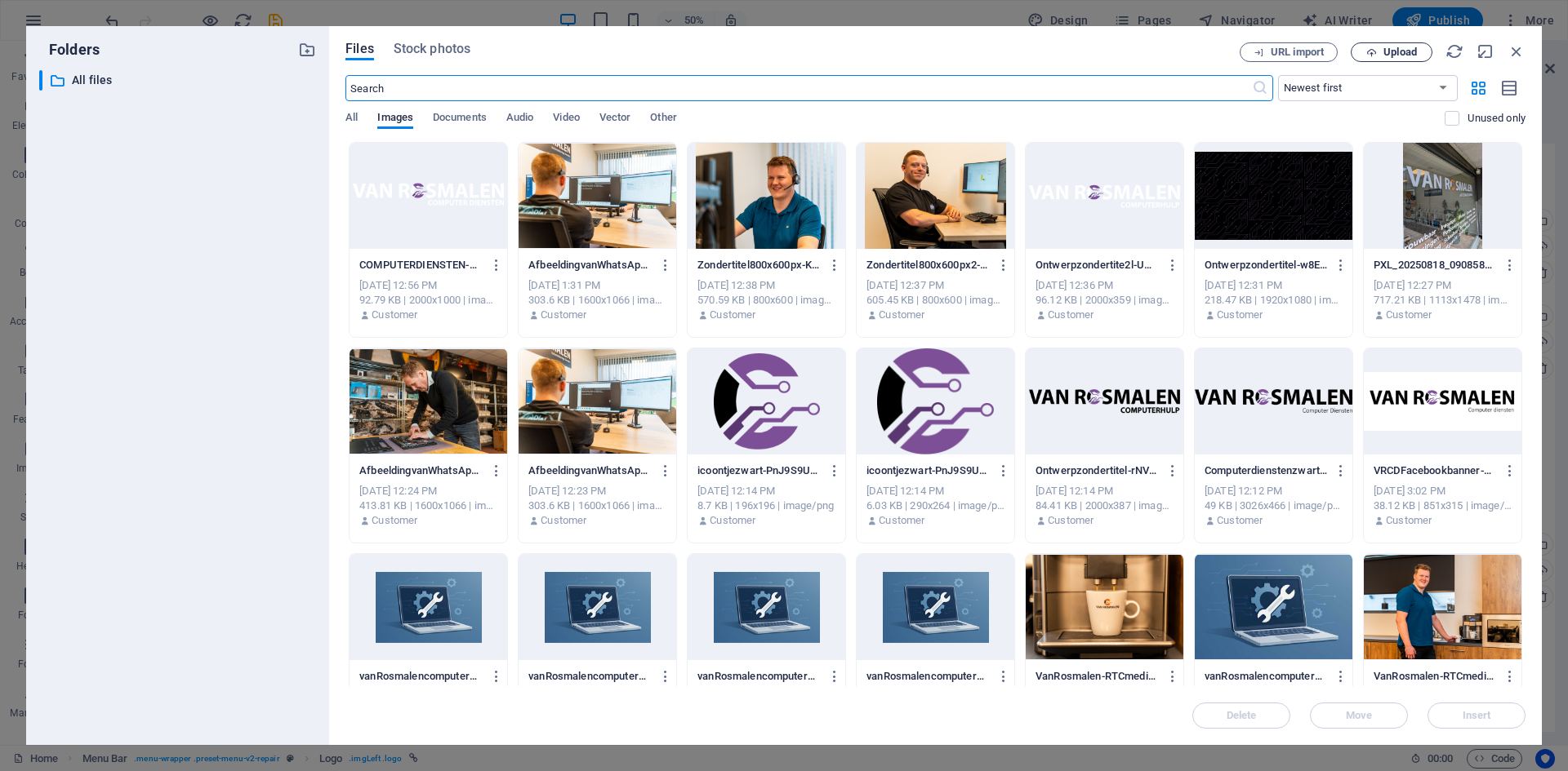
click at [1399, 56] on span "Upload" at bounding box center [1400, 52] width 34 height 10
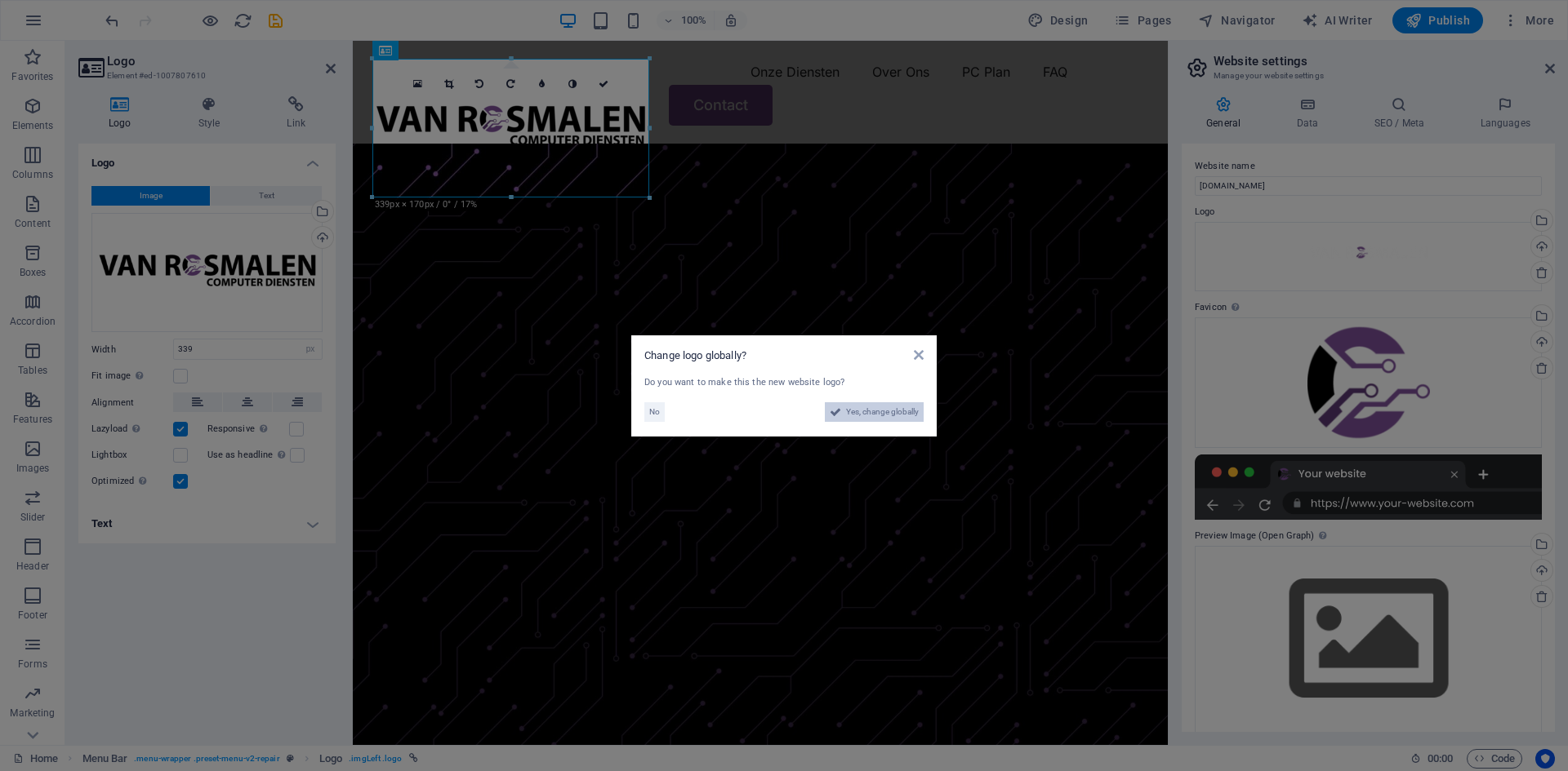
click at [854, 407] on span "Yes, change globally" at bounding box center [882, 412] width 73 height 20
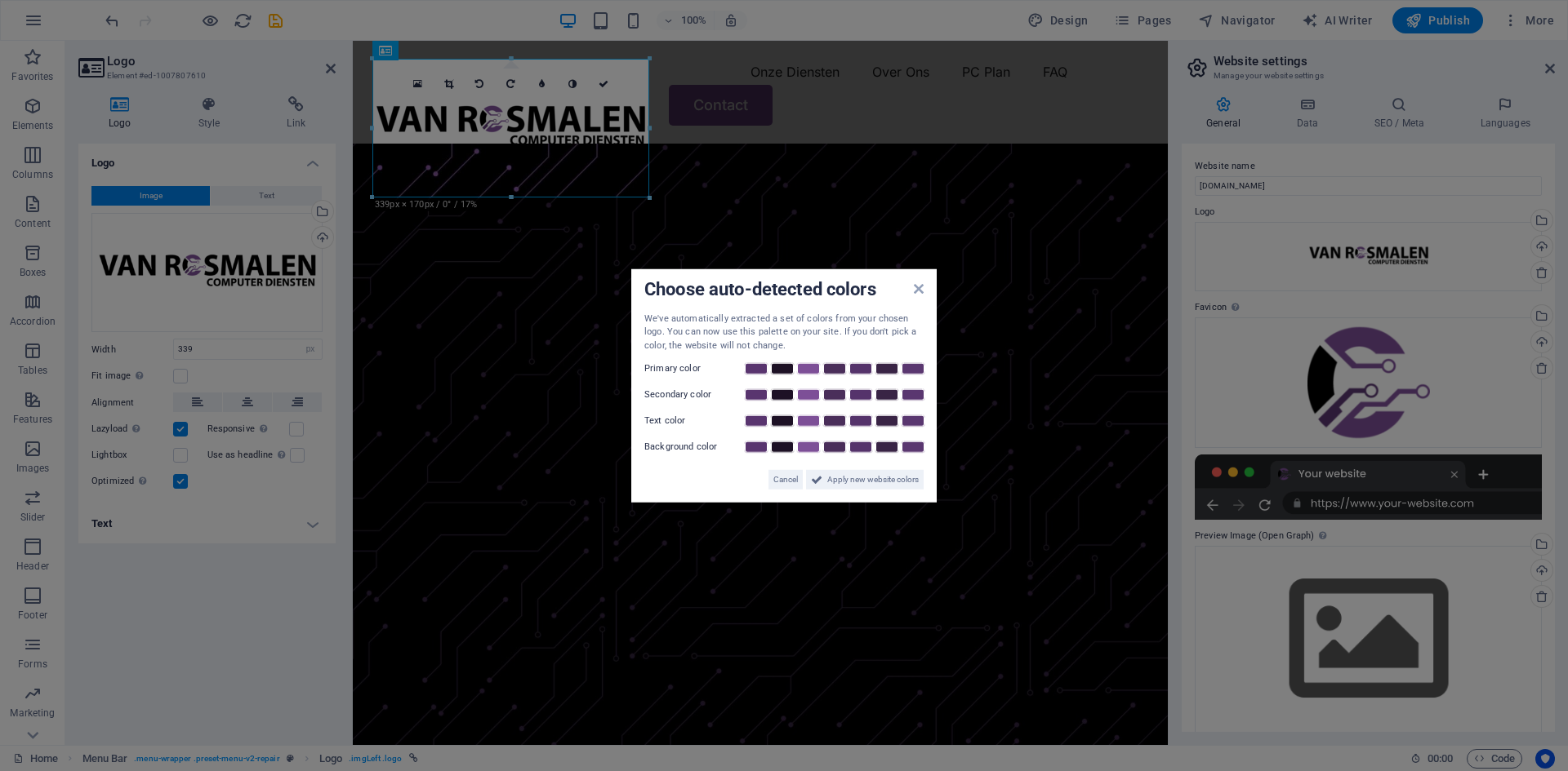
click at [924, 289] on div "Choose auto-detected colors We've automatically extracted a set of colors from …" at bounding box center [784, 385] width 305 height 234
drag, startPoint x: 783, startPoint y: 484, endPoint x: 424, endPoint y: 388, distance: 371.6
click at [783, 484] on span "Cancel" at bounding box center [785, 479] width 24 height 20
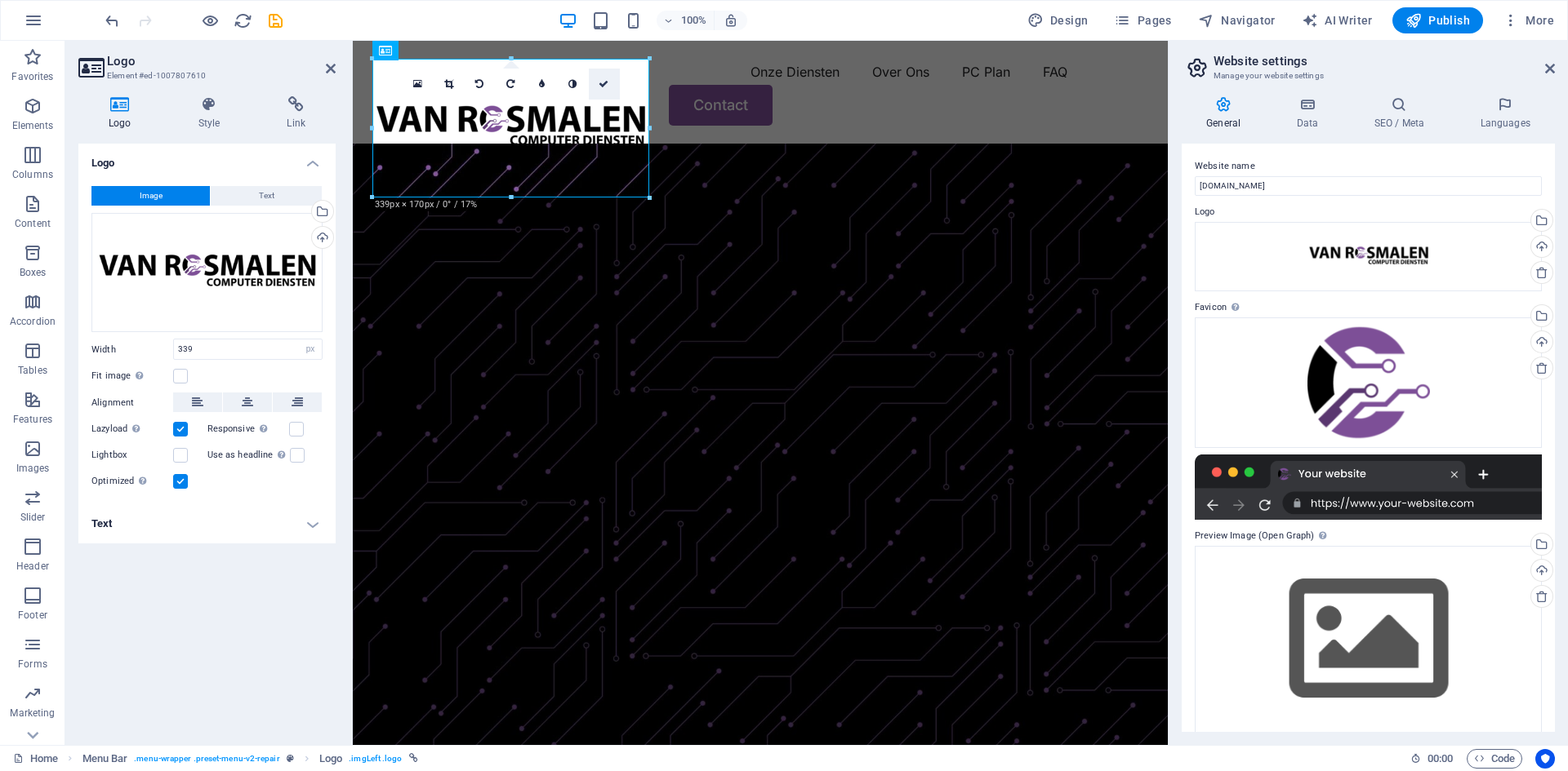
click at [608, 84] on icon at bounding box center [604, 84] width 10 height 10
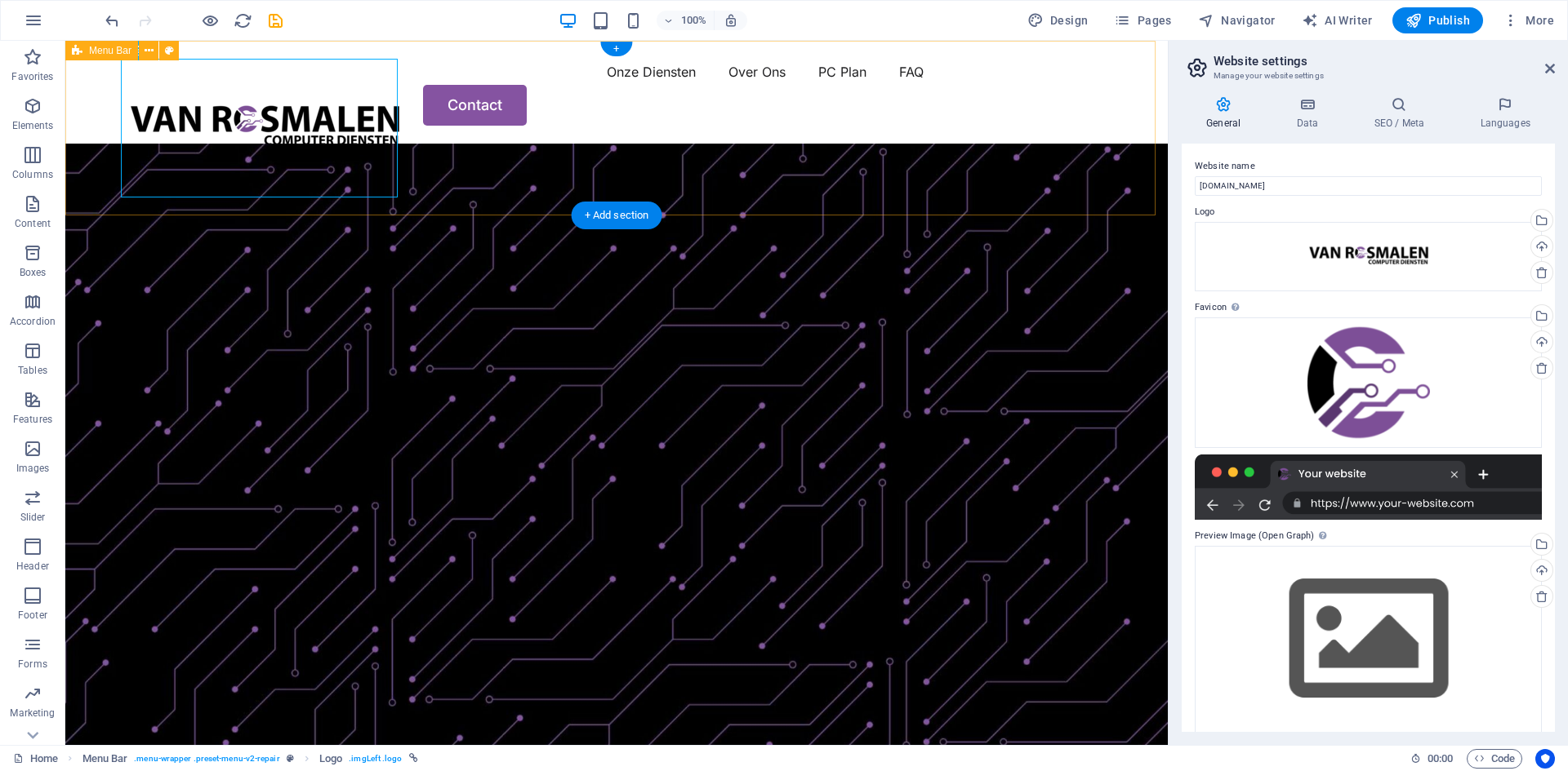
click at [802, 144] on div "Menu Onze Diensten Over Ons PC Plan FAQ Contact" at bounding box center [617, 92] width 1103 height 103
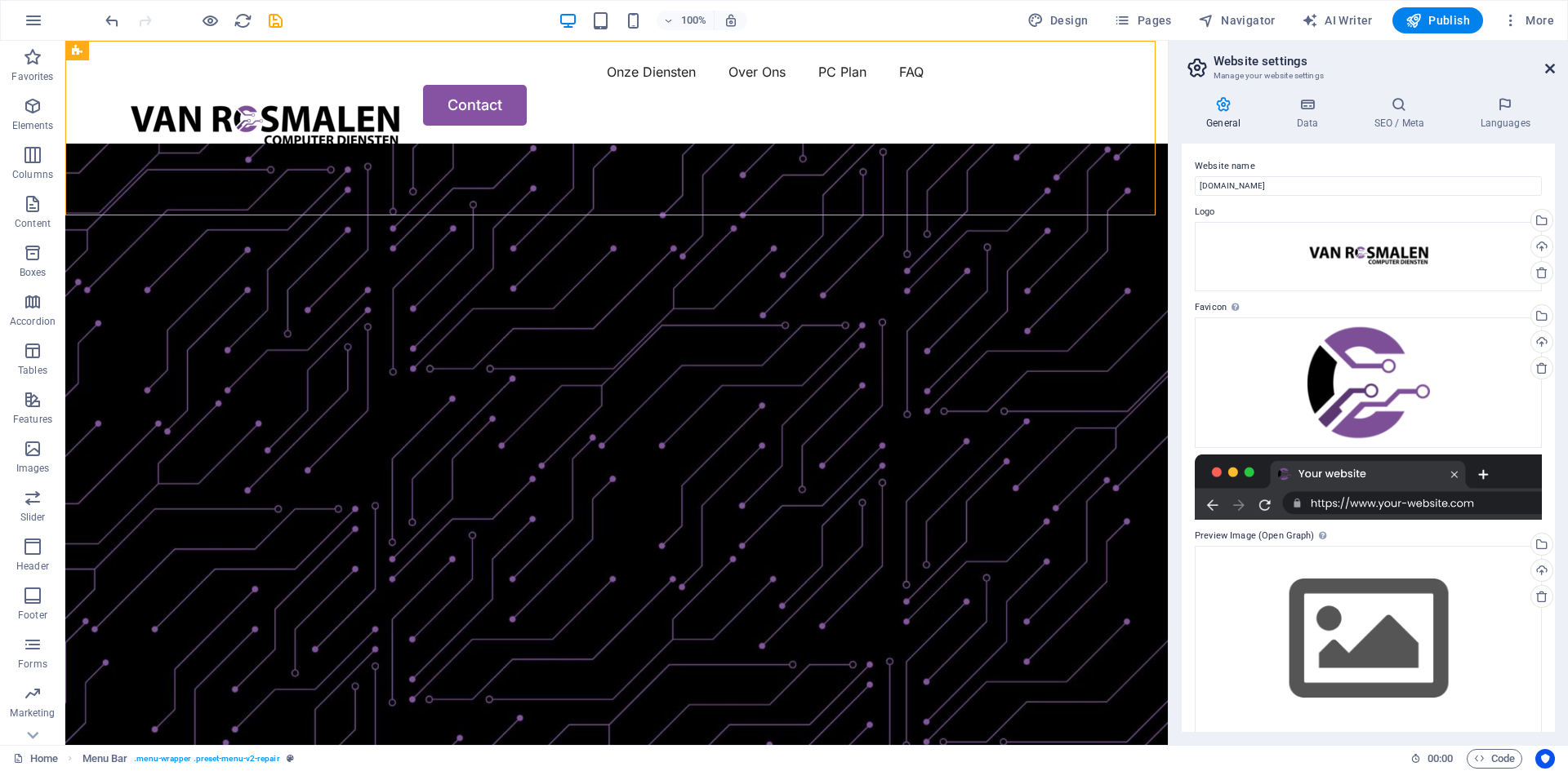
click at [1554, 69] on icon at bounding box center [1549, 69] width 10 height 13
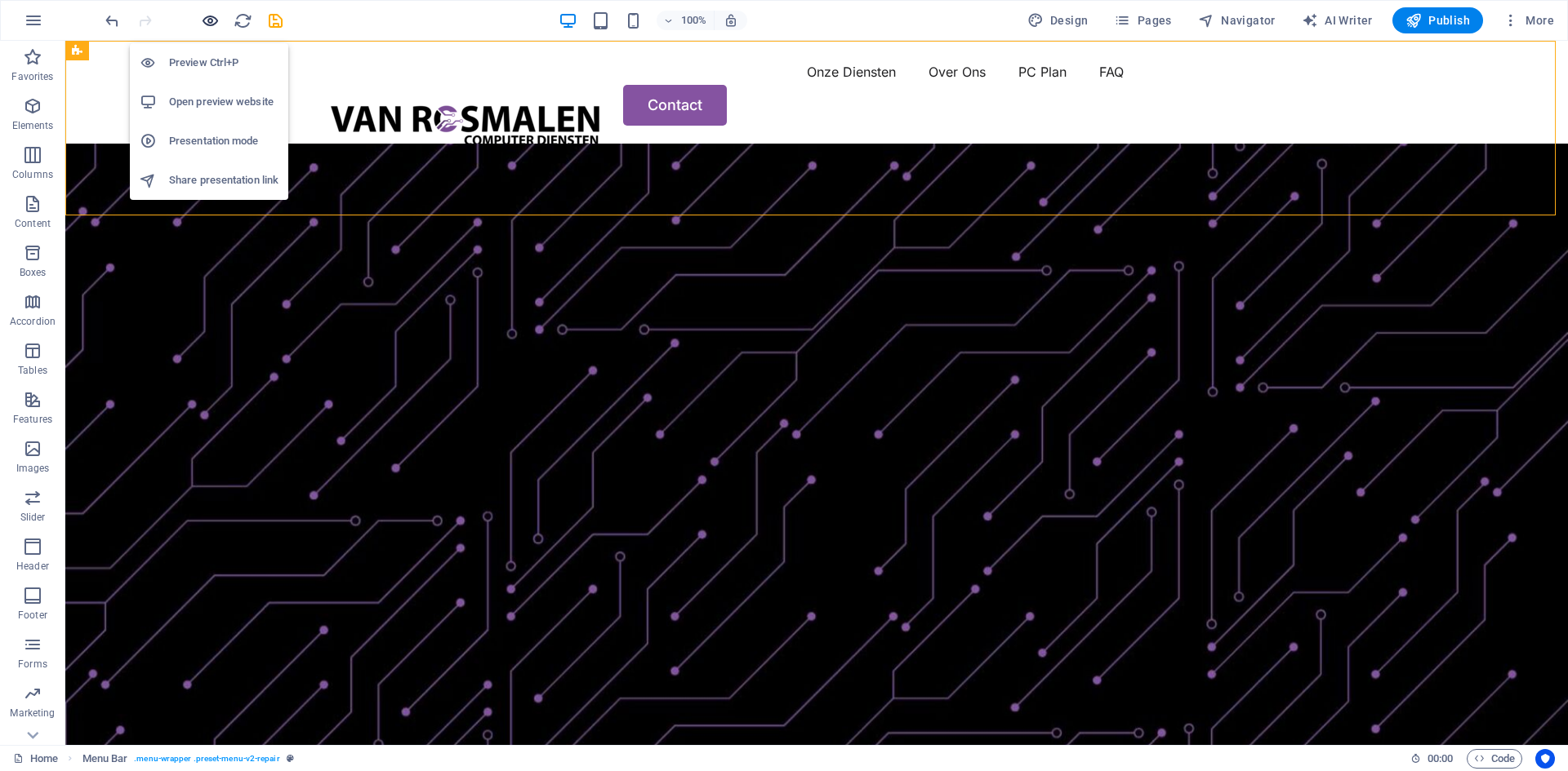
click at [213, 17] on icon "button" at bounding box center [210, 21] width 19 height 19
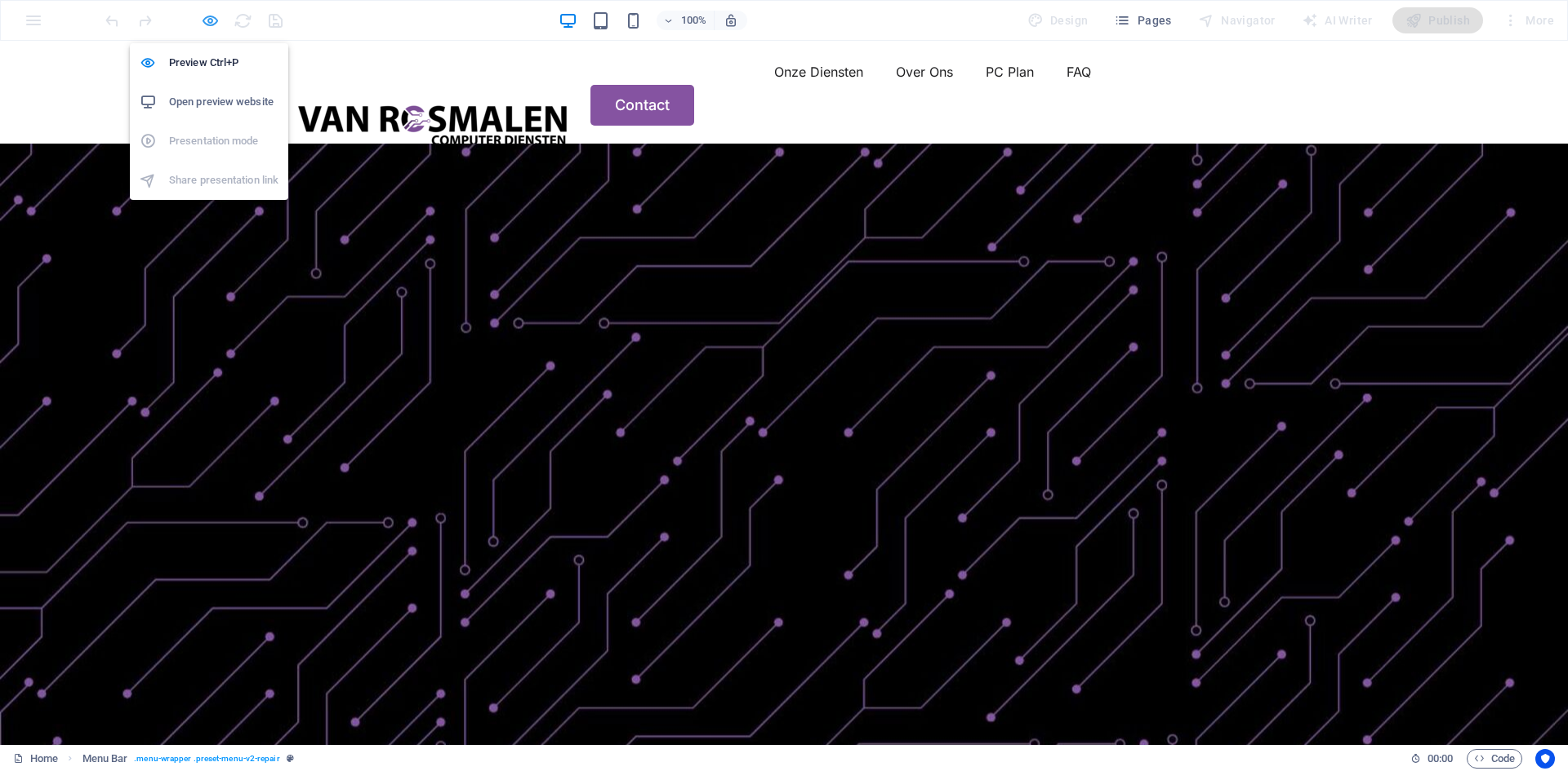
click at [206, 21] on icon "button" at bounding box center [210, 21] width 19 height 19
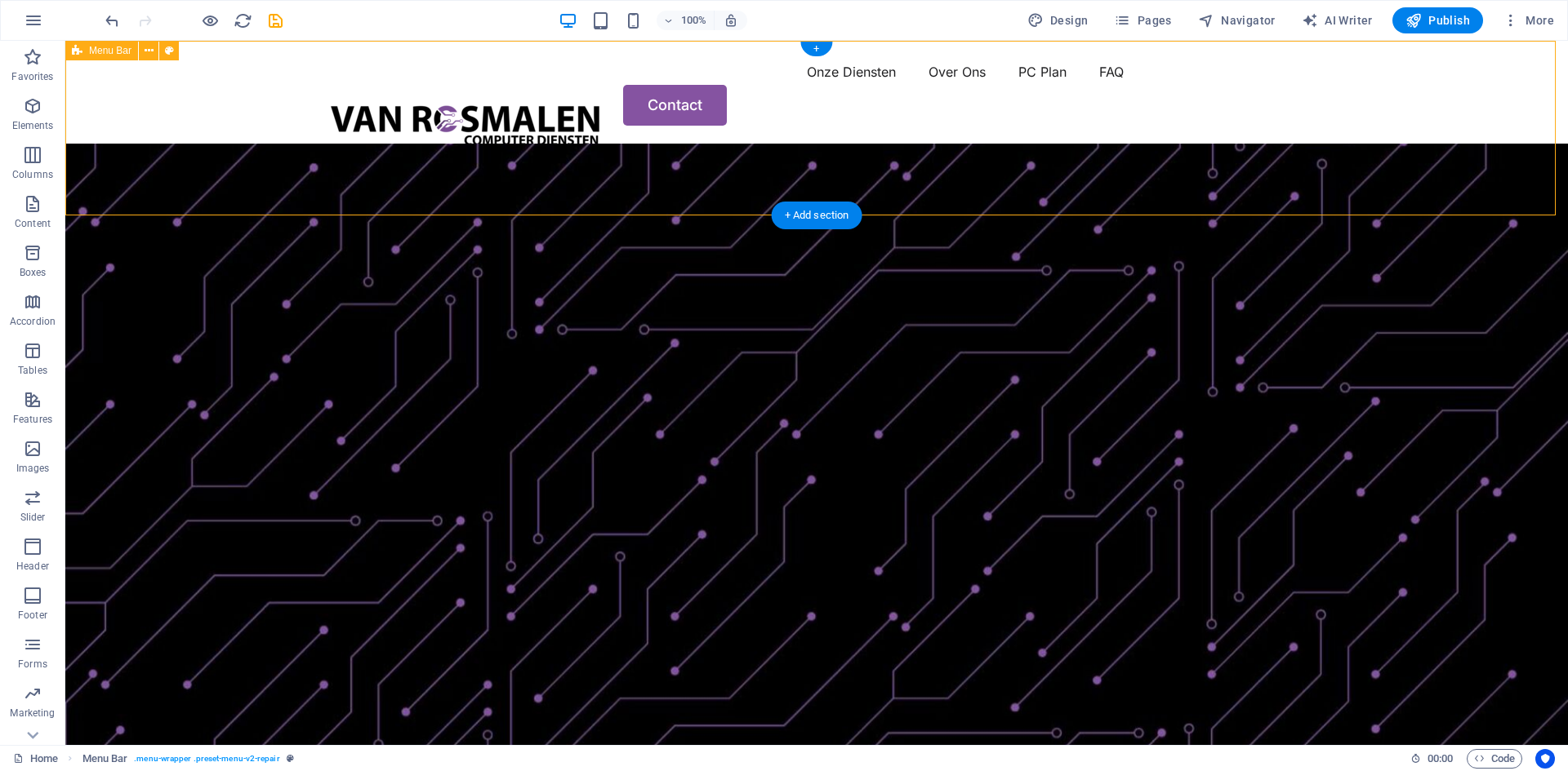
click at [698, 56] on div "Menu Onze Diensten Over Ons PC Plan FAQ Contact" at bounding box center [816, 92] width 1503 height 103
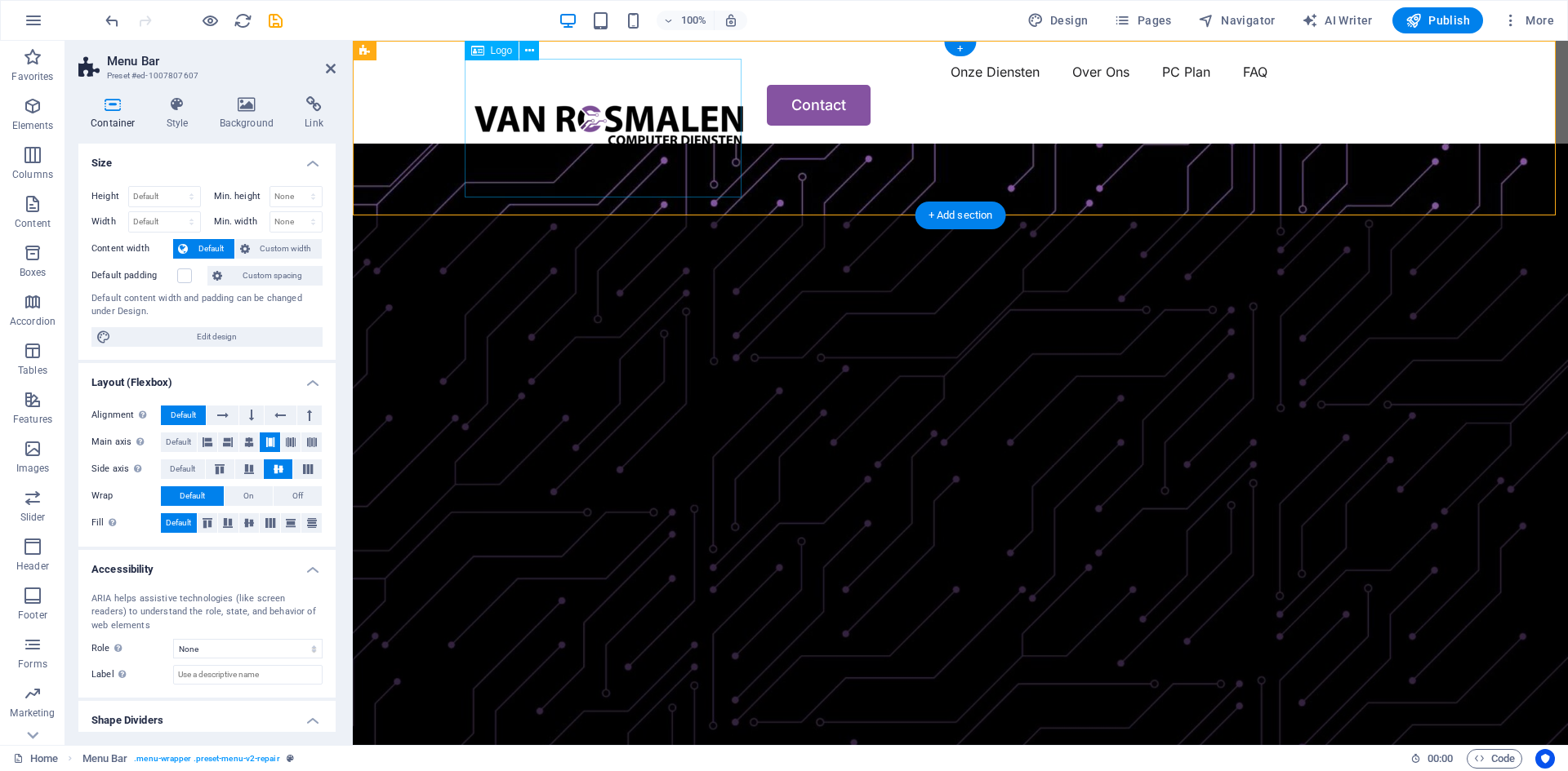
click at [679, 119] on div at bounding box center [608, 128] width 277 height 139
select select "px"
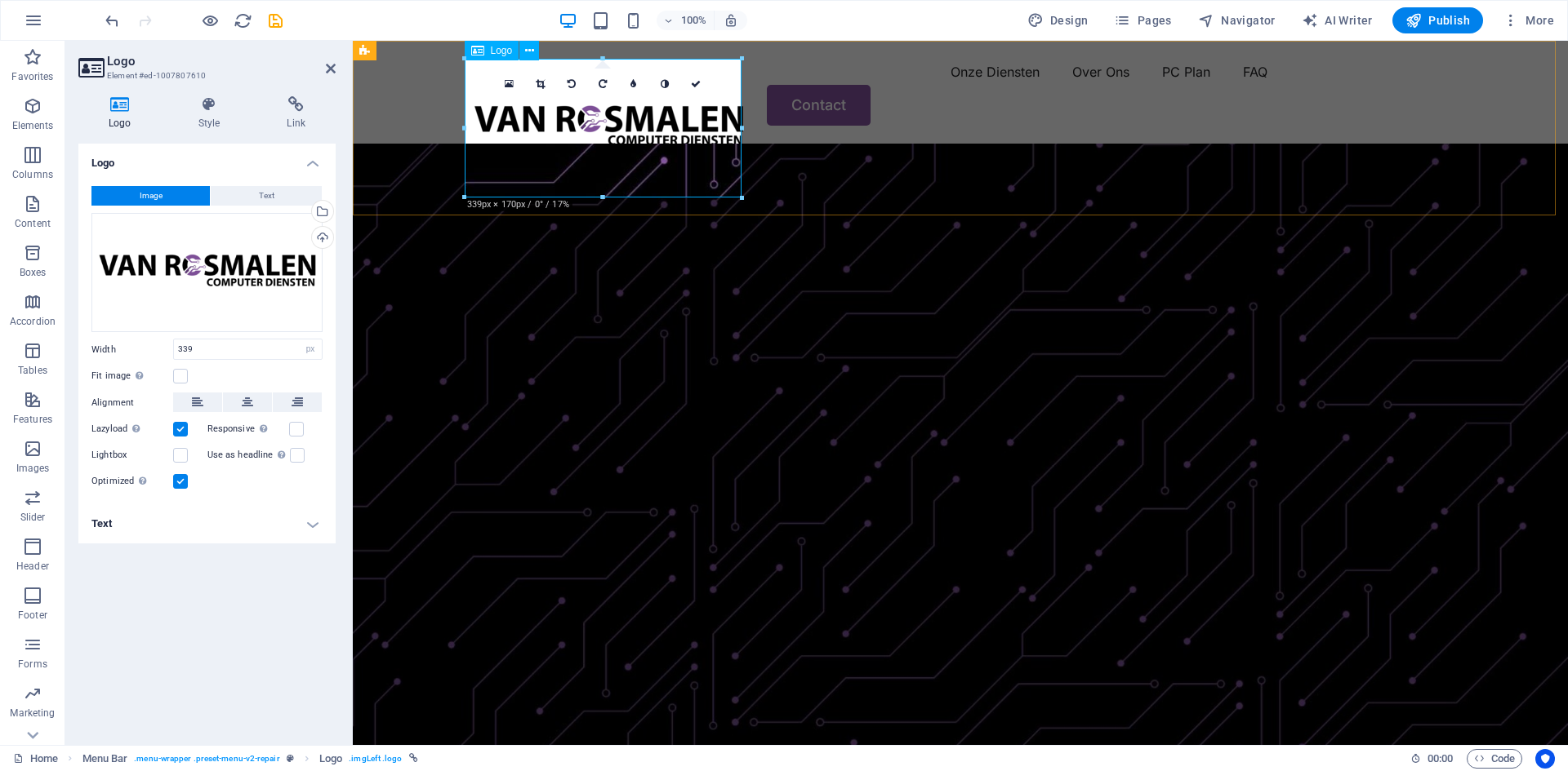
drag, startPoint x: 603, startPoint y: 194, endPoint x: 616, endPoint y: 147, distance: 48.8
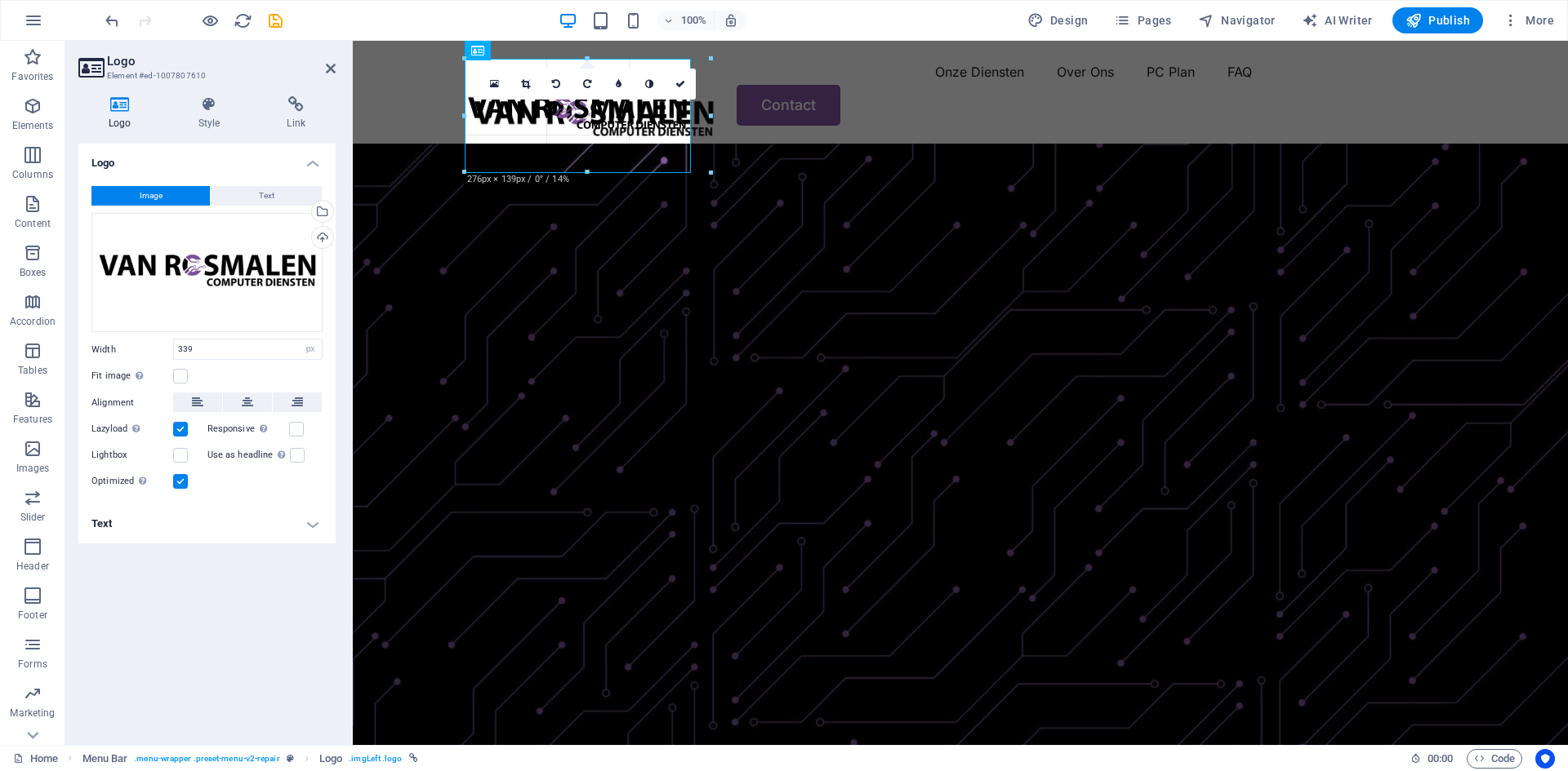
click at [660, 180] on div "H1 Text on background Container Menu Bar Logo Menu 2 columns Spacer Container T…" at bounding box center [960, 392] width 1215 height 704
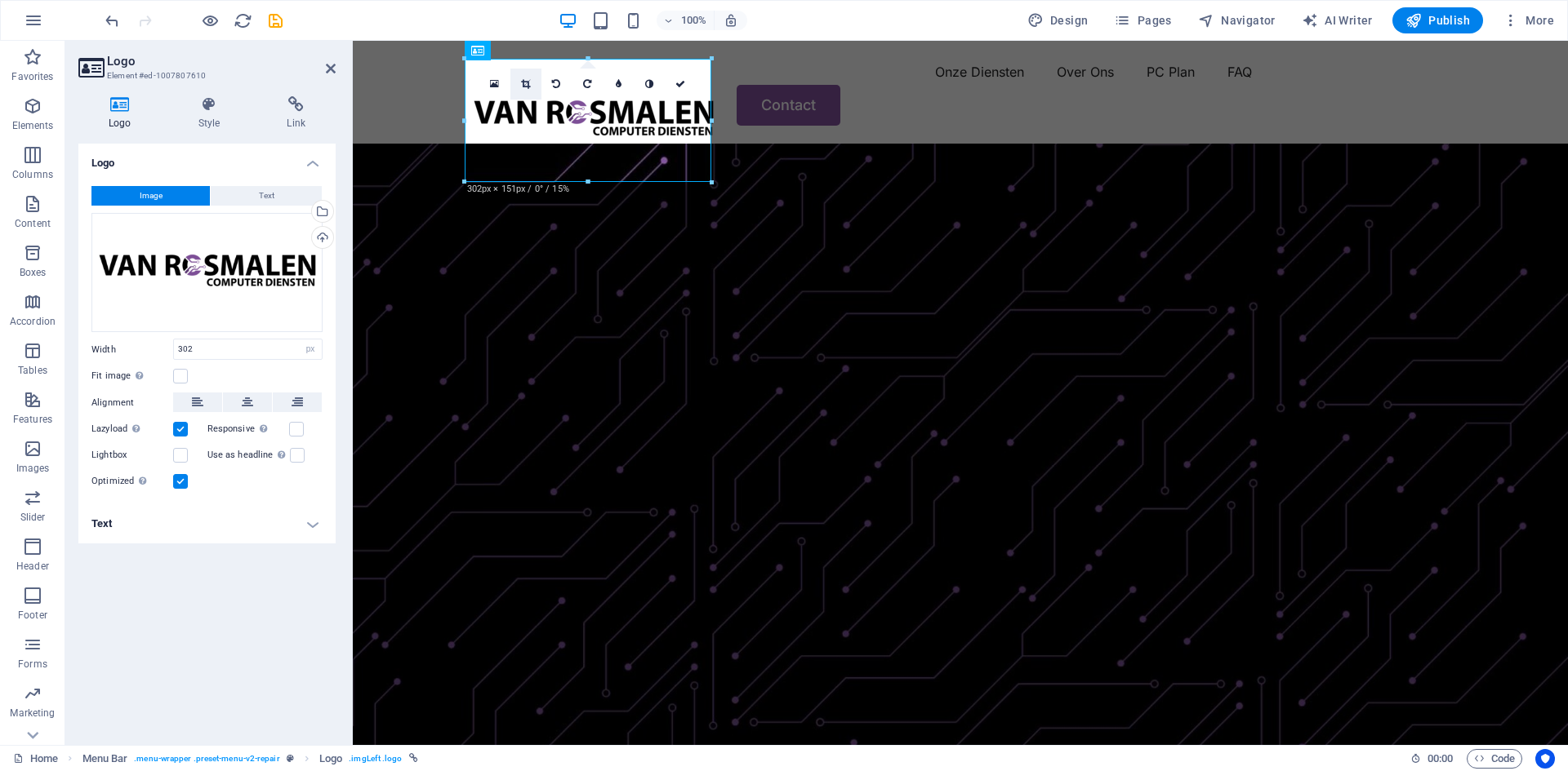
click at [524, 82] on icon at bounding box center [525, 84] width 9 height 10
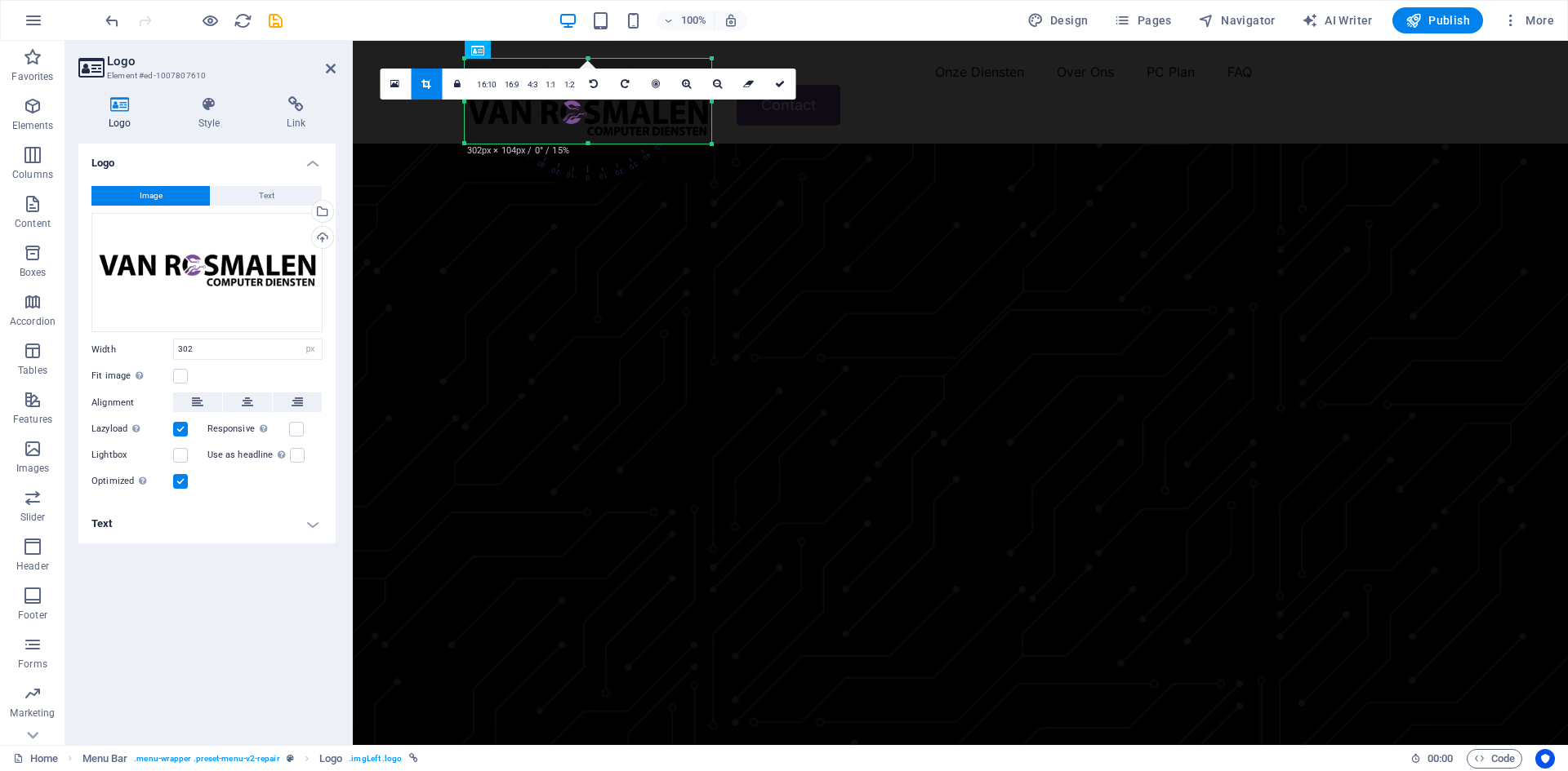
drag, startPoint x: 585, startPoint y: 182, endPoint x: 599, endPoint y: 144, distance: 40.5
click at [599, 144] on div at bounding box center [588, 144] width 246 height 6
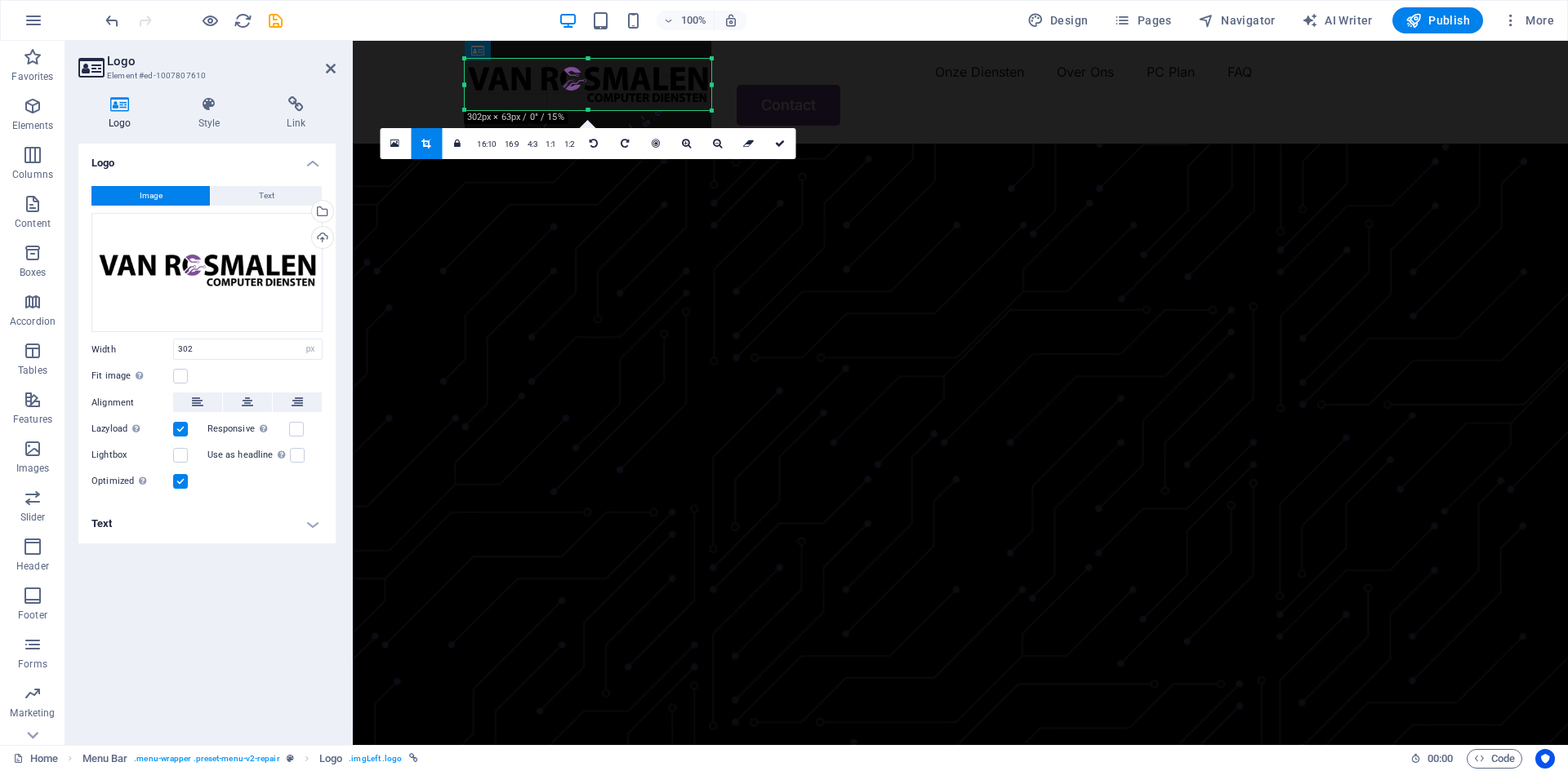
drag, startPoint x: 588, startPoint y: 58, endPoint x: 588, endPoint y: 91, distance: 33.0
click at [588, 91] on div "180 170 160 150 140 130 120 110 100 90 80 70 60 50 40 30 20 10 0 -10 -20 -30 -4…" at bounding box center [588, 84] width 246 height 51
click at [786, 145] on link at bounding box center [779, 143] width 31 height 31
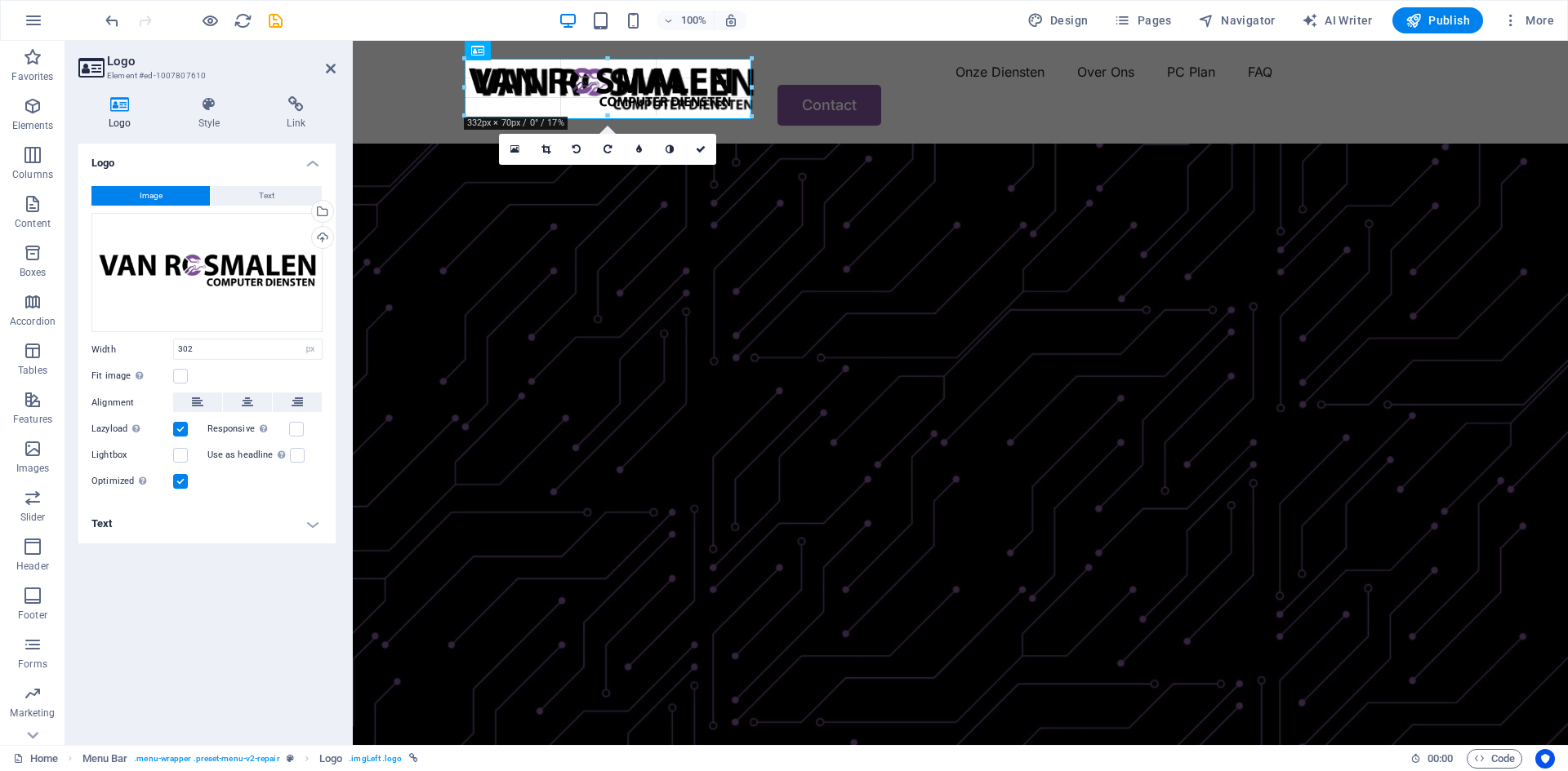
drag, startPoint x: 711, startPoint y: 112, endPoint x: 733, endPoint y: 121, distance: 23.8
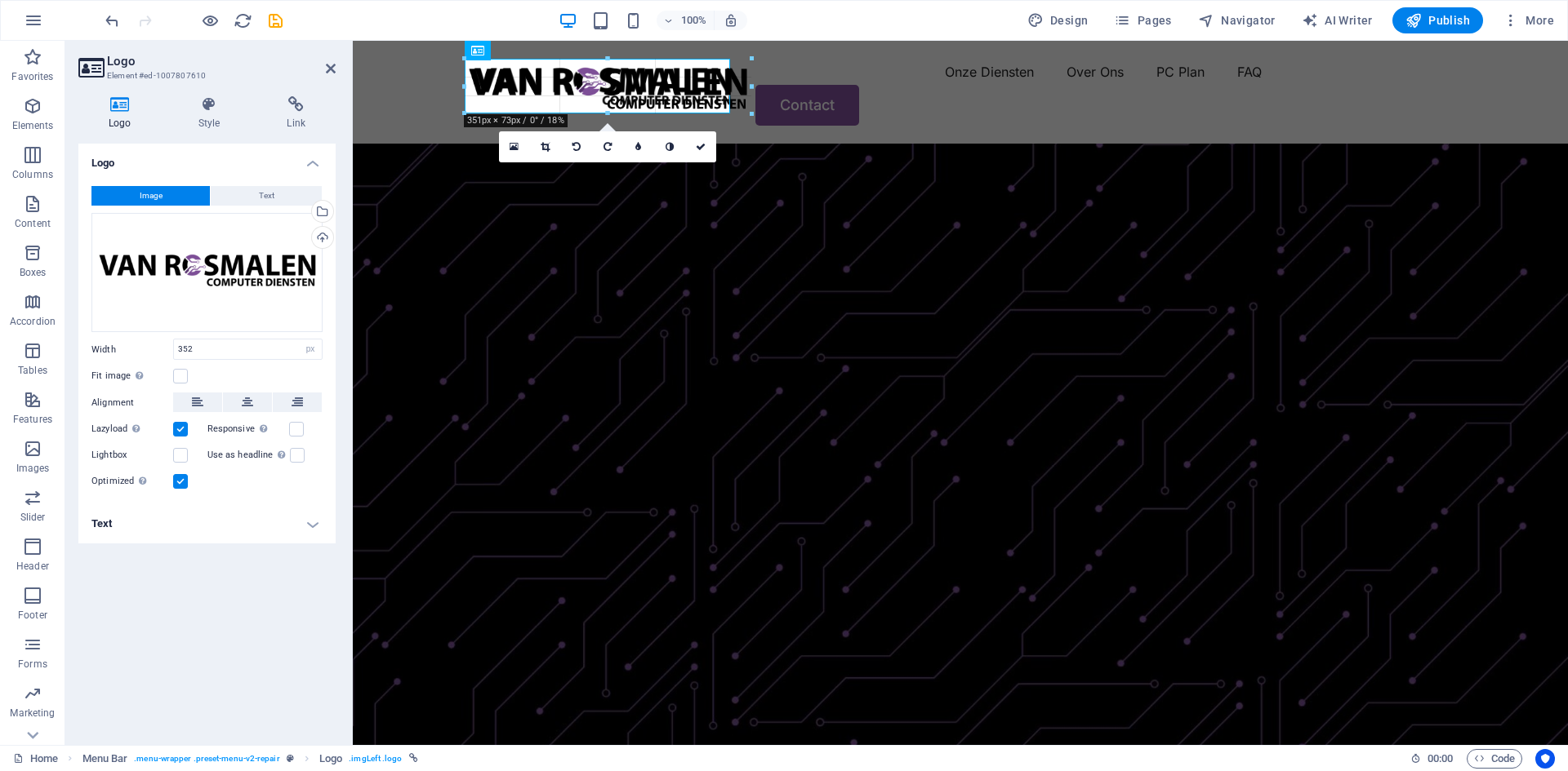
drag, startPoint x: 752, startPoint y: 119, endPoint x: 730, endPoint y: 111, distance: 23.4
type input "325"
drag, startPoint x: 693, startPoint y: 145, endPoint x: 628, endPoint y: 104, distance: 76.9
click at [693, 145] on icon at bounding box center [689, 146] width 10 height 10
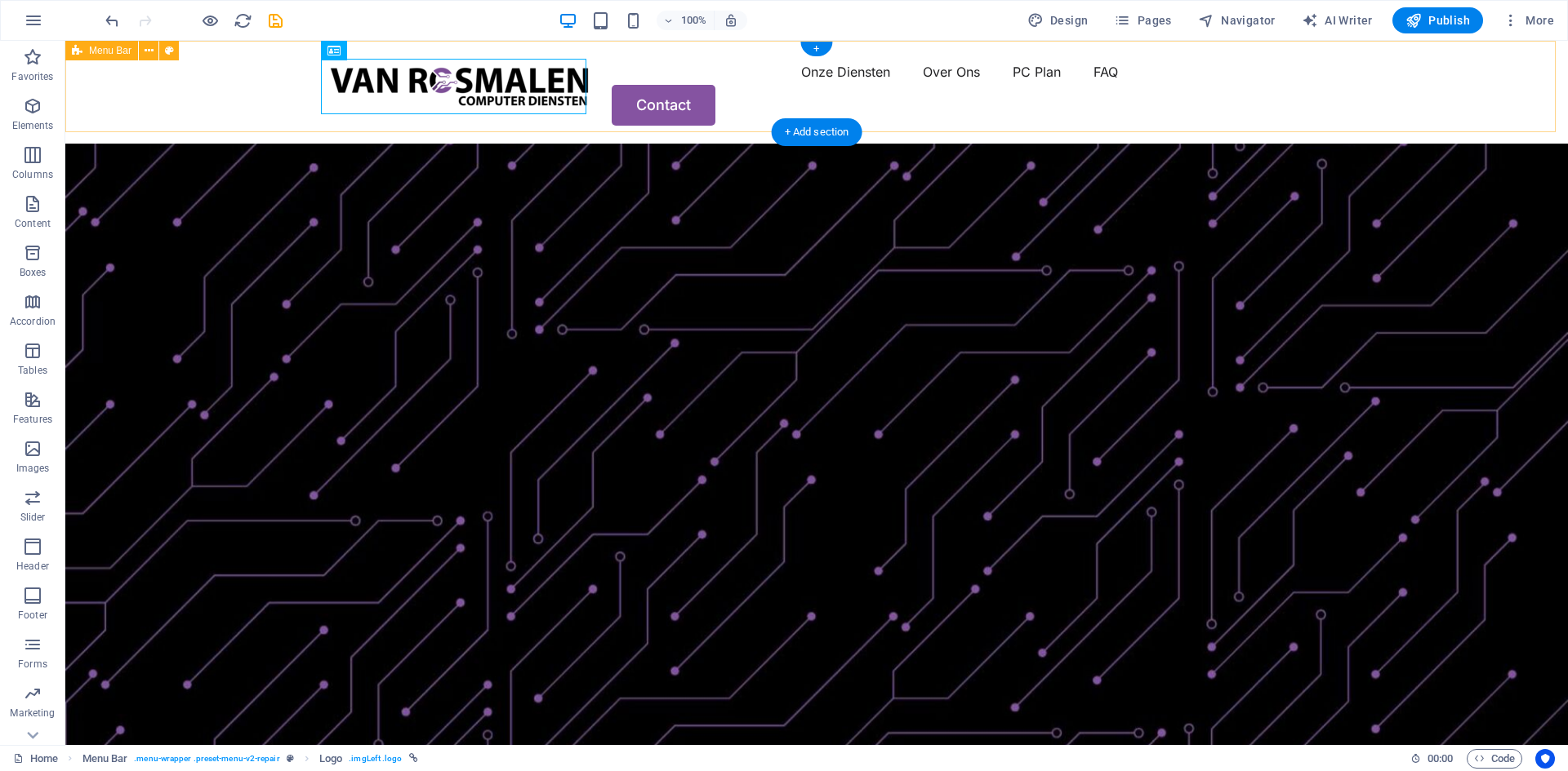
click at [1418, 79] on div "Menu Onze Diensten Over Ons PC Plan FAQ Contact" at bounding box center [816, 92] width 1503 height 103
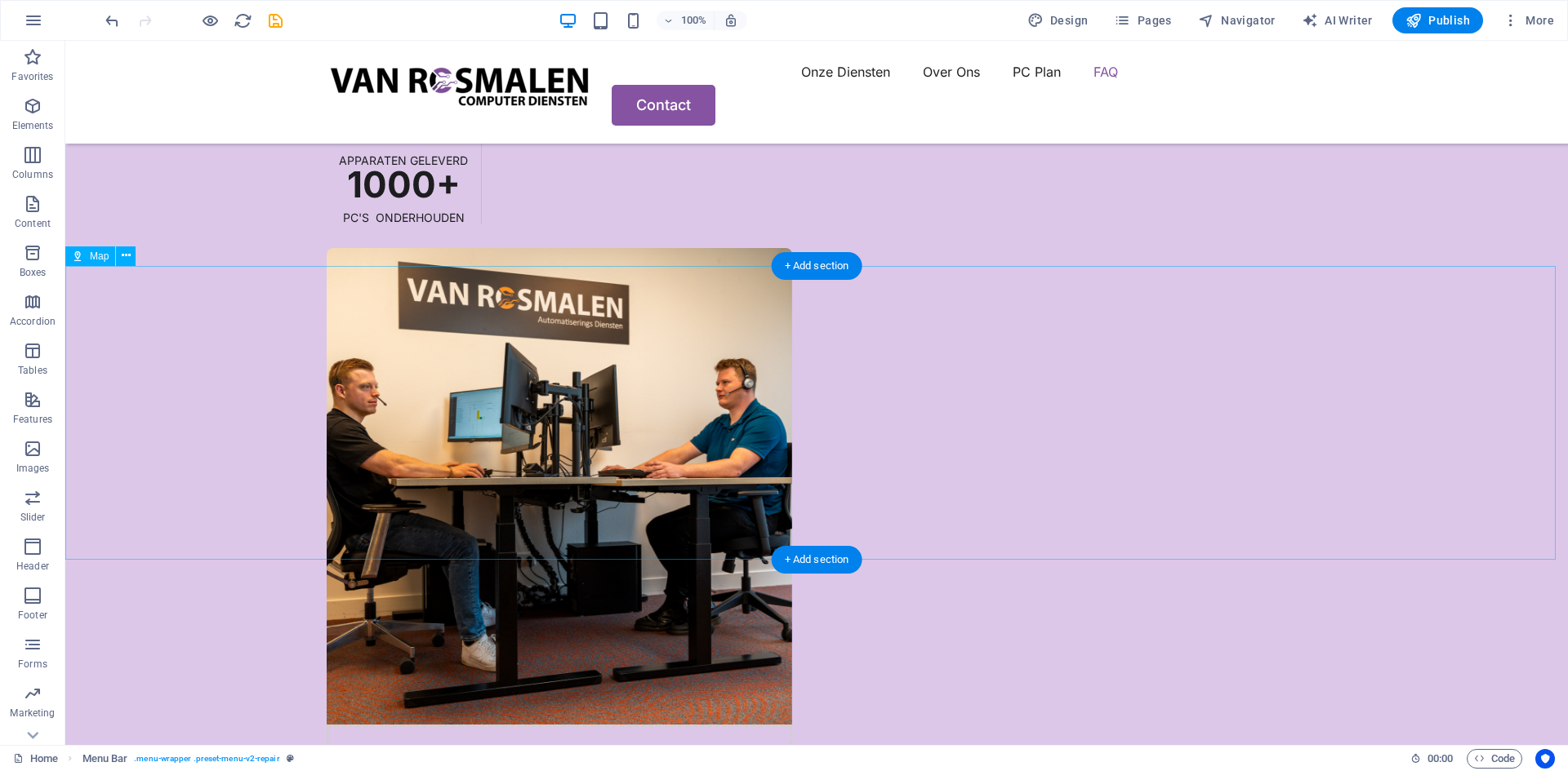
scroll to position [4570, 0]
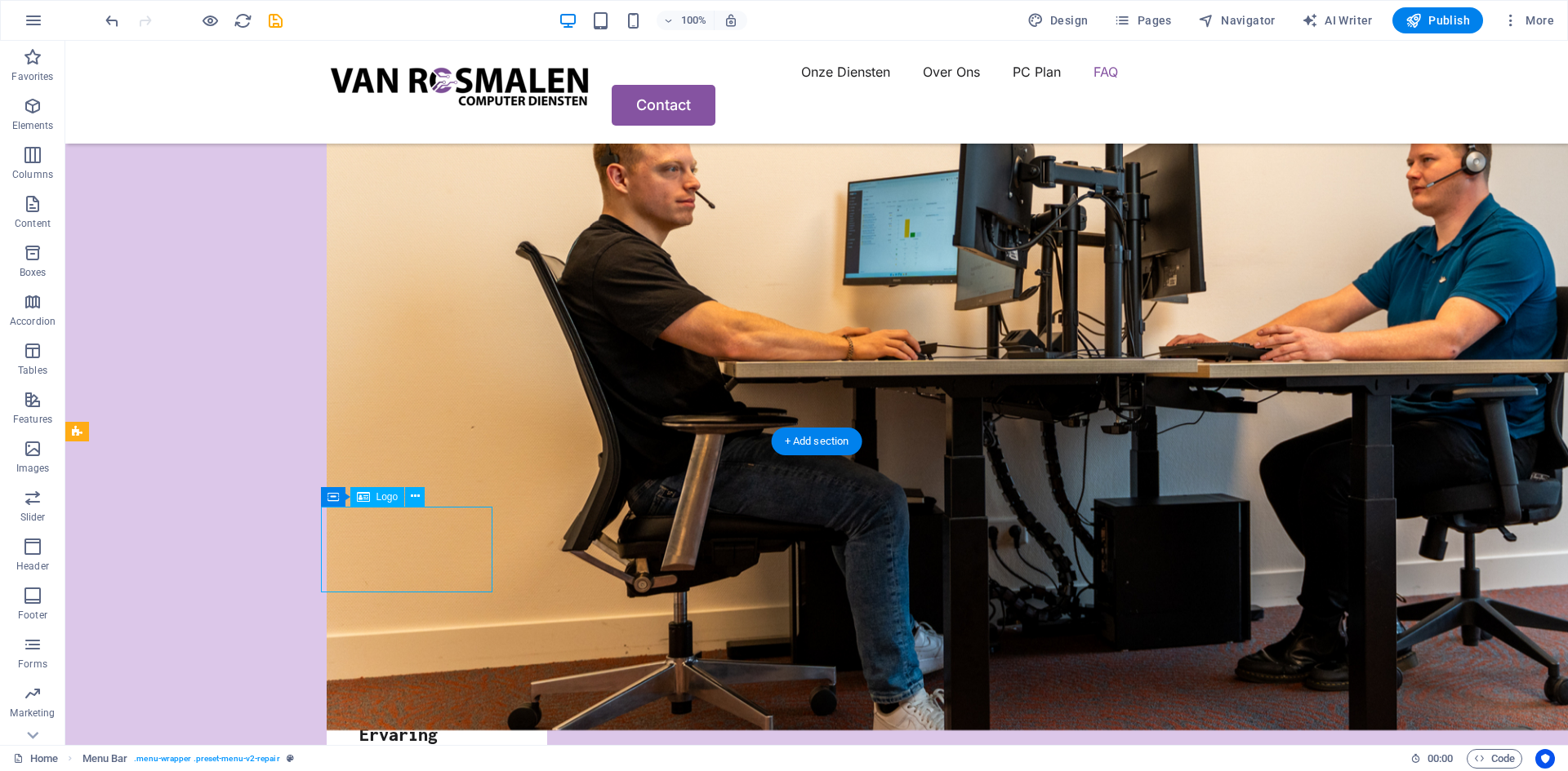
select select "px"
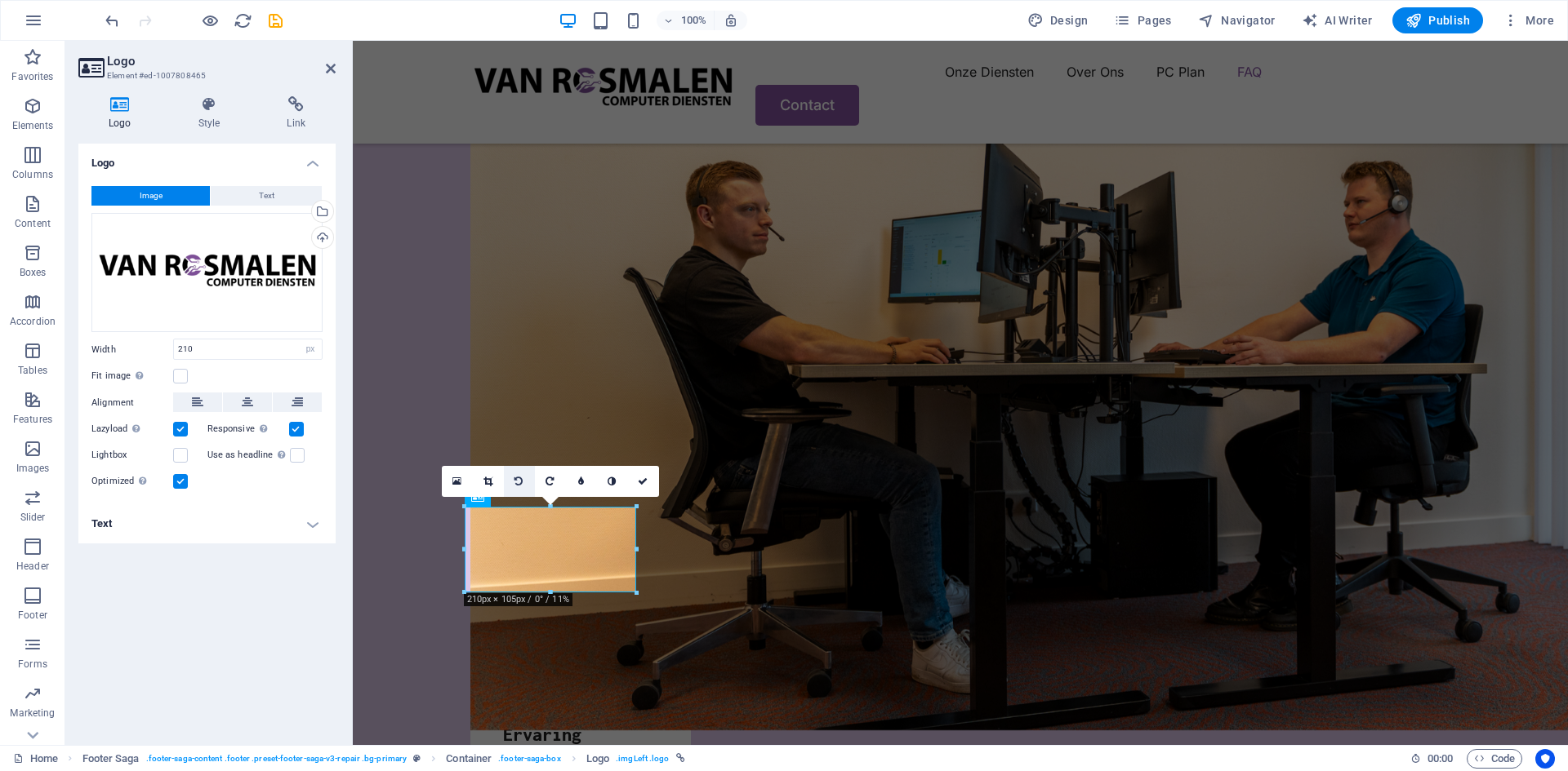
click at [451, 484] on link at bounding box center [457, 481] width 31 height 31
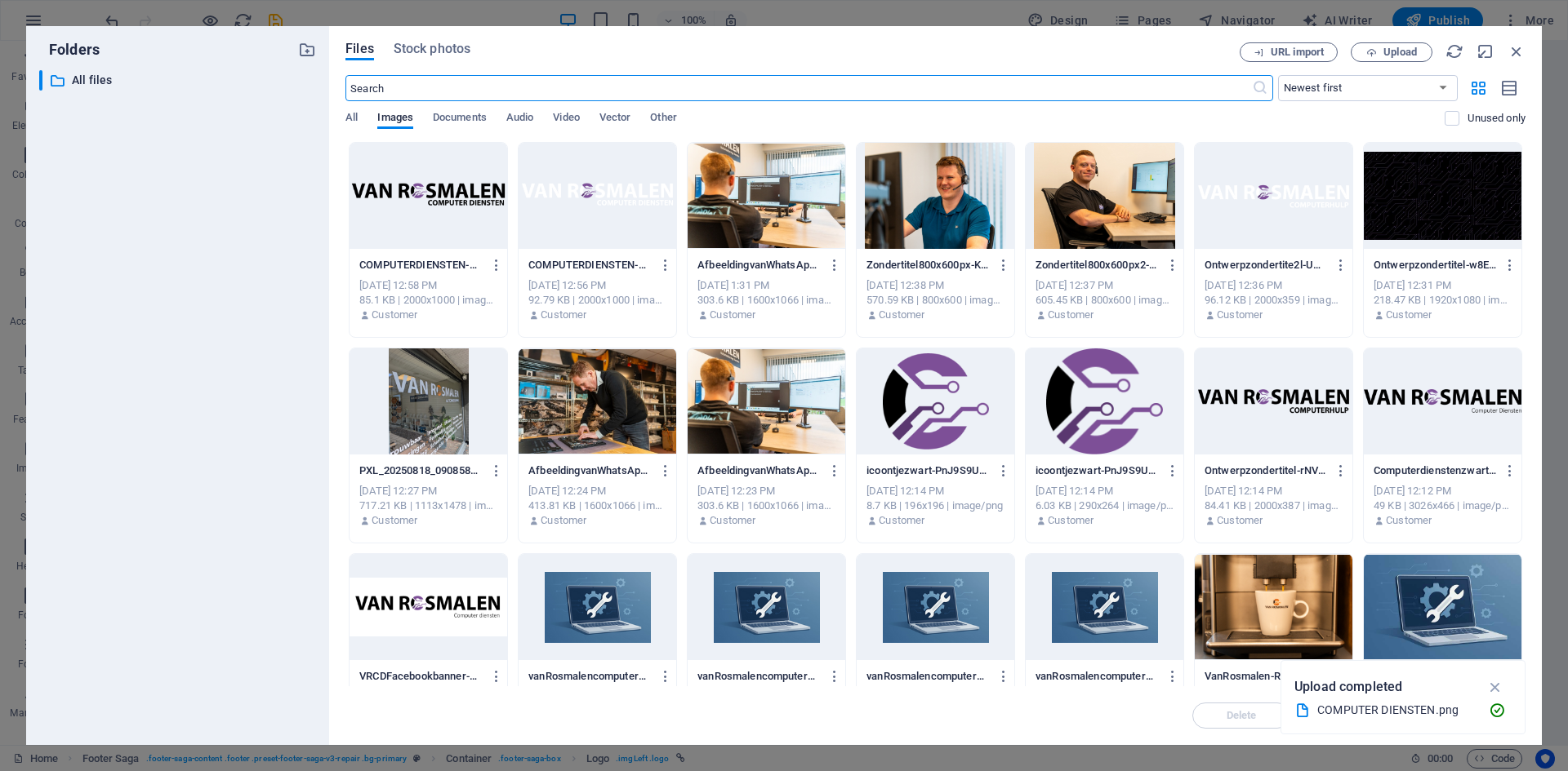
scroll to position [4821, 0]
click at [584, 163] on div at bounding box center [597, 196] width 158 height 106
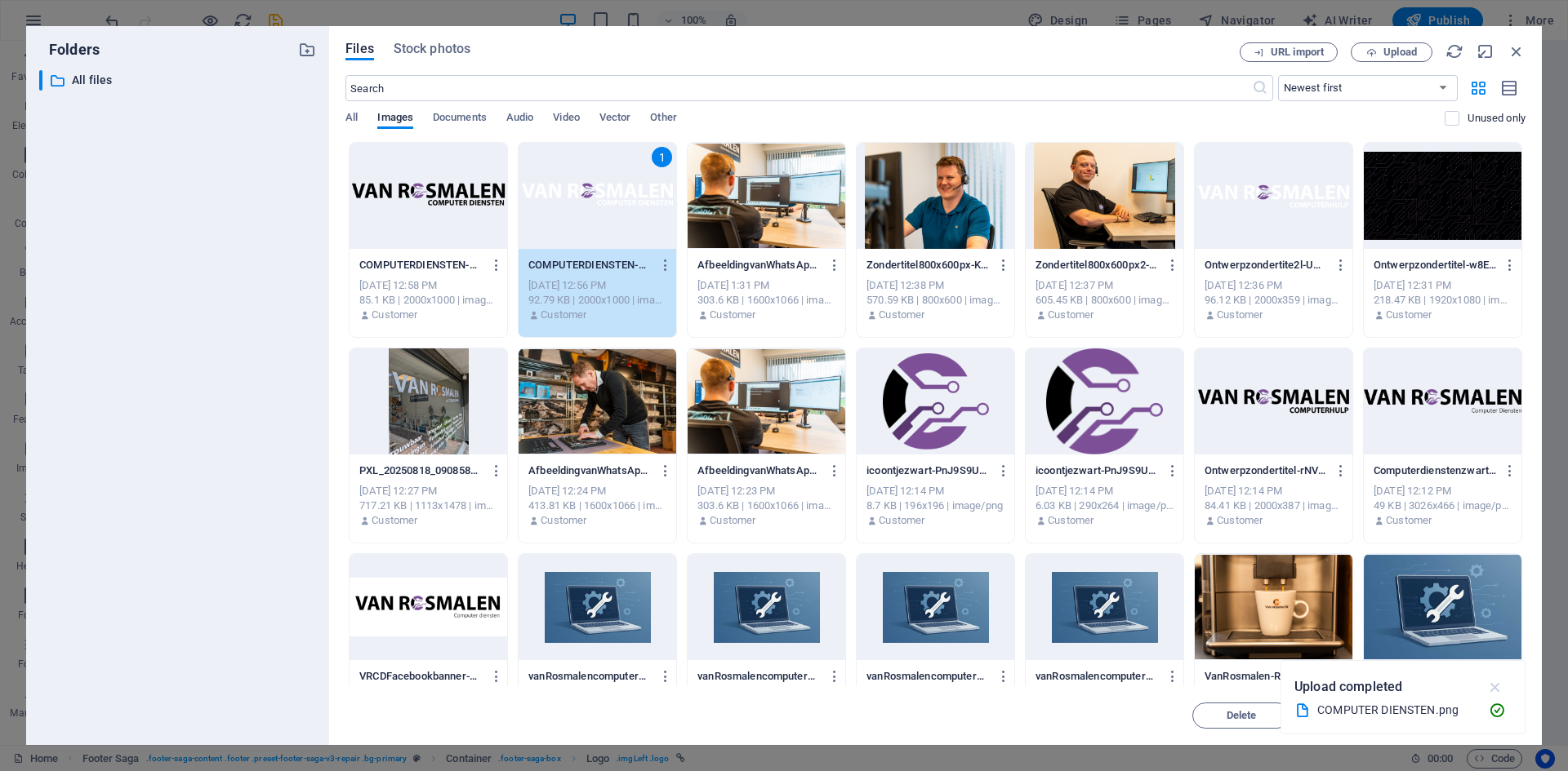
click at [1499, 682] on icon "button" at bounding box center [1495, 686] width 19 height 18
click at [1441, 715] on span "Insert" at bounding box center [1476, 715] width 85 height 10
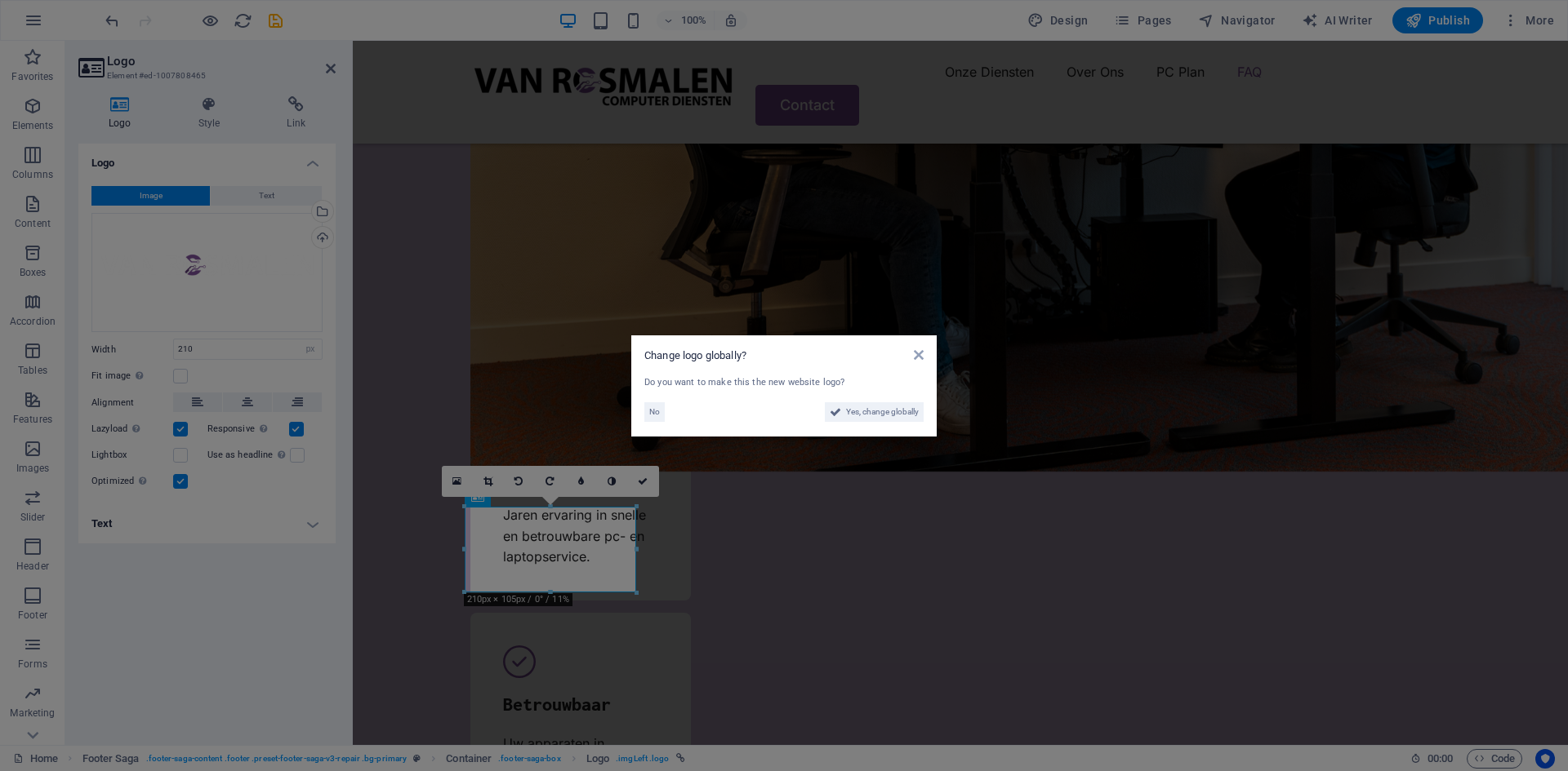
scroll to position [4563, 0]
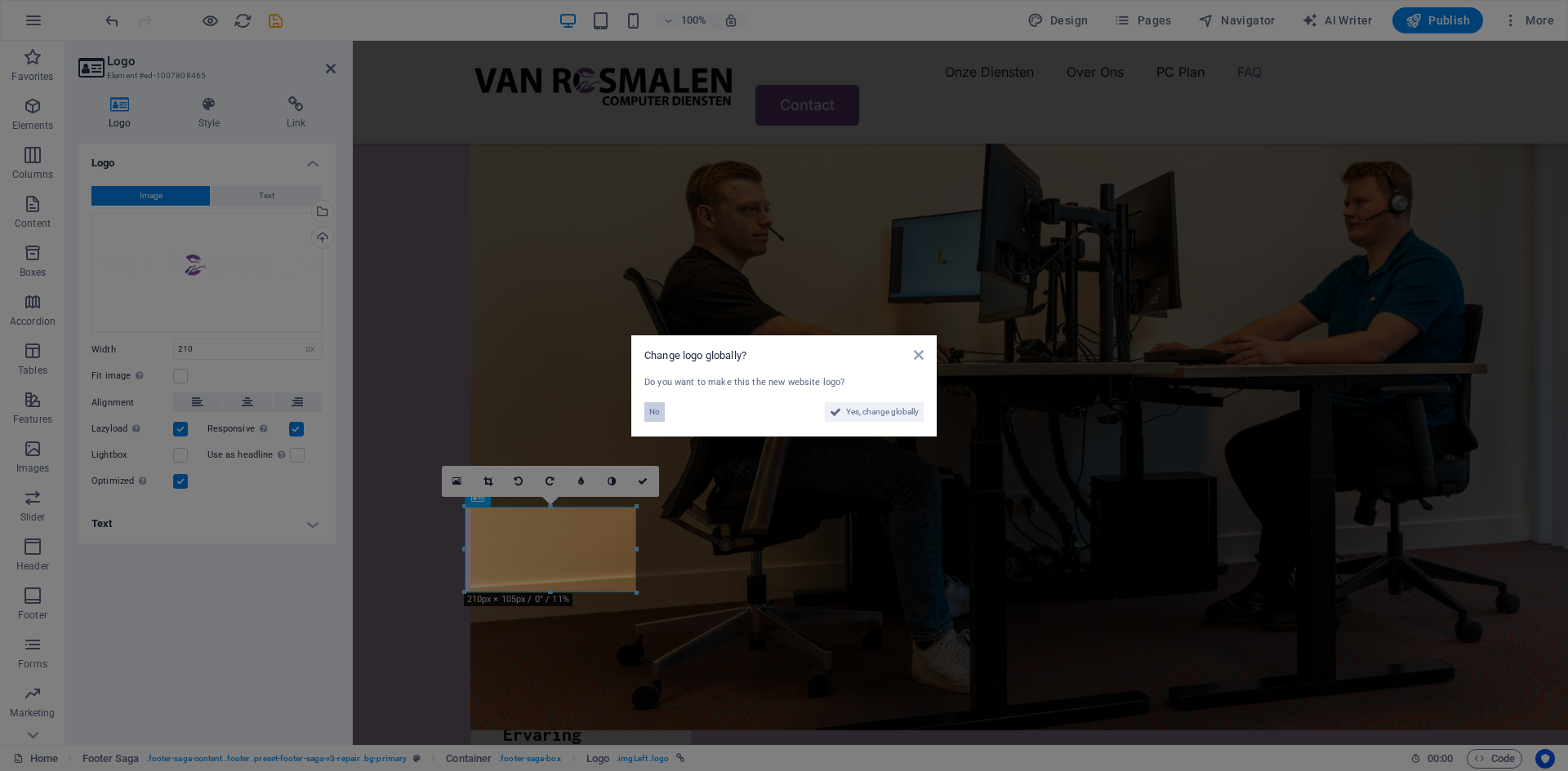
click at [652, 413] on span "No" at bounding box center [654, 412] width 10 height 20
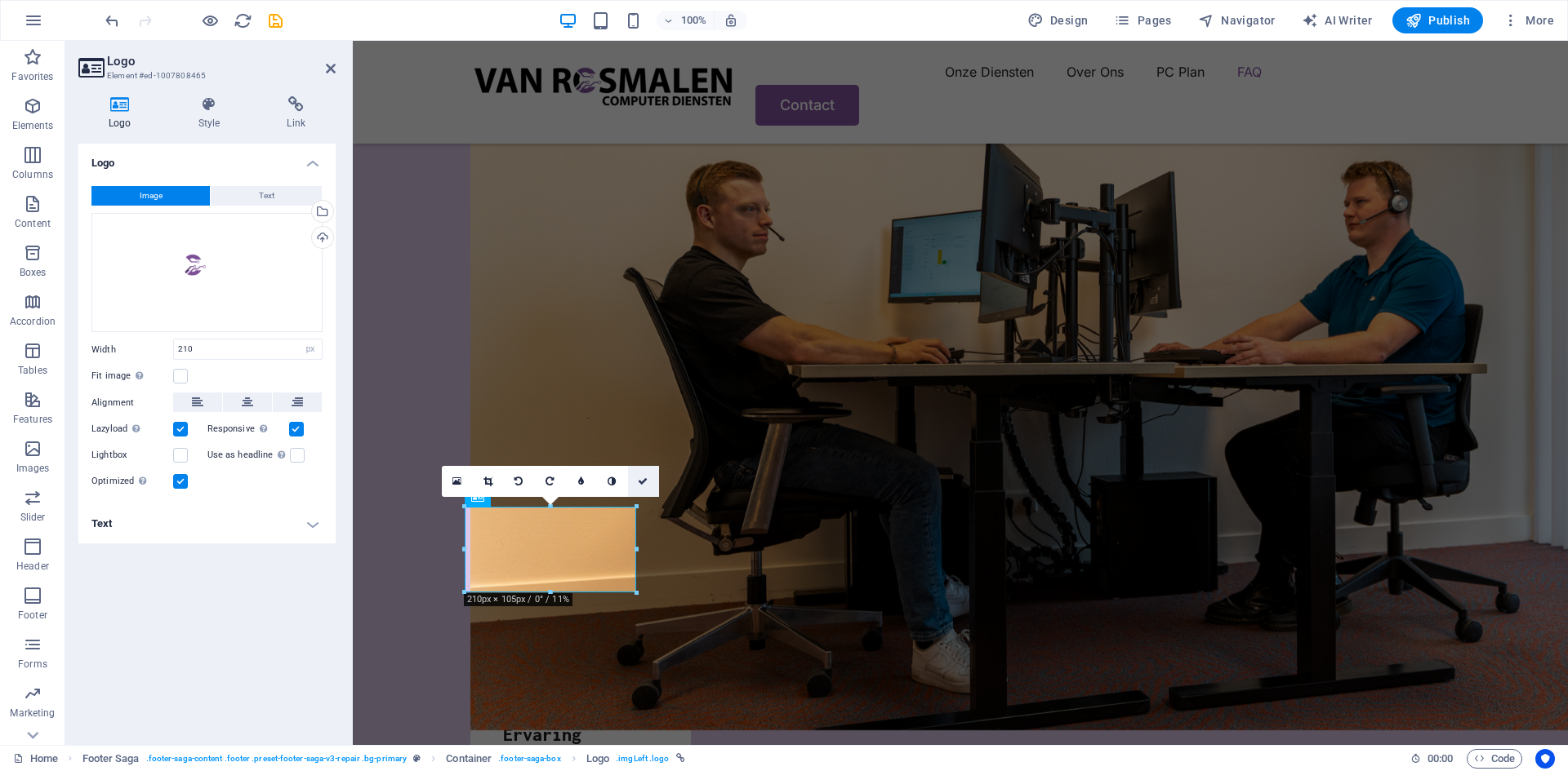
drag, startPoint x: 631, startPoint y: 488, endPoint x: 895, endPoint y: 498, distance: 264.2
click at [631, 488] on link at bounding box center [643, 481] width 31 height 31
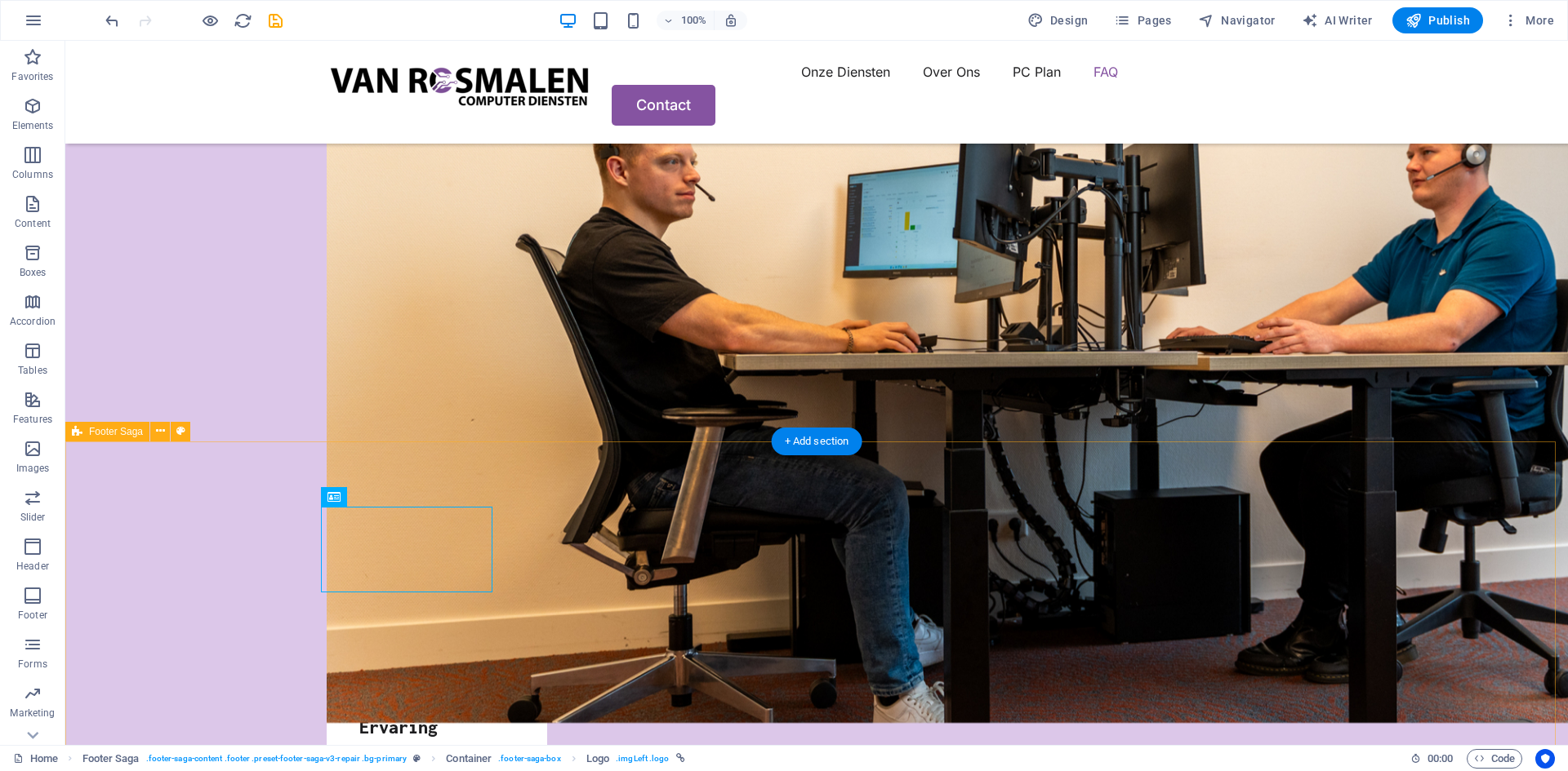
drag, startPoint x: 1195, startPoint y: 516, endPoint x: 684, endPoint y: 517, distance: 511.0
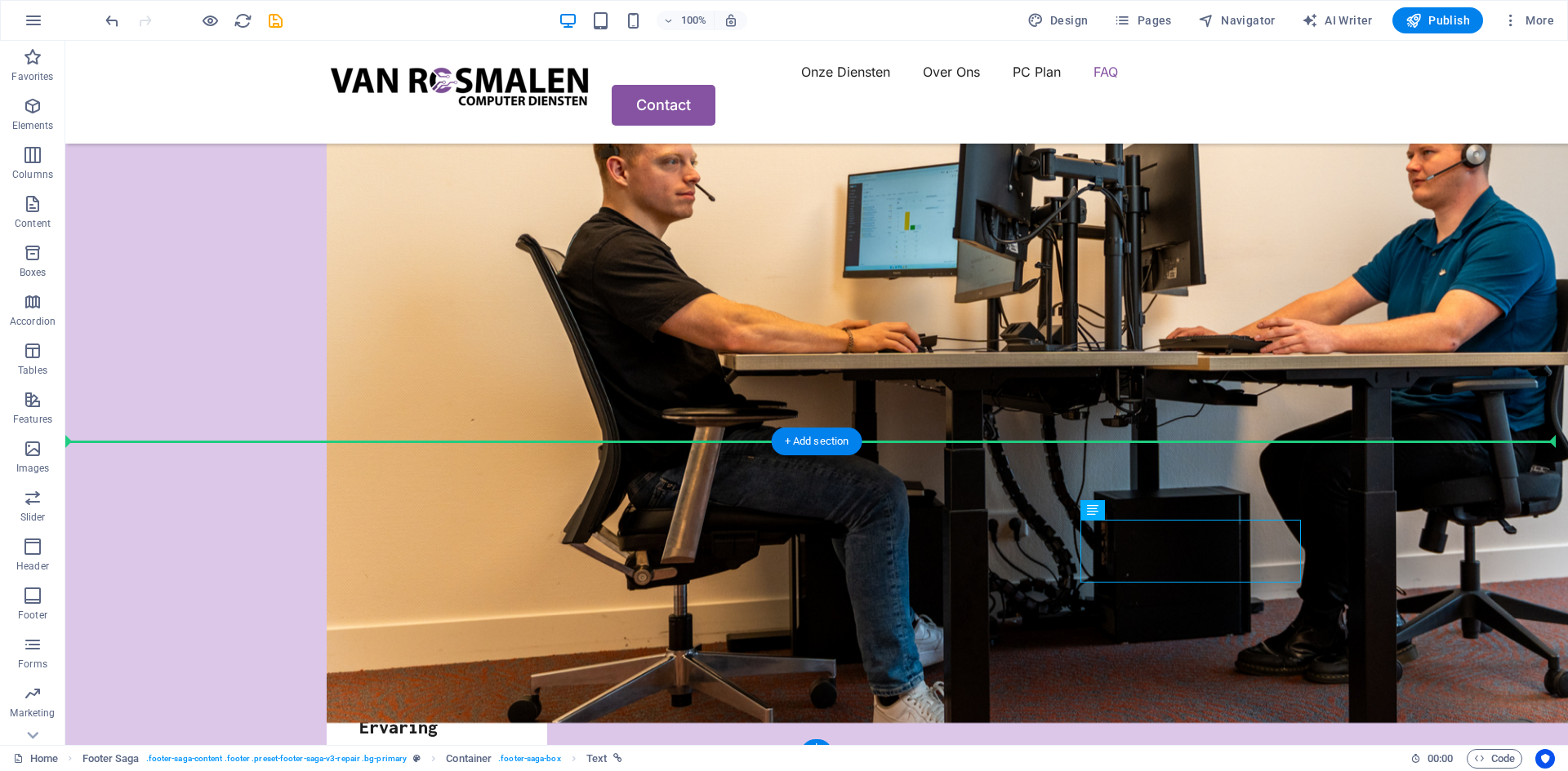
drag, startPoint x: 1160, startPoint y: 540, endPoint x: 645, endPoint y: 546, distance: 515.0
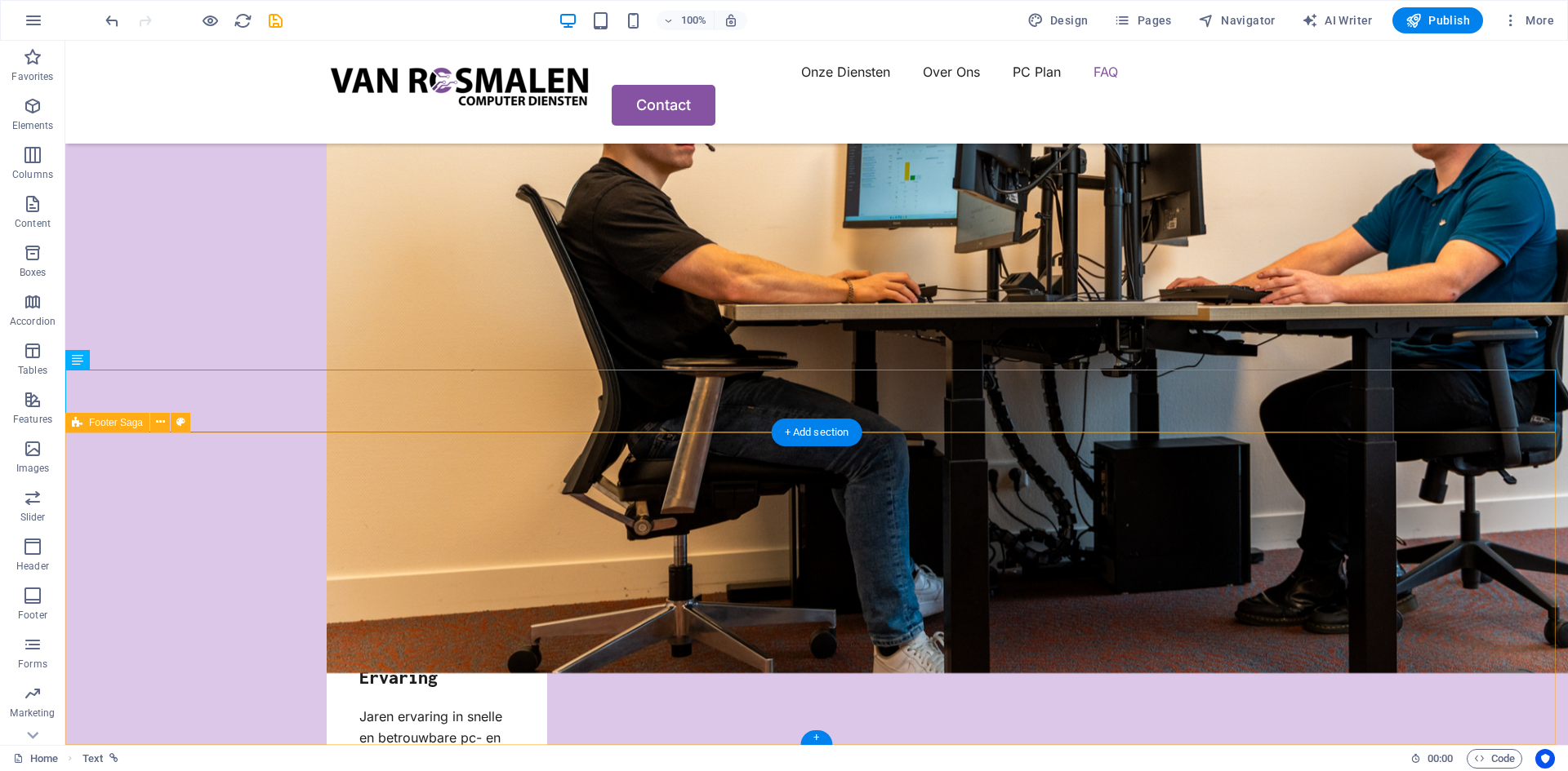
scroll to position [4642, 0]
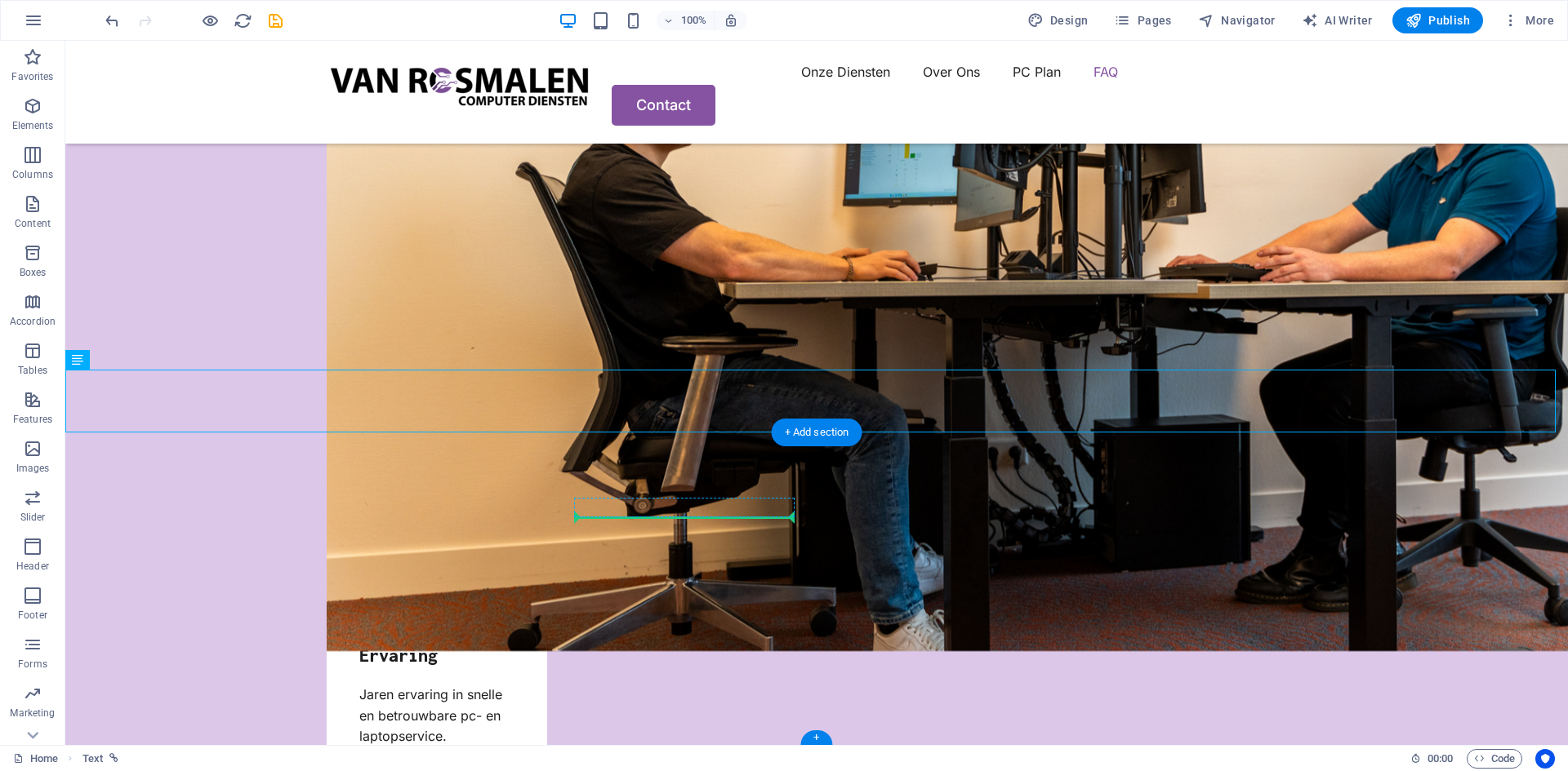
drag, startPoint x: 195, startPoint y: 399, endPoint x: 614, endPoint y: 514, distance: 434.5
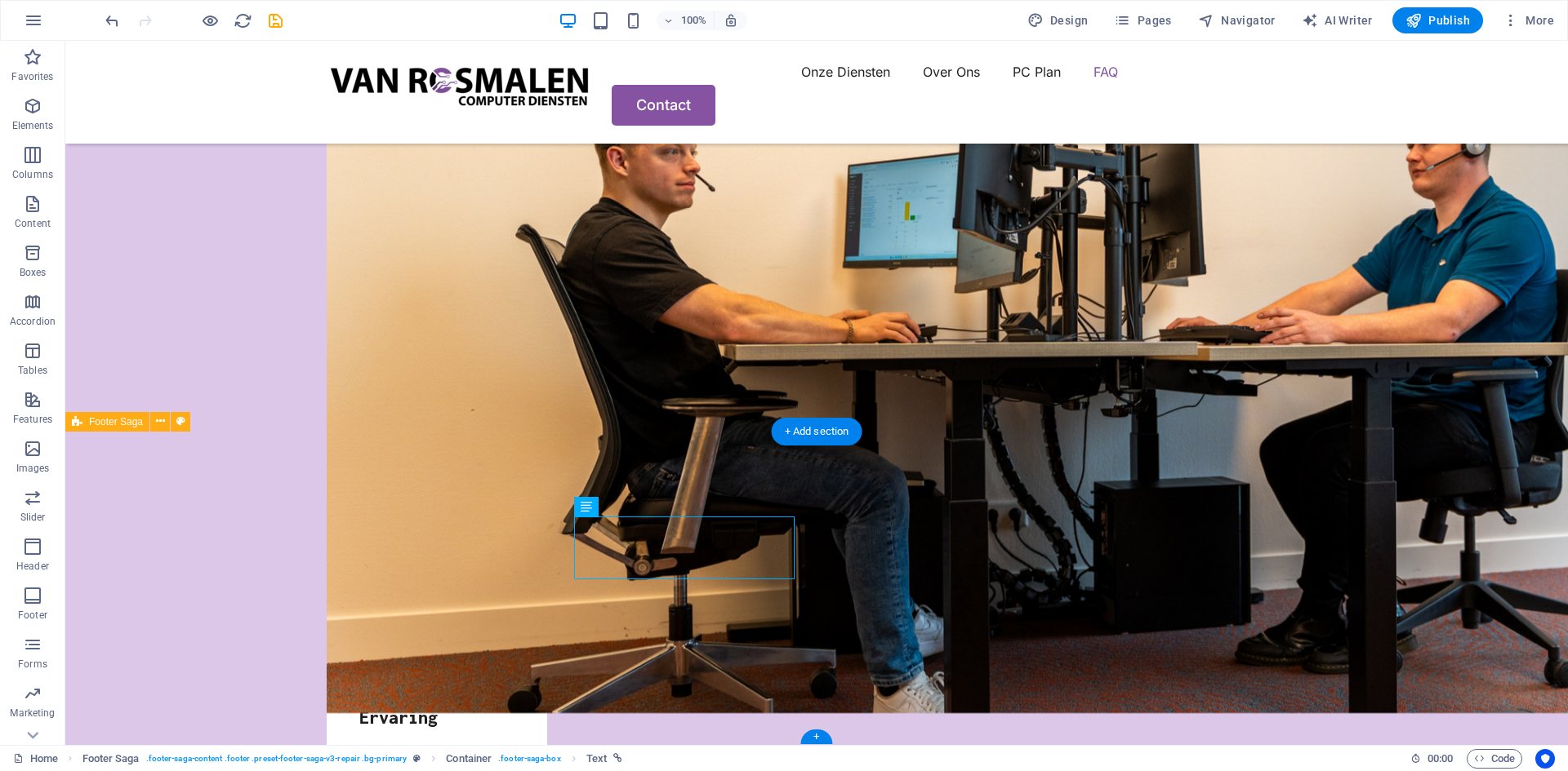
drag, startPoint x: 668, startPoint y: 547, endPoint x: 441, endPoint y: 569, distance: 228.1
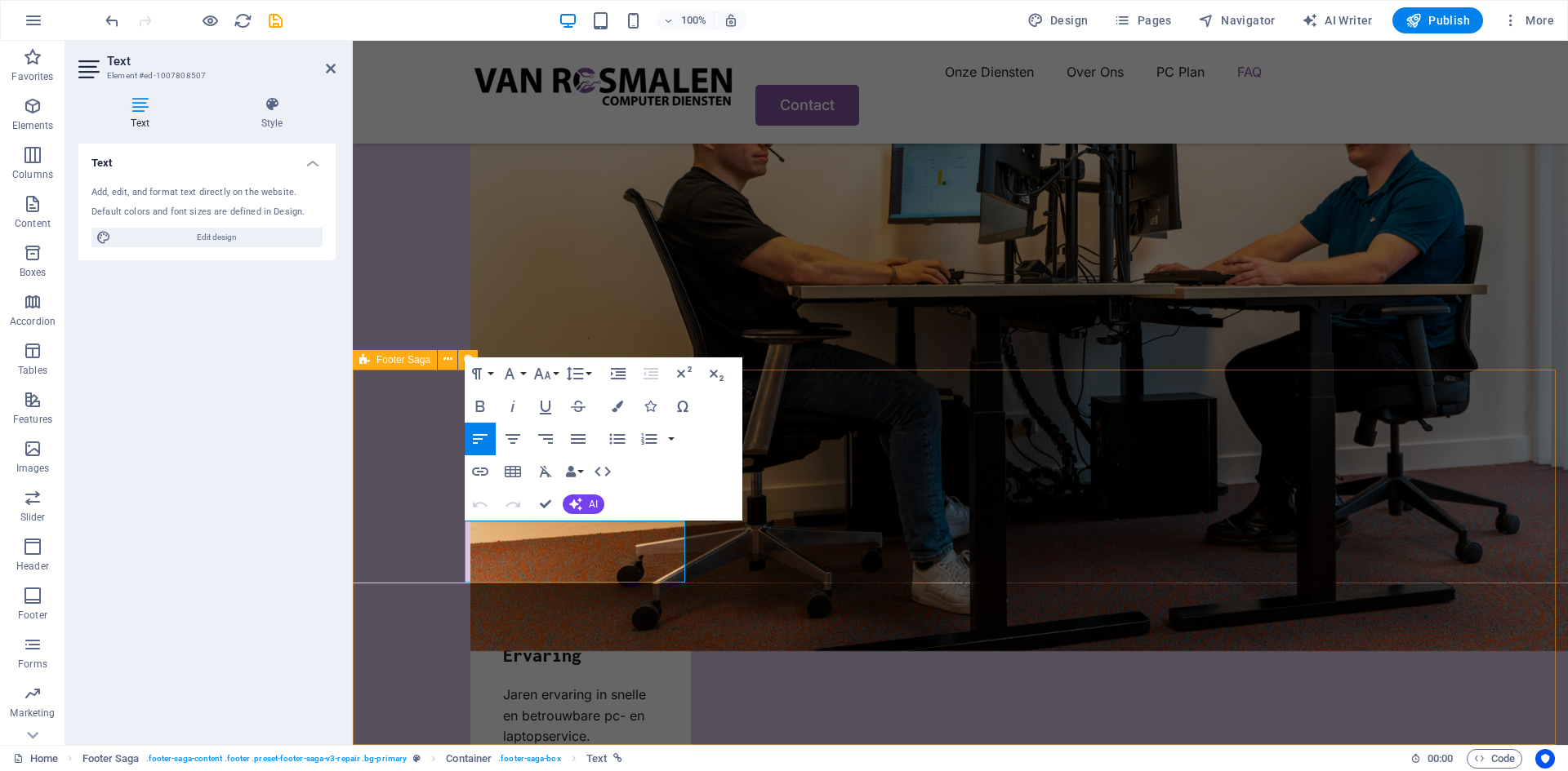
scroll to position [4634, 0]
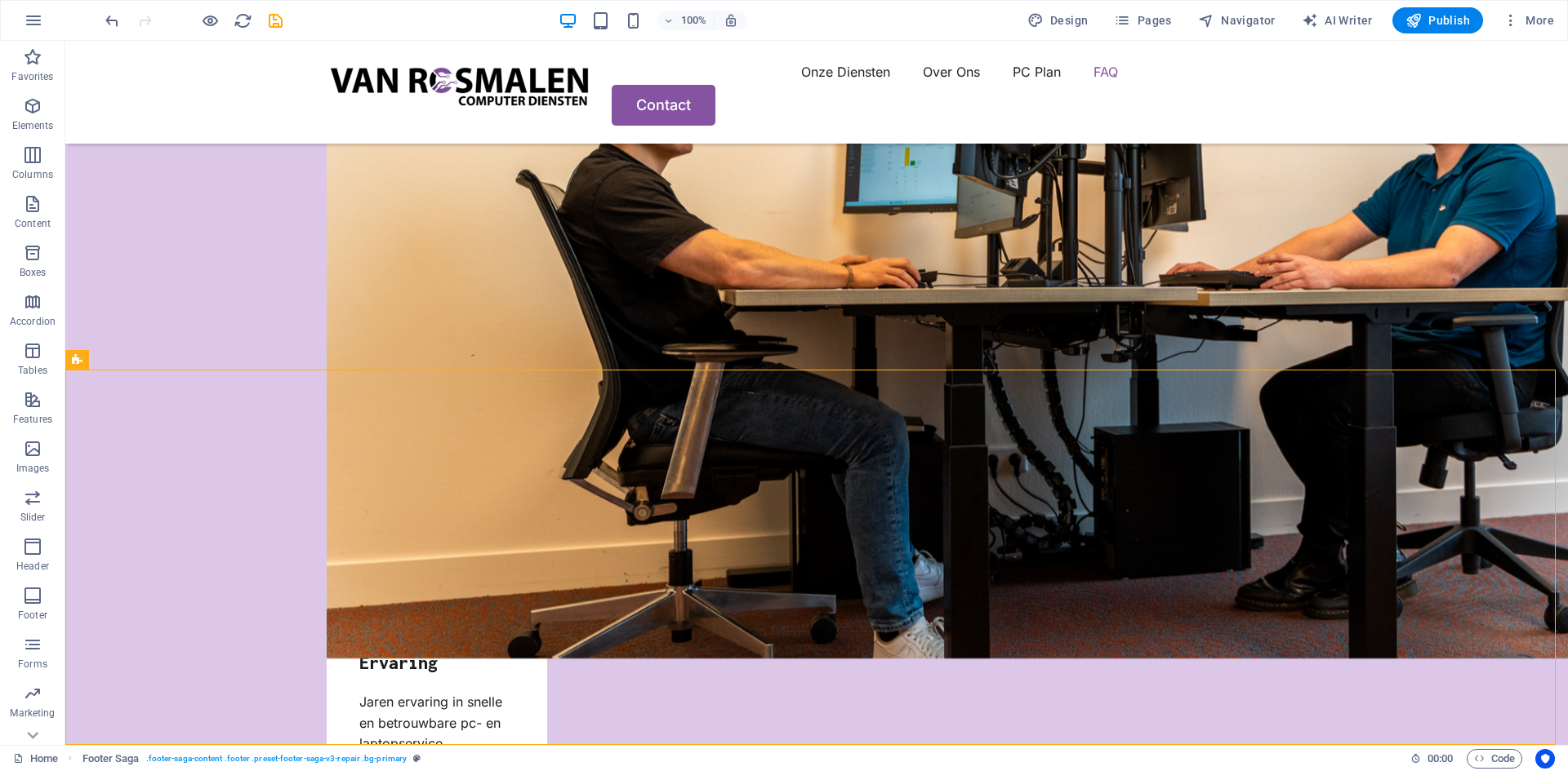
scroll to position [4642, 0]
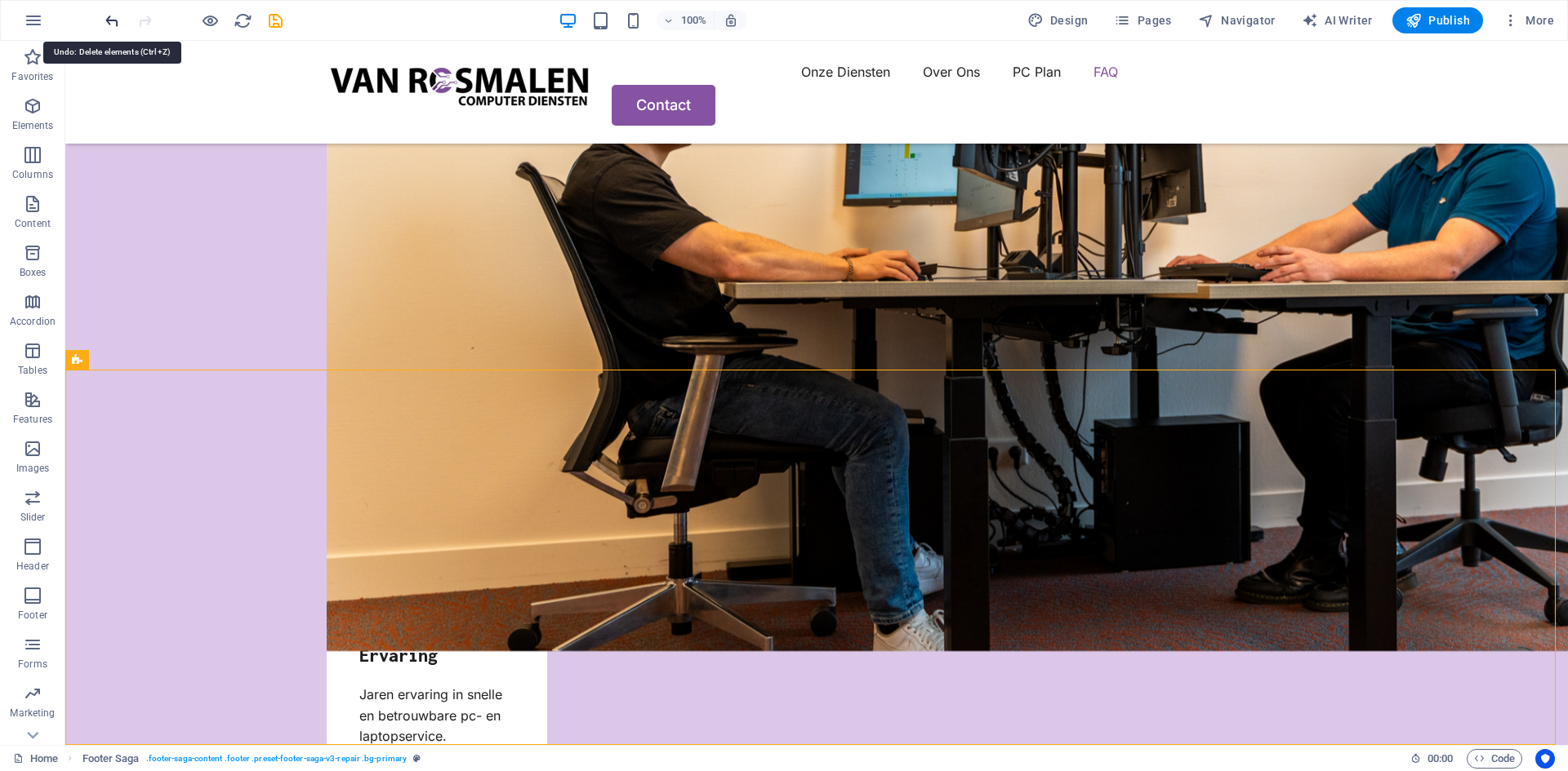
click at [108, 21] on icon "undo" at bounding box center [112, 21] width 19 height 19
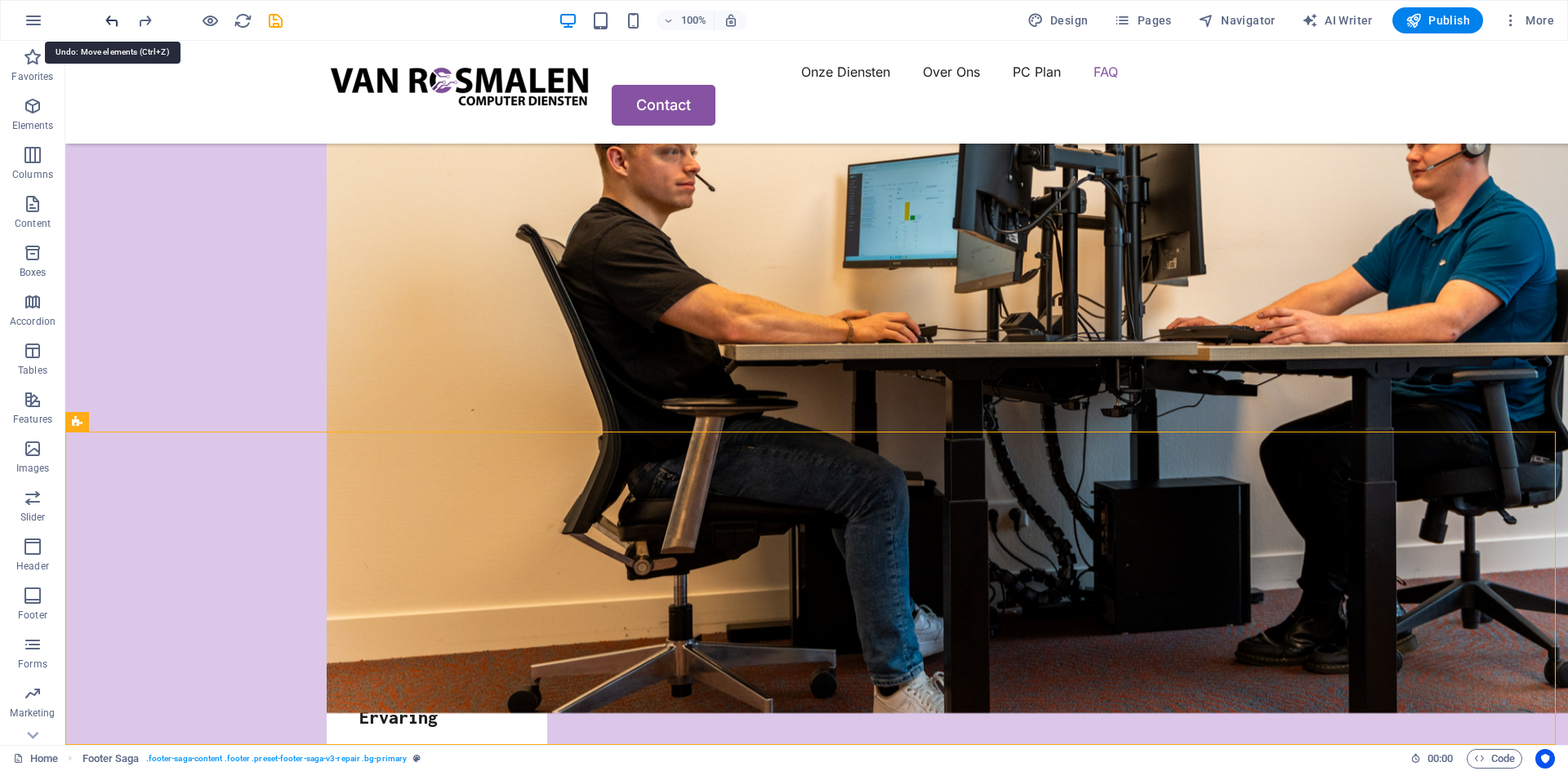
click at [108, 21] on icon "undo" at bounding box center [112, 21] width 19 height 19
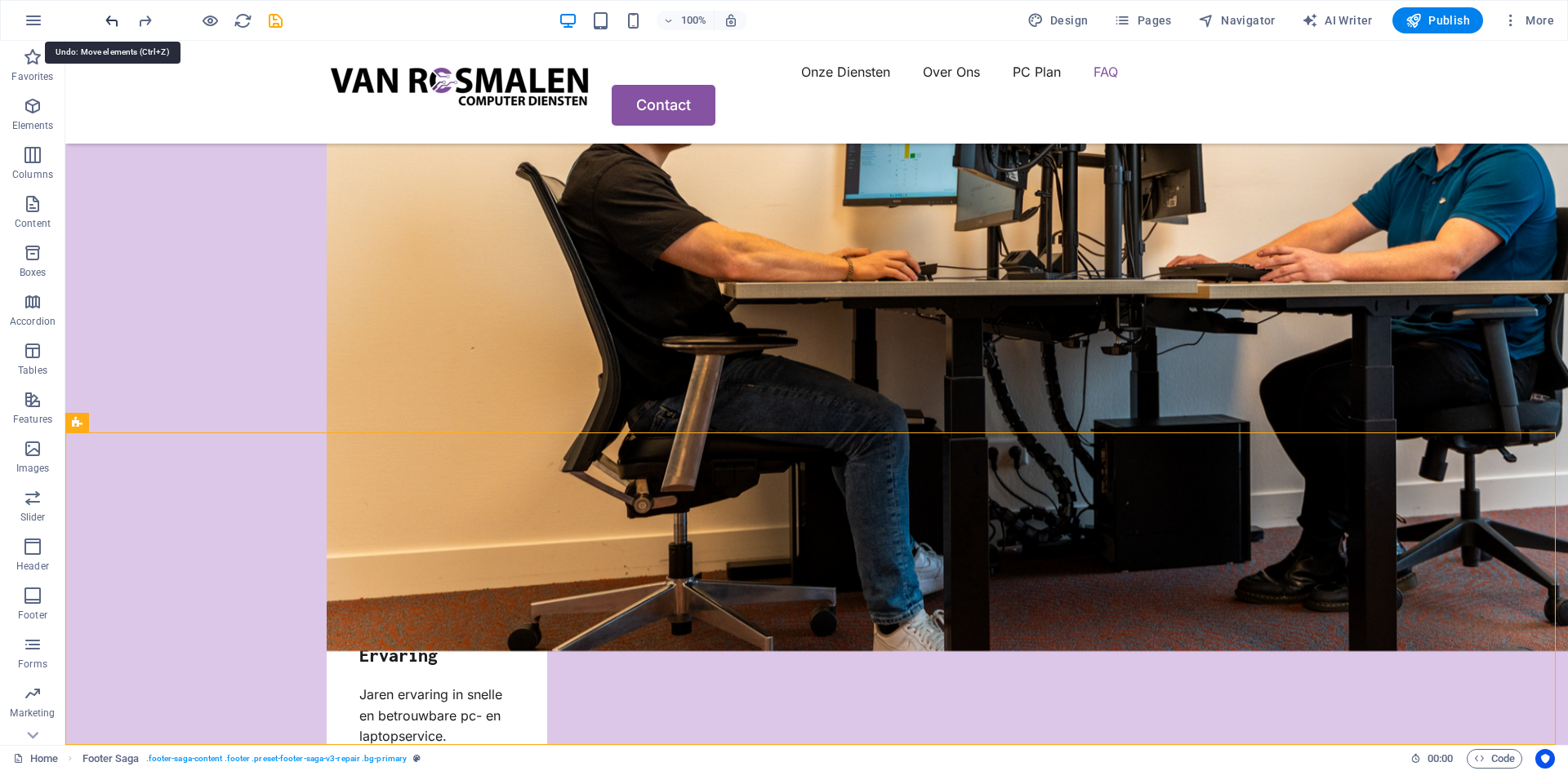
click at [109, 22] on icon "undo" at bounding box center [112, 21] width 19 height 19
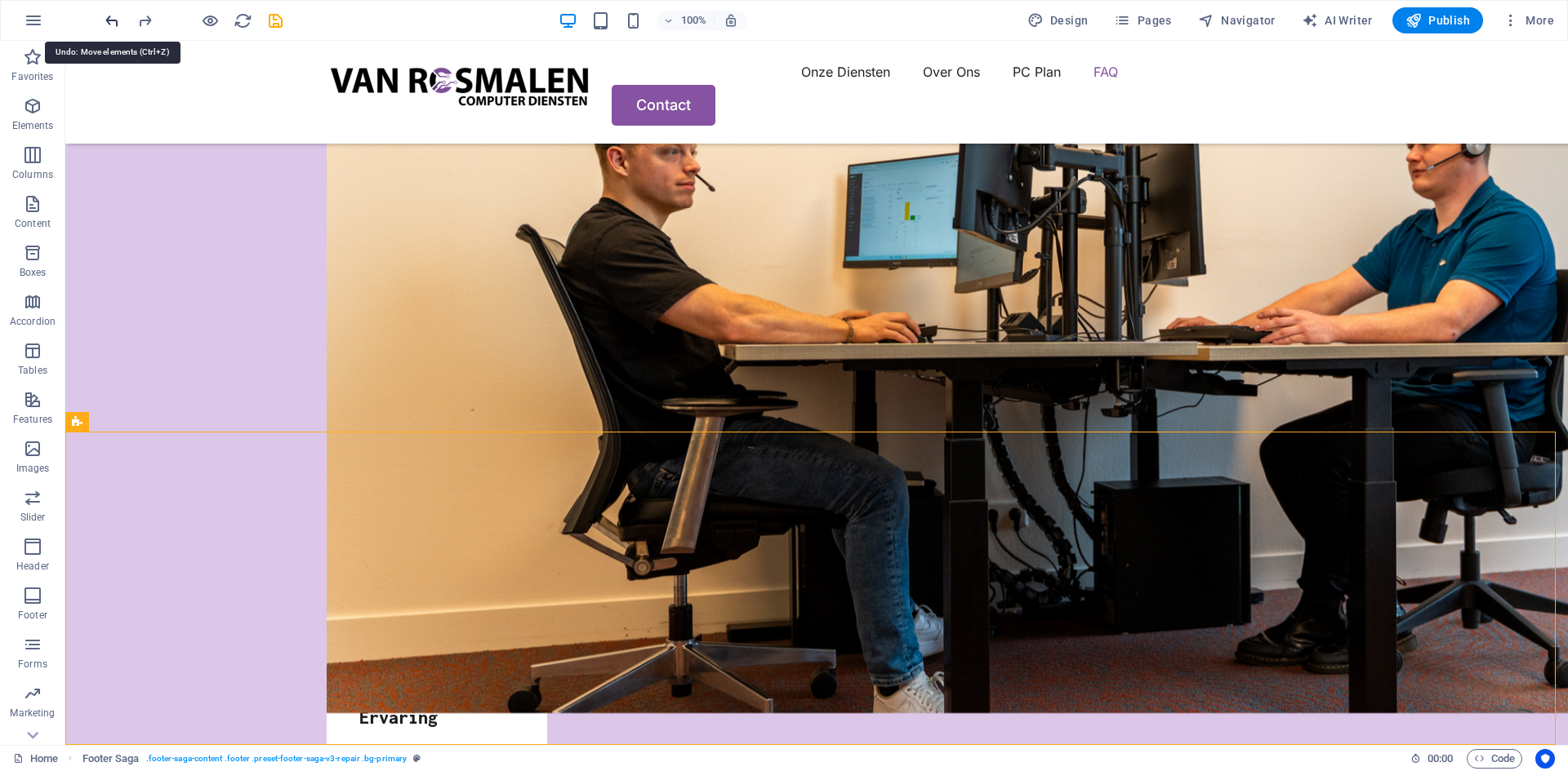
click at [109, 22] on icon "undo" at bounding box center [112, 21] width 19 height 19
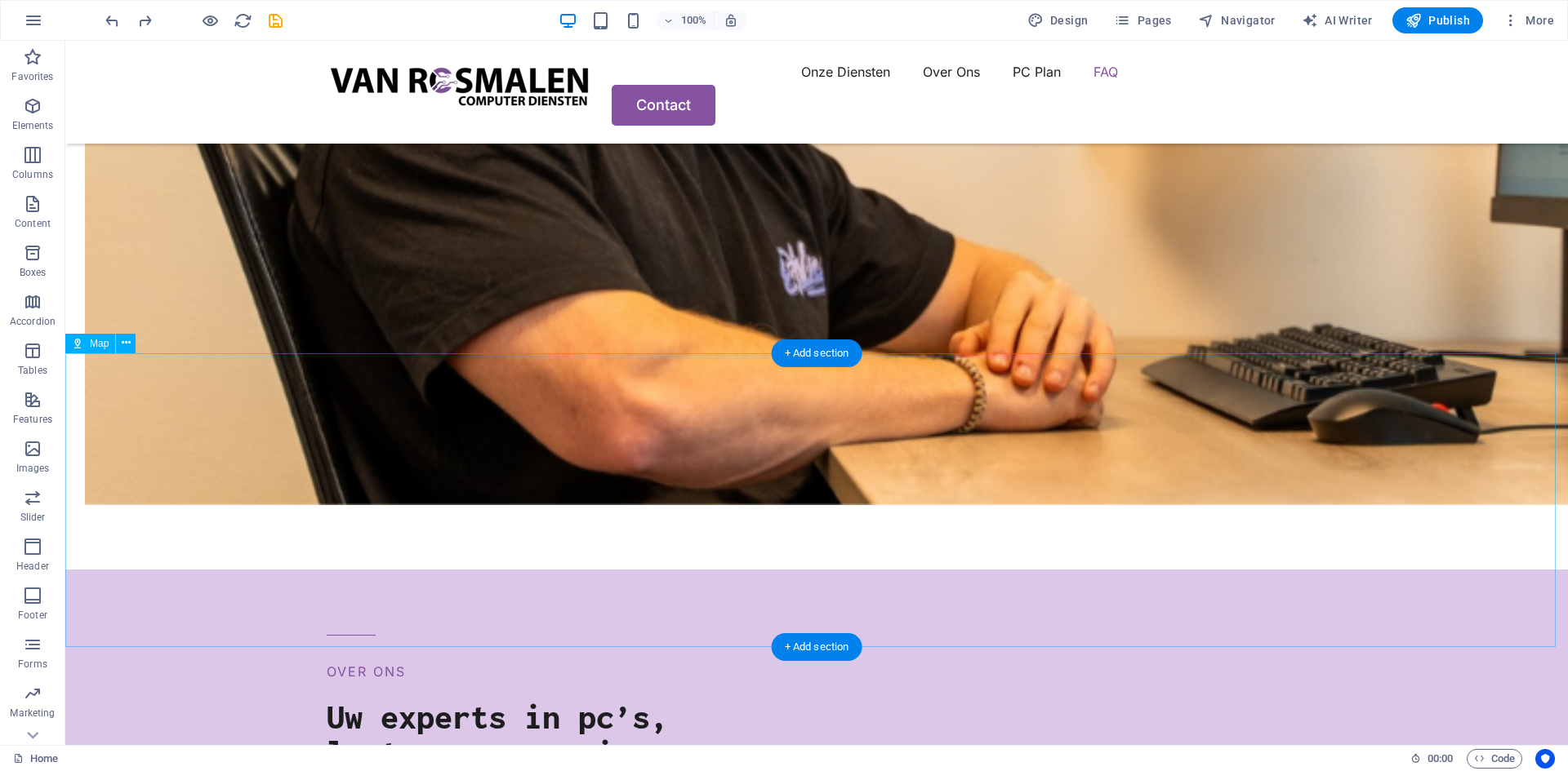
scroll to position [3402, 0]
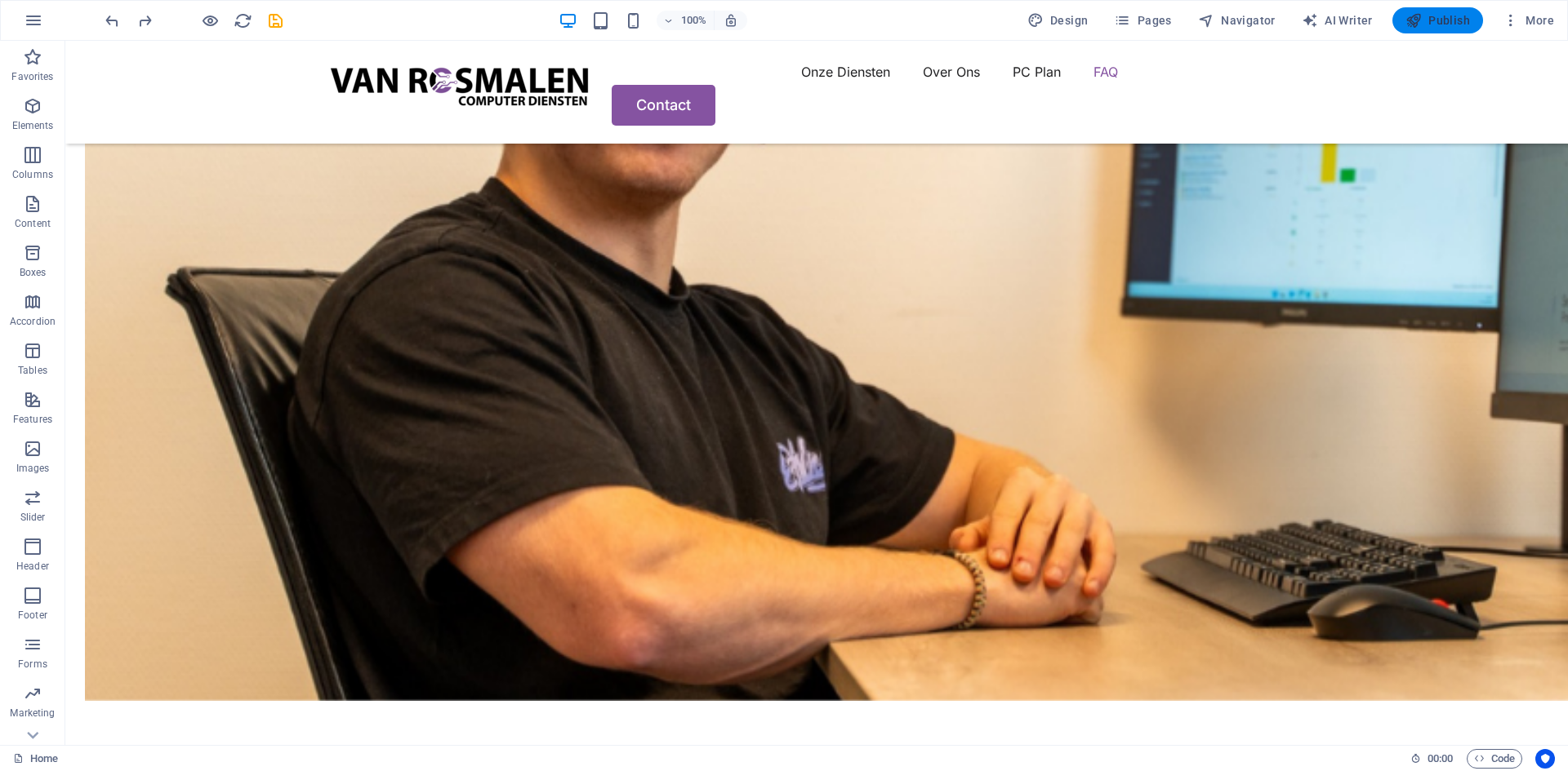
click at [1439, 9] on button "Publish" at bounding box center [1436, 21] width 90 height 26
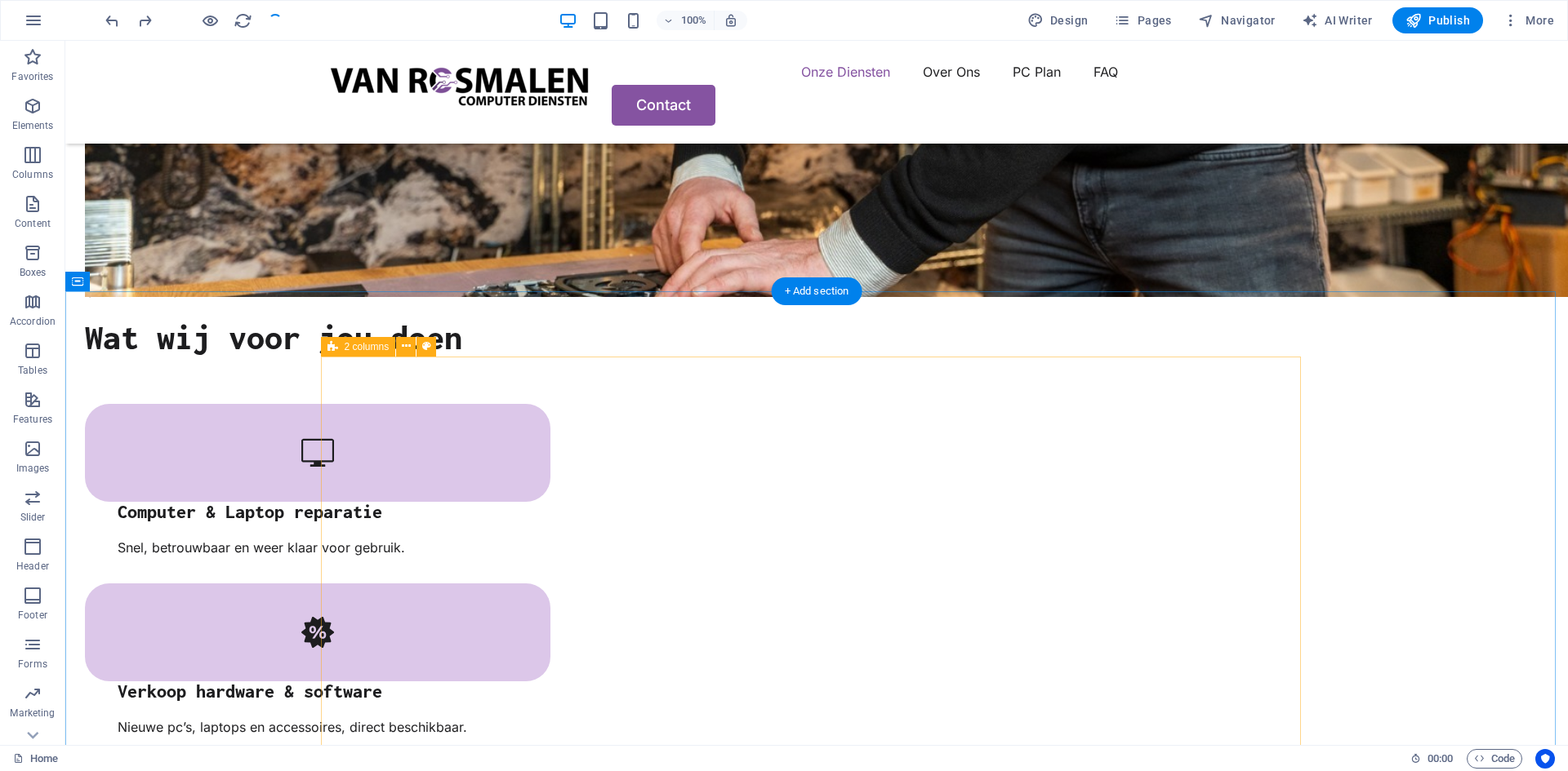
scroll to position [1199, 0]
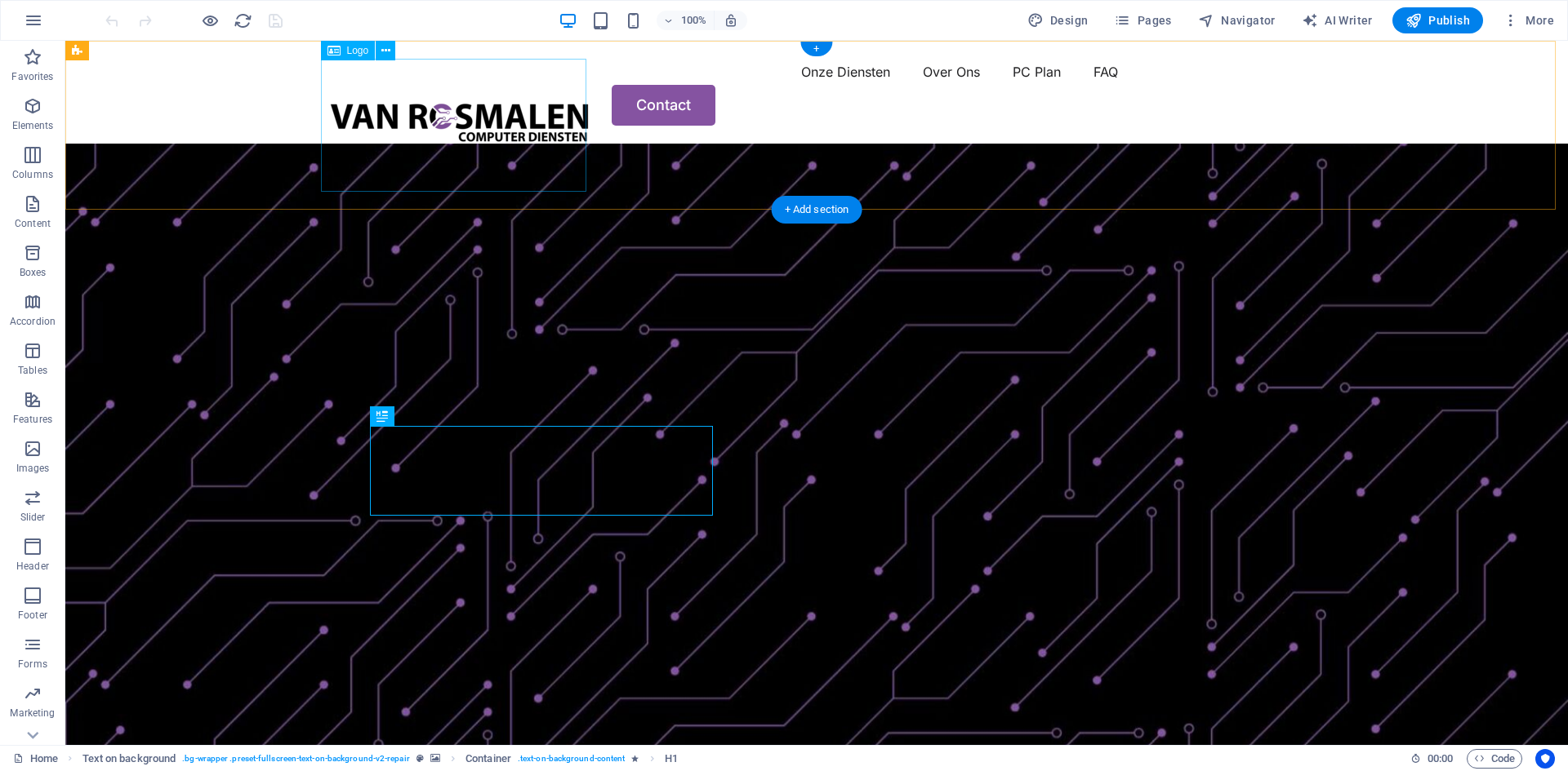
click at [485, 110] on div at bounding box center [459, 125] width 265 height 133
click at [472, 112] on div at bounding box center [459, 125] width 265 height 133
select select "px"
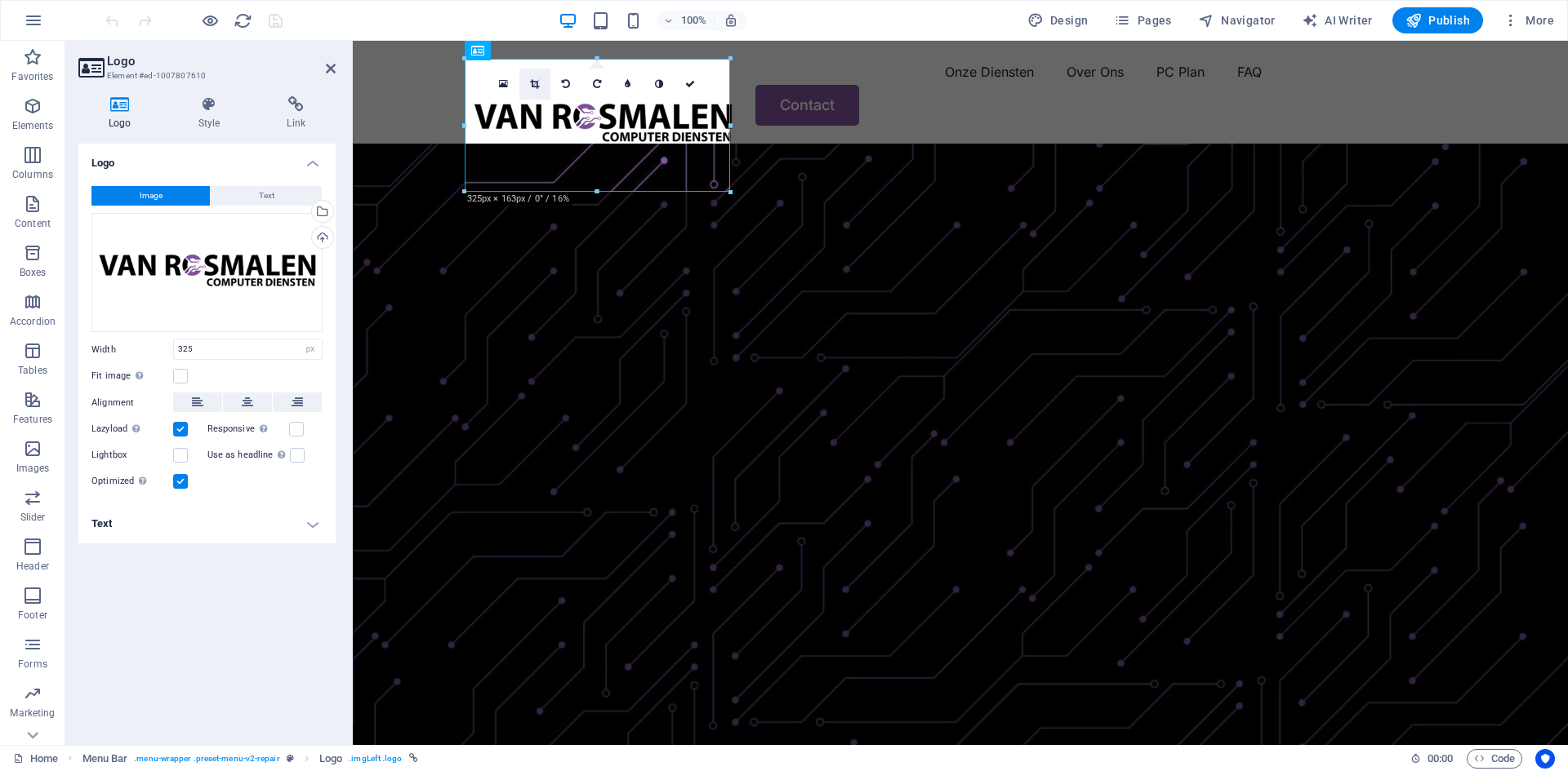
click at [541, 84] on link at bounding box center [534, 84] width 31 height 31
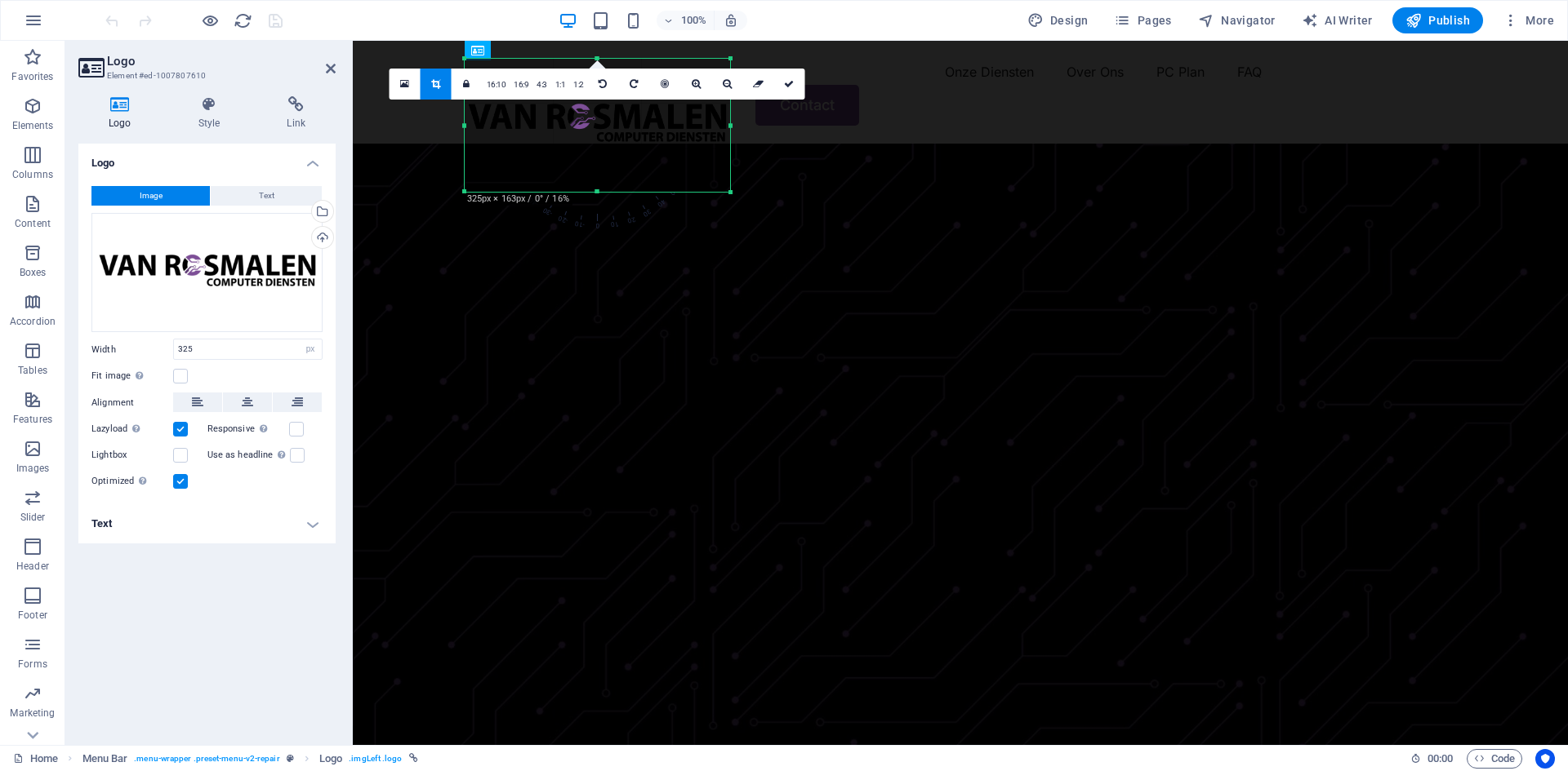
click at [604, 186] on div at bounding box center [597, 125] width 265 height 133
click at [432, 85] on icon at bounding box center [436, 84] width 9 height 10
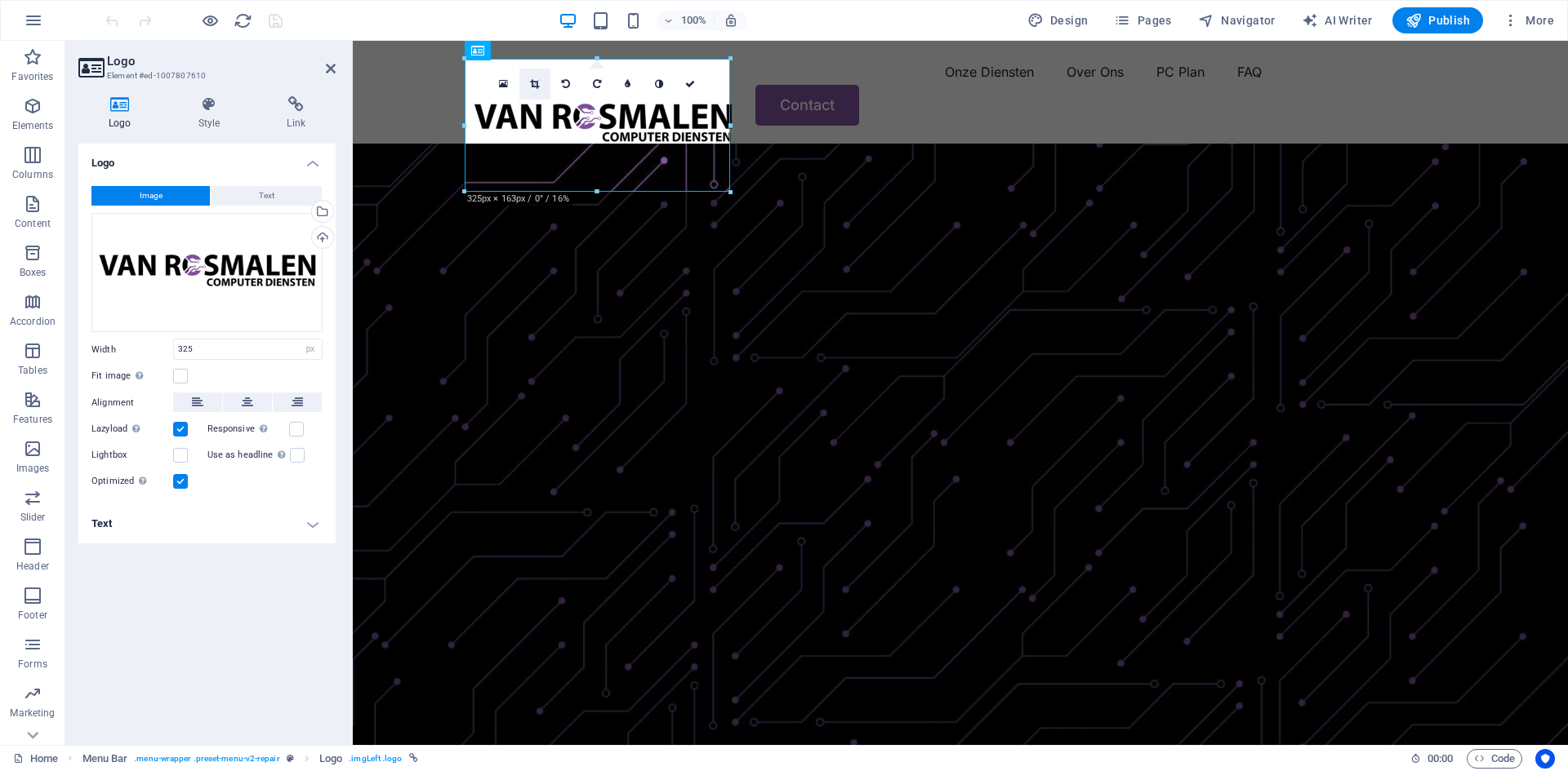
click at [535, 80] on icon at bounding box center [534, 84] width 9 height 10
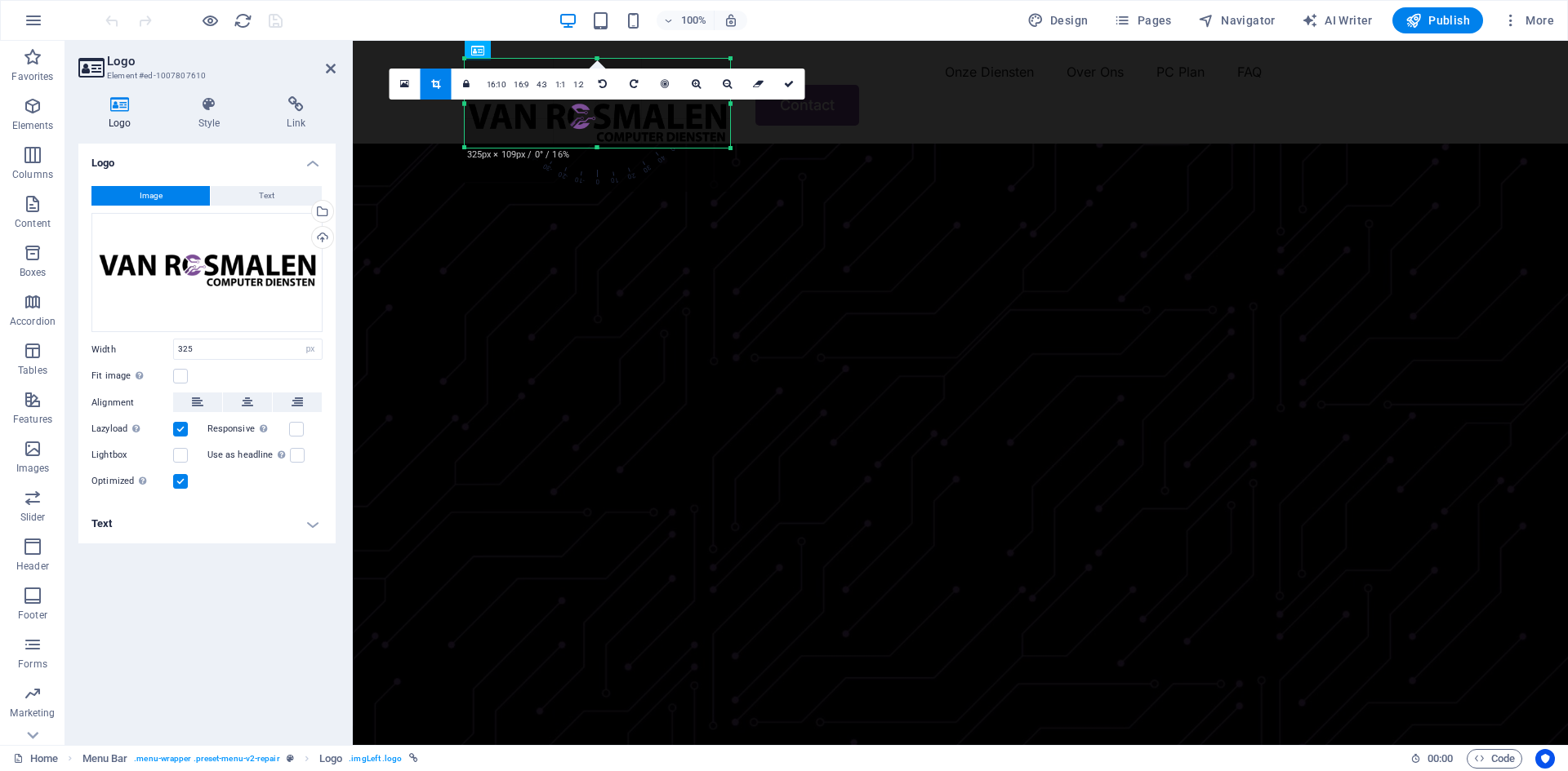
drag, startPoint x: 596, startPoint y: 192, endPoint x: 605, endPoint y: 147, distance: 45.9
click at [605, 147] on div at bounding box center [597, 148] width 265 height 6
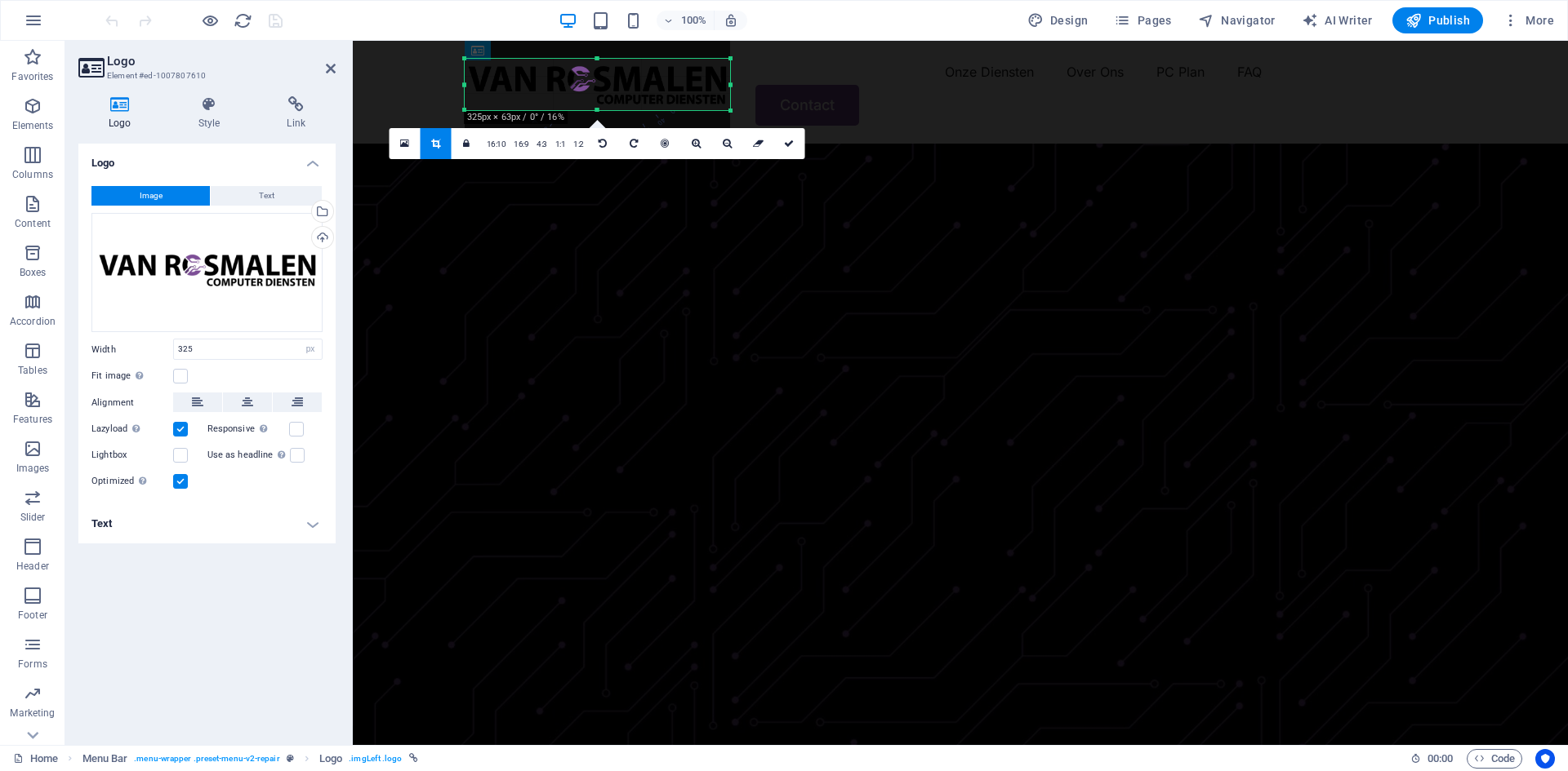
drag, startPoint x: 597, startPoint y: 59, endPoint x: 596, endPoint y: 96, distance: 37.0
click at [596, 96] on div "180 170 160 150 140 130 120 110 100 90 80 70 60 50 40 30 20 10 0 -10 -20 -30 -4…" at bounding box center [597, 84] width 265 height 51
click at [784, 143] on icon at bounding box center [788, 144] width 10 height 10
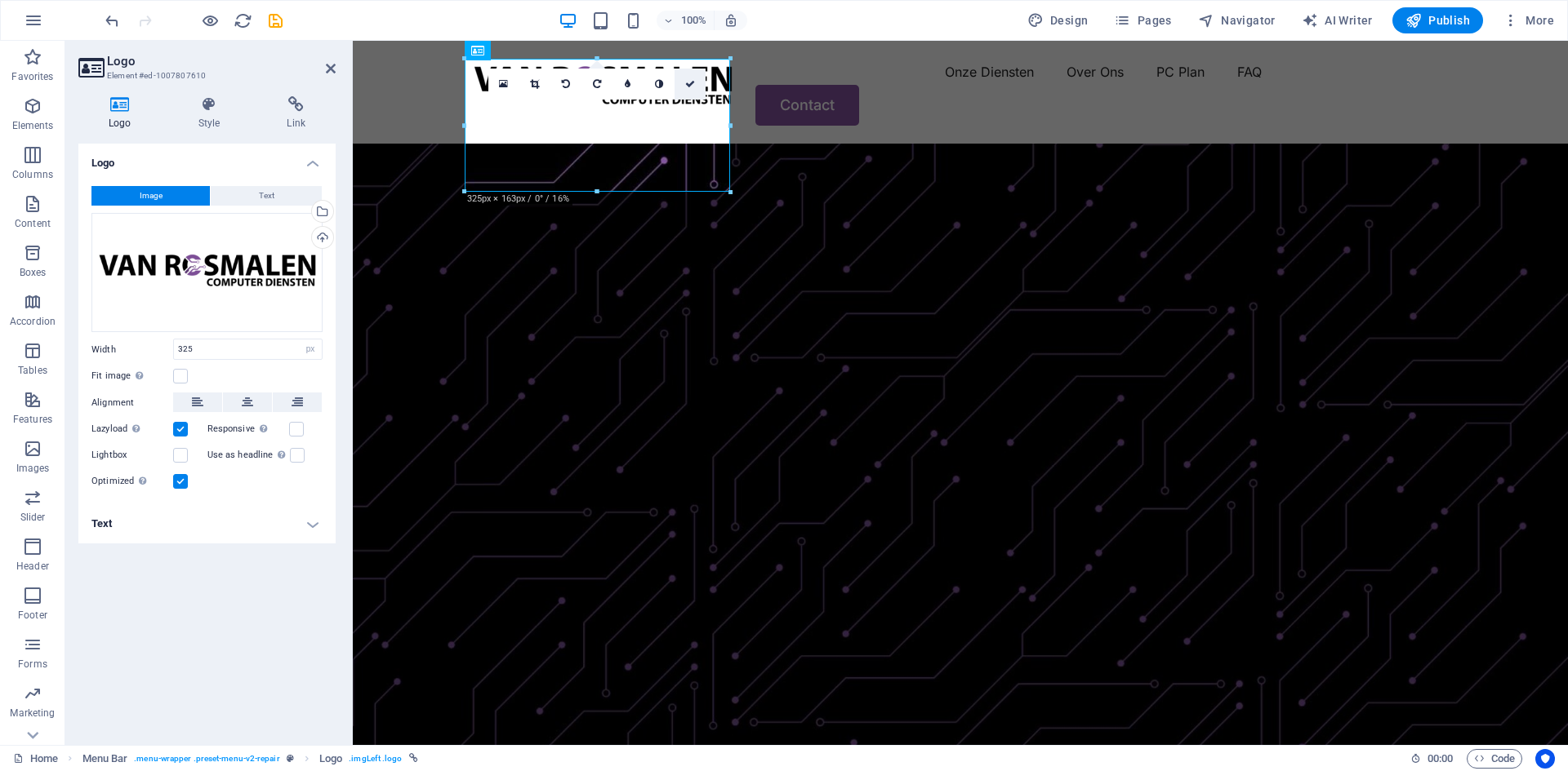
click at [691, 81] on icon at bounding box center [689, 84] width 10 height 10
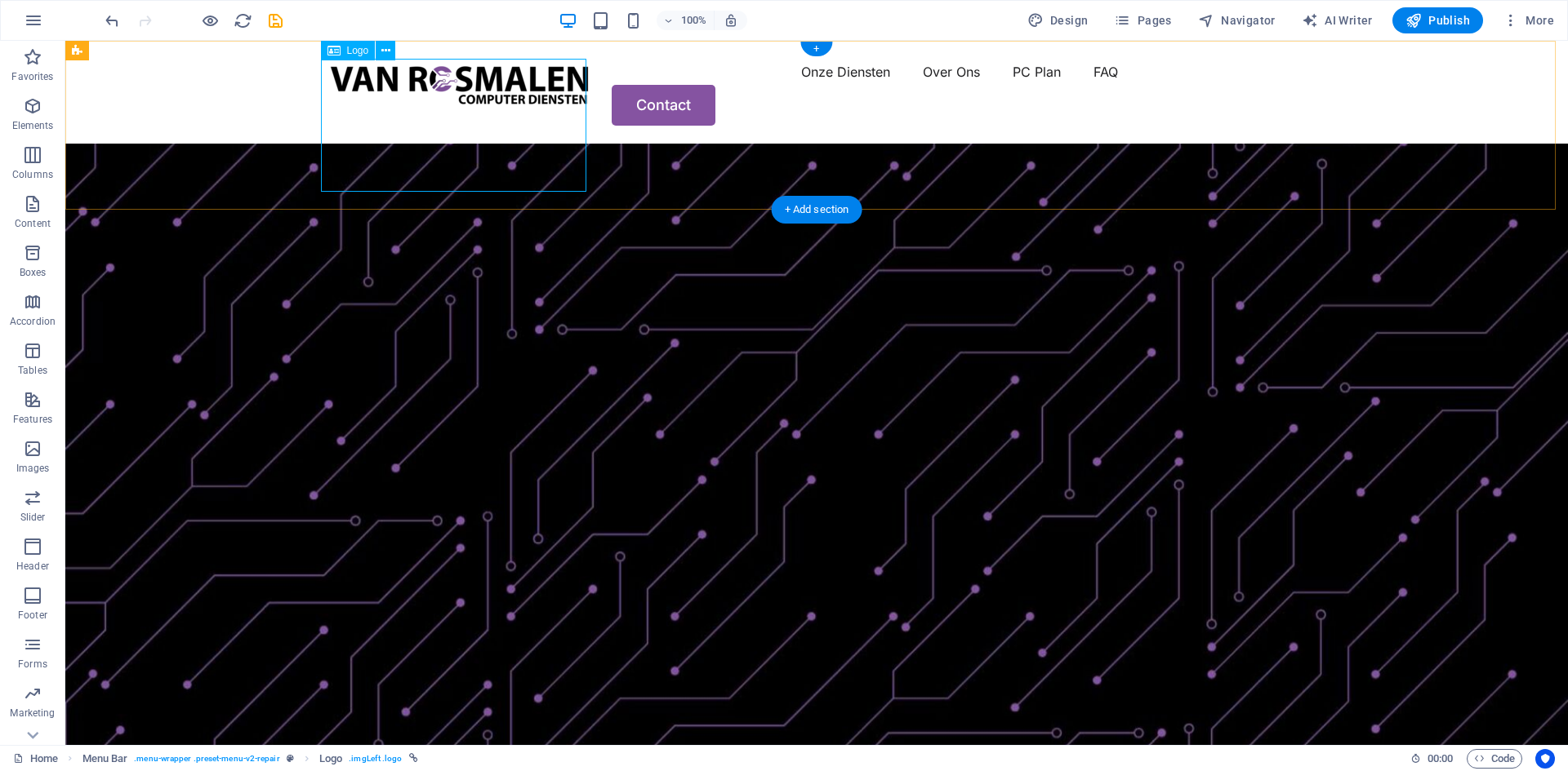
click at [389, 110] on div at bounding box center [459, 84] width 265 height 51
select select "px"
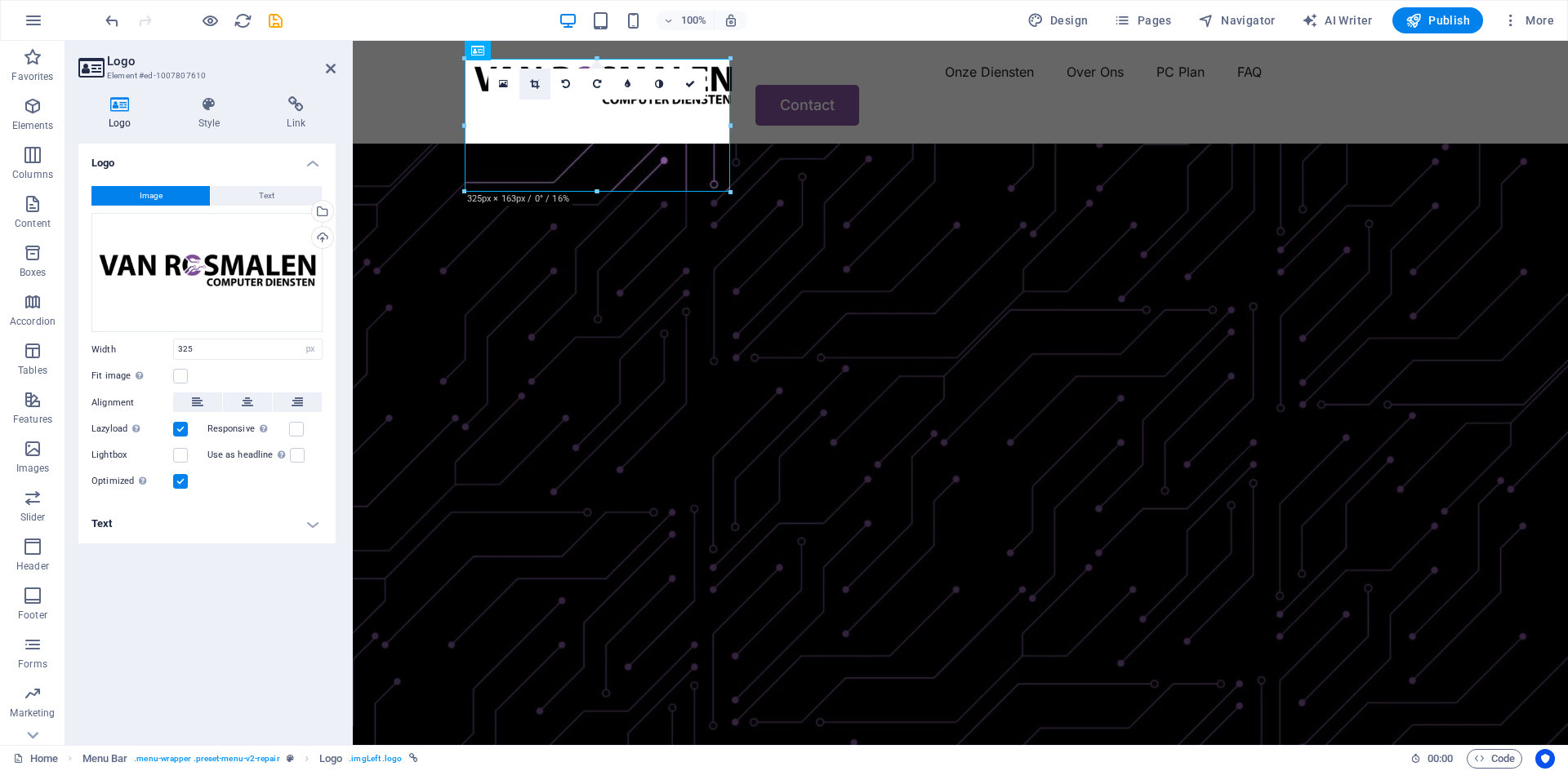
click at [532, 89] on icon at bounding box center [534, 84] width 9 height 10
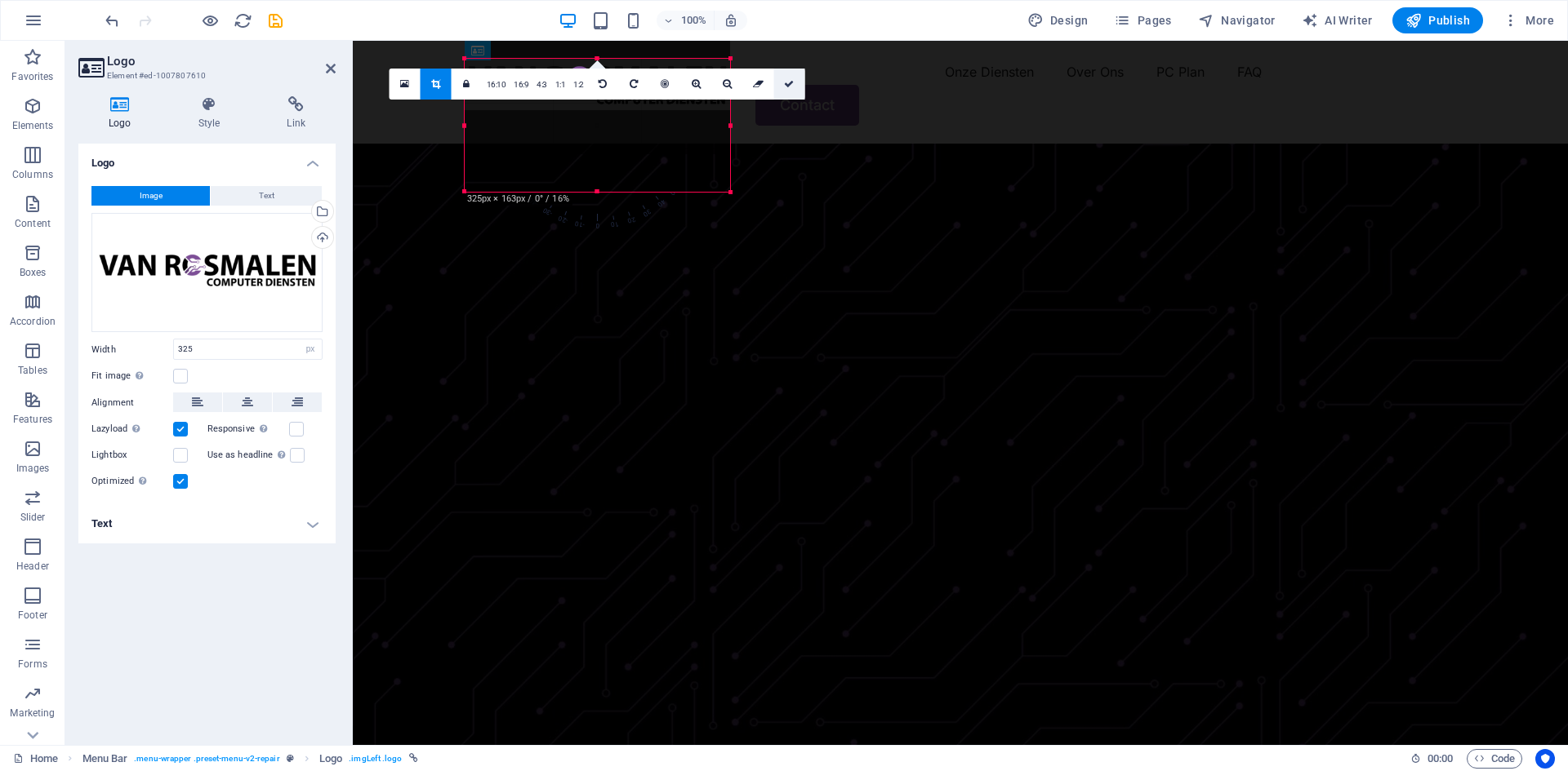
click at [792, 80] on icon at bounding box center [788, 84] width 10 height 10
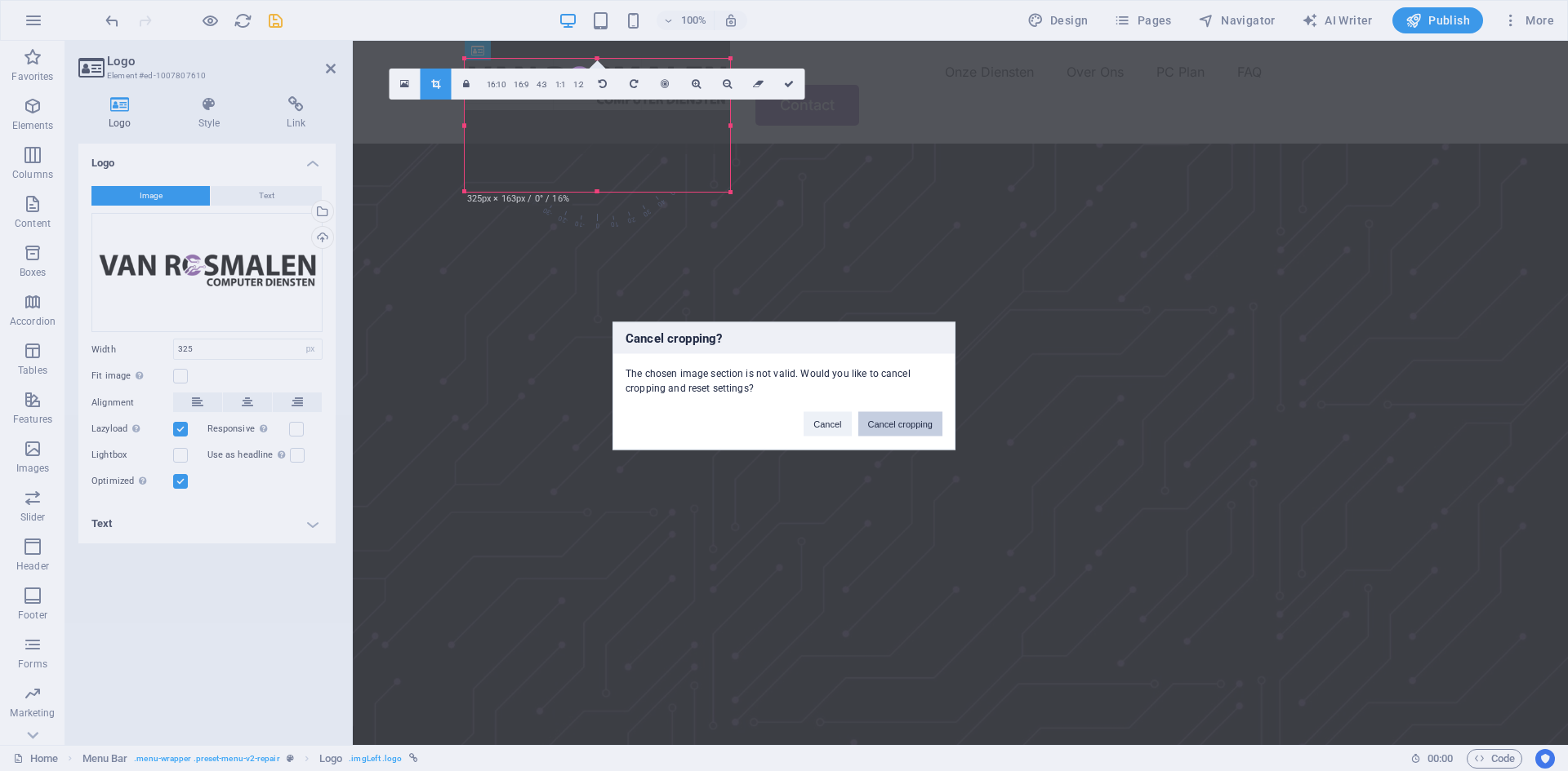
click at [874, 429] on button "Cancel cropping" at bounding box center [900, 423] width 85 height 24
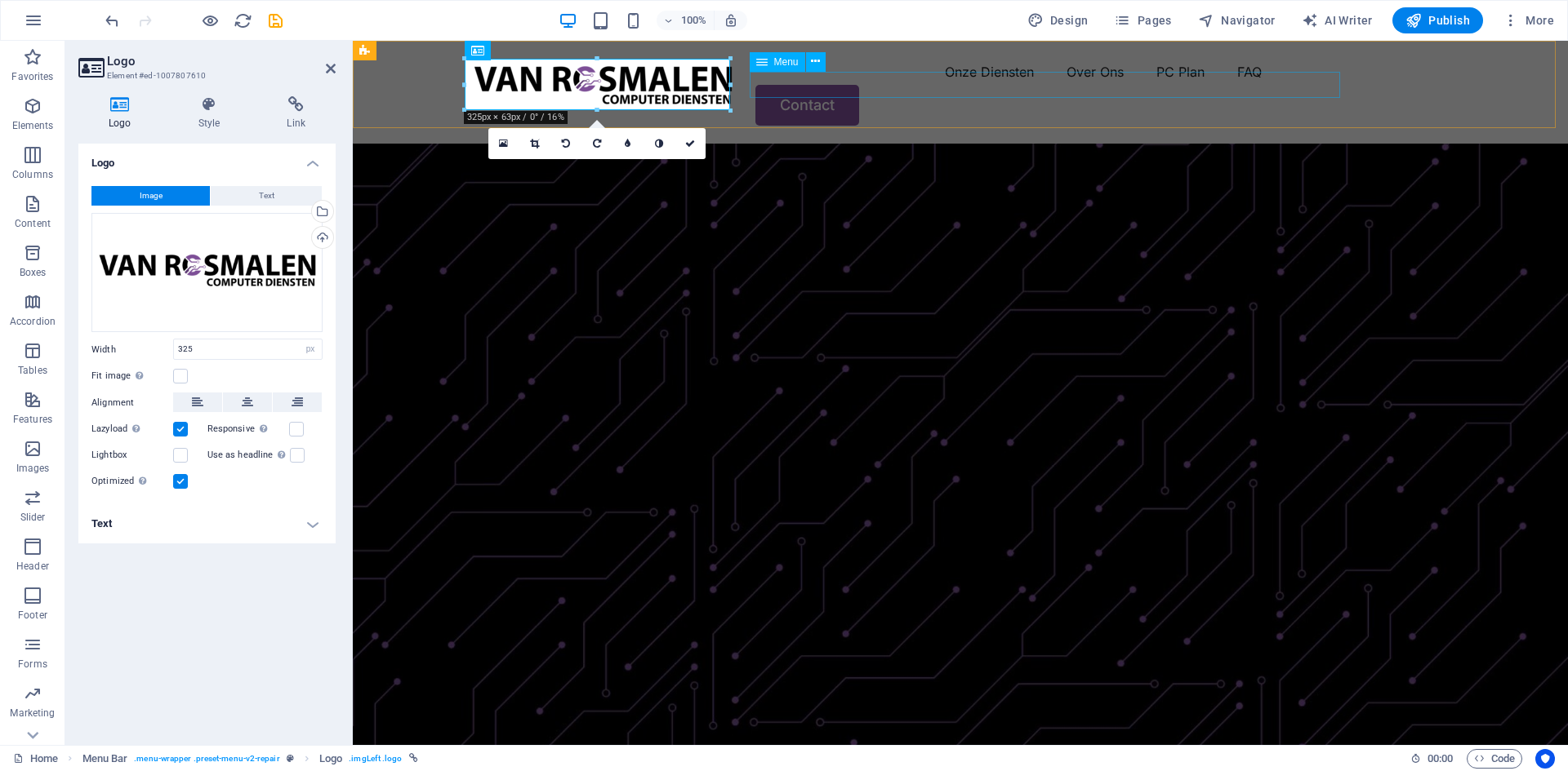
click at [784, 82] on nav "Onze Diensten Over Ons PC Plan FAQ" at bounding box center [960, 72] width 979 height 26
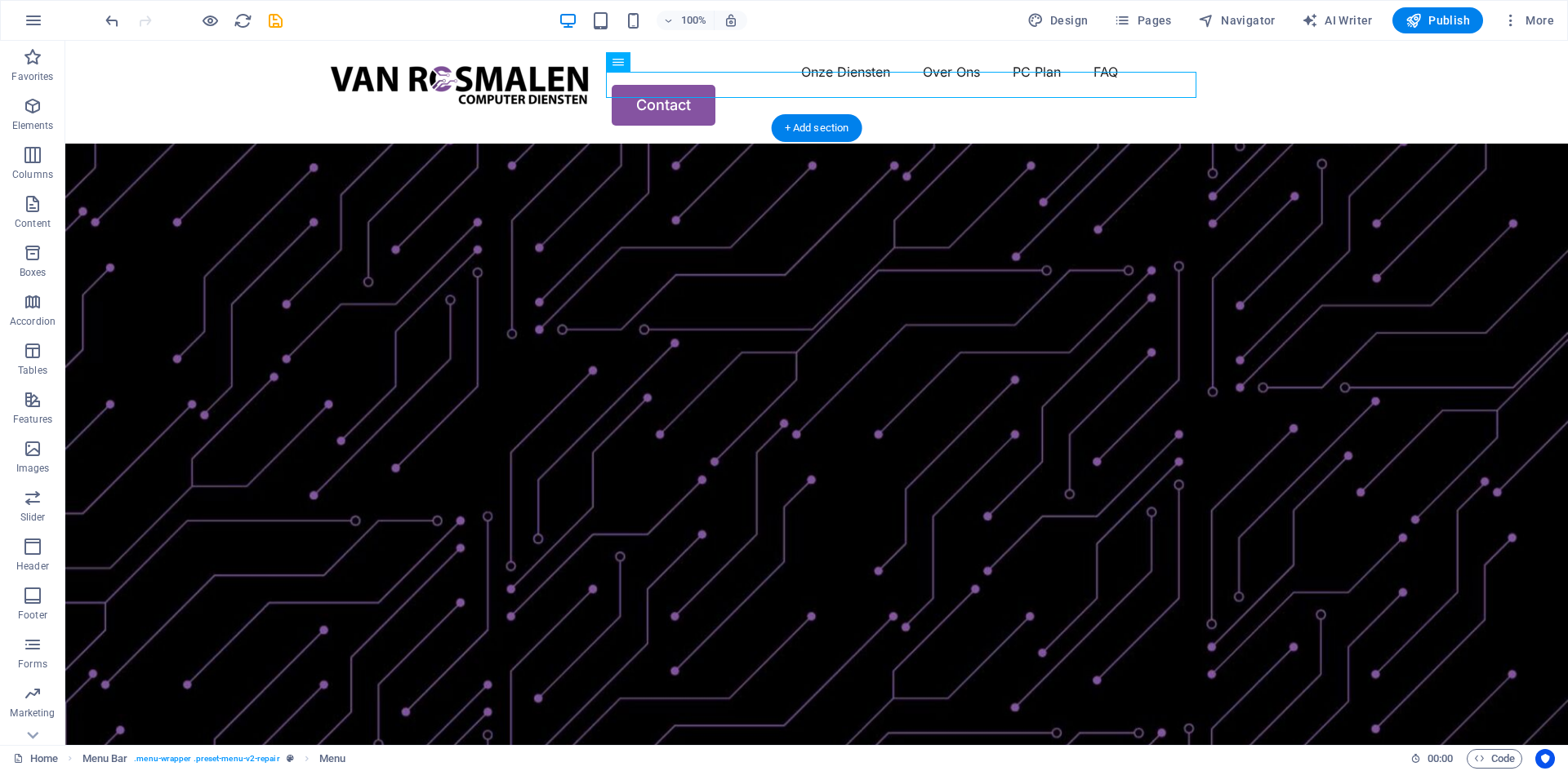
click at [796, 158] on figure at bounding box center [816, 476] width 1503 height 666
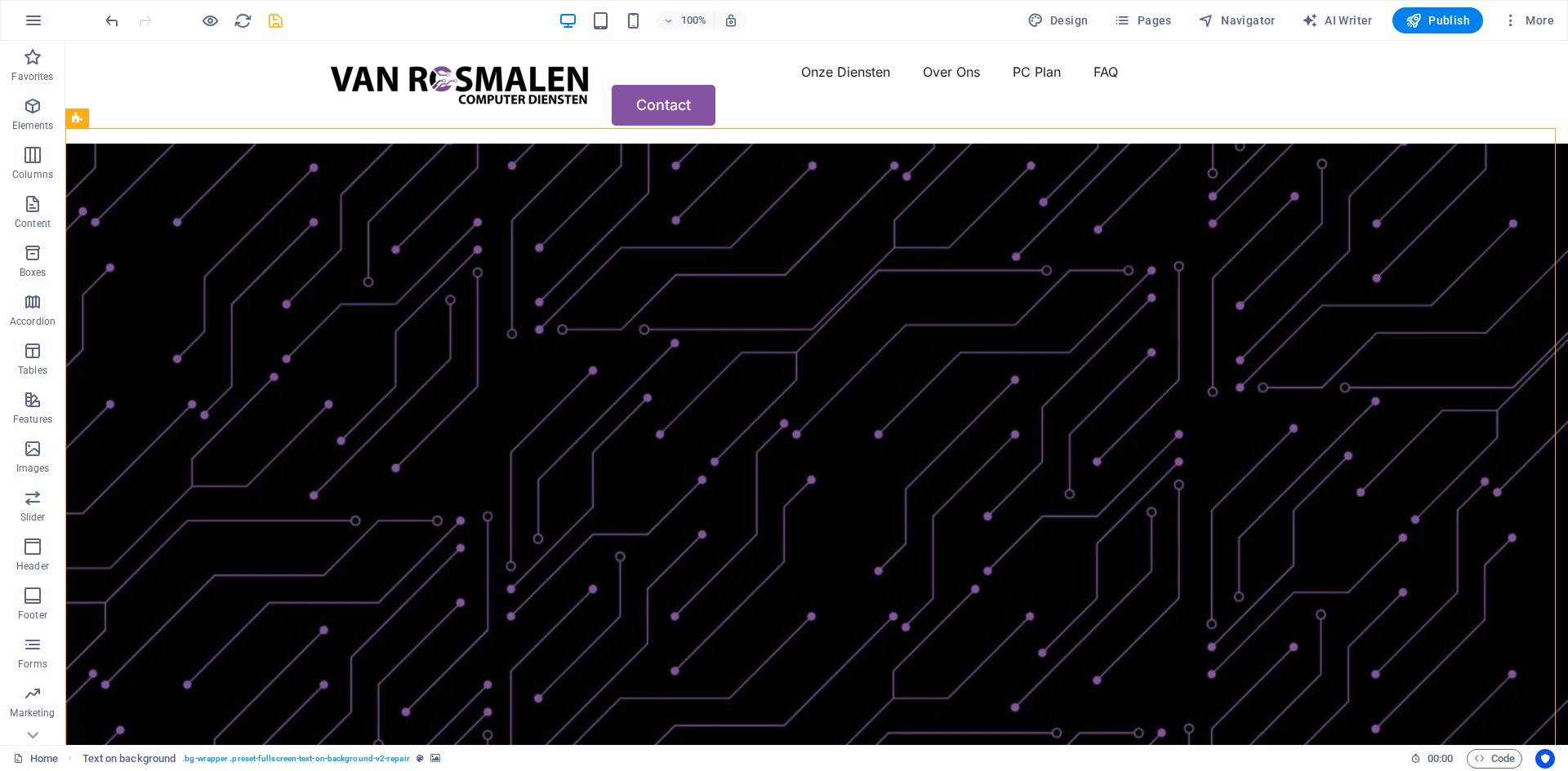
click at [277, 23] on icon "save" at bounding box center [275, 21] width 19 height 19
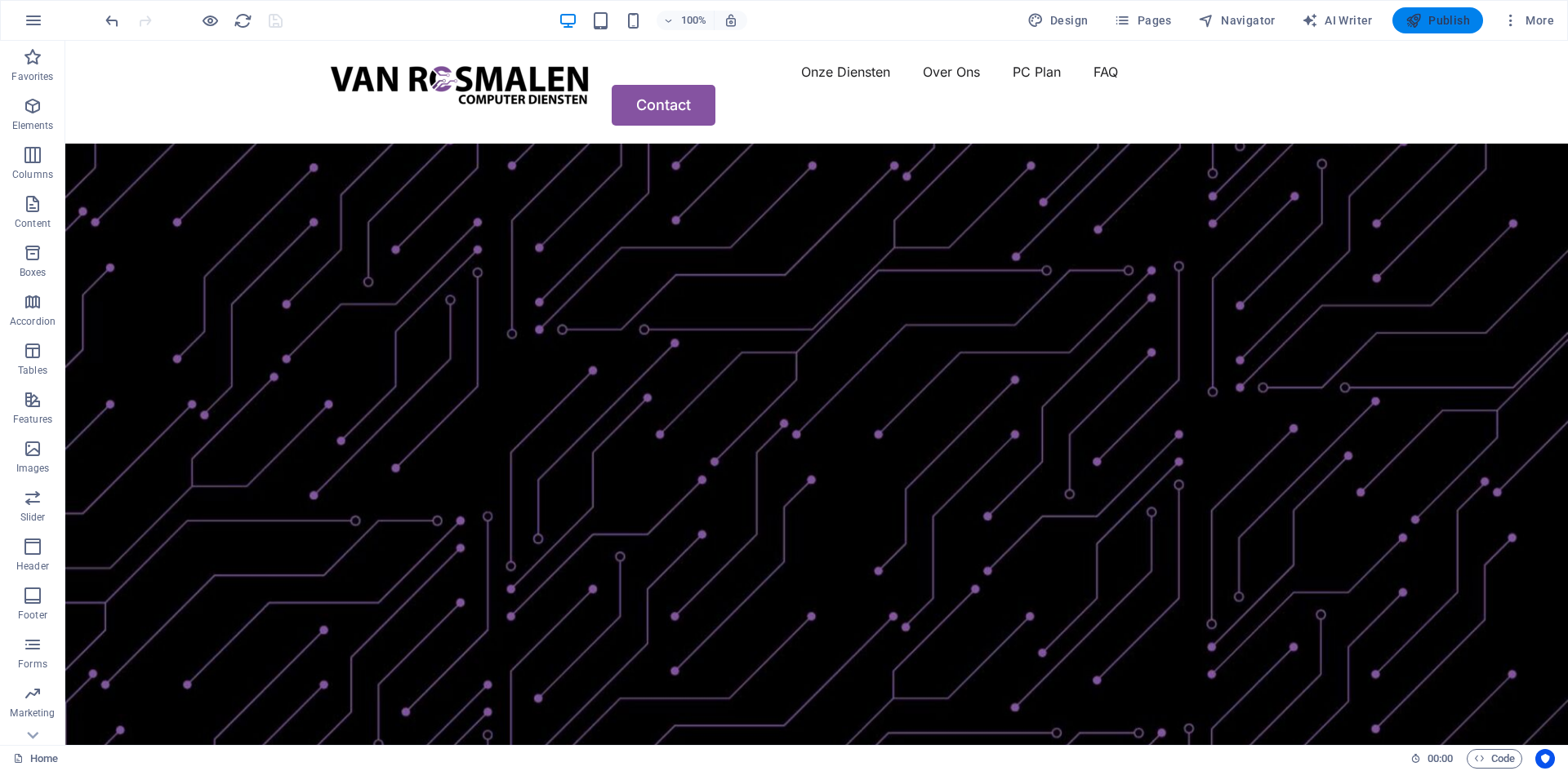
click at [1437, 15] on span "Publish" at bounding box center [1436, 21] width 64 height 17
